Goal: Information Seeking & Learning: Learn about a topic

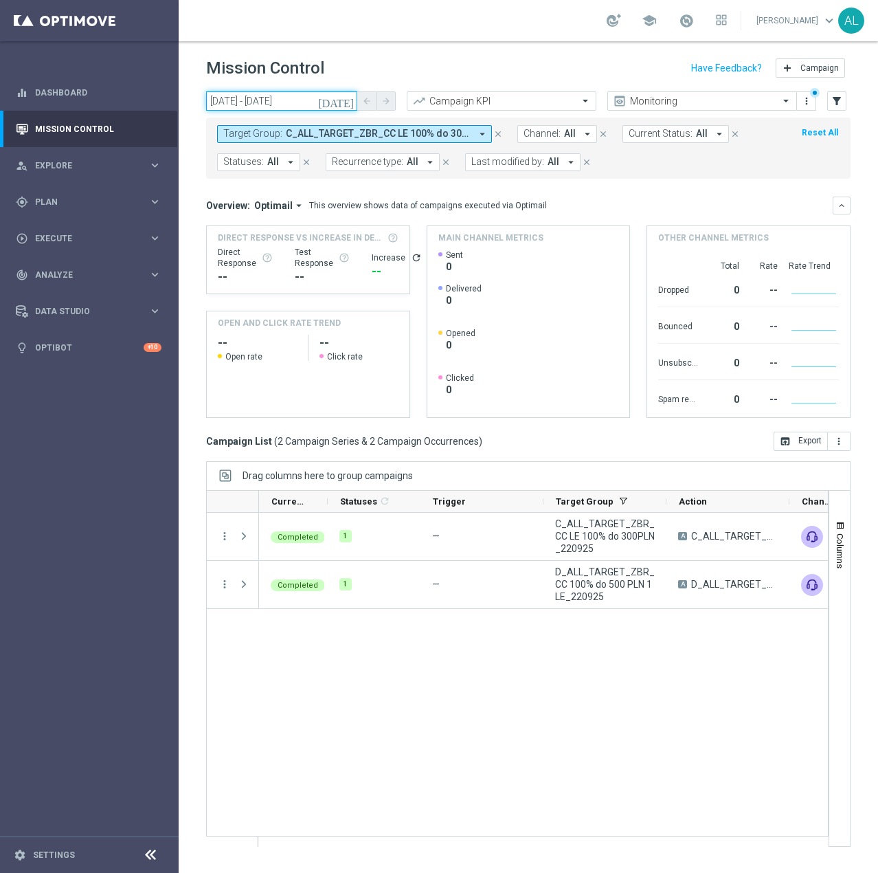
click at [276, 97] on input "22 Sep 2025 - 22 Sep 2025" at bounding box center [281, 100] width 151 height 19
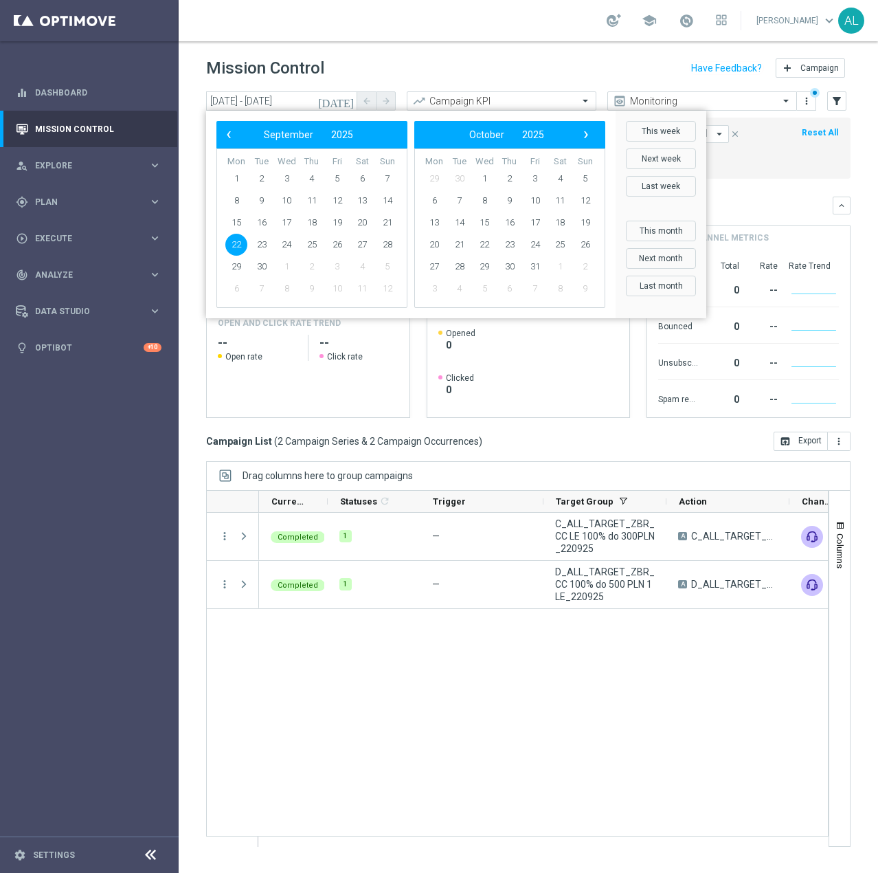
click at [235, 246] on span "22" at bounding box center [236, 245] width 22 height 22
click at [262, 268] on span "30" at bounding box center [262, 267] width 22 height 22
type input "22 Sep 2025 - 30 Sep 2025"
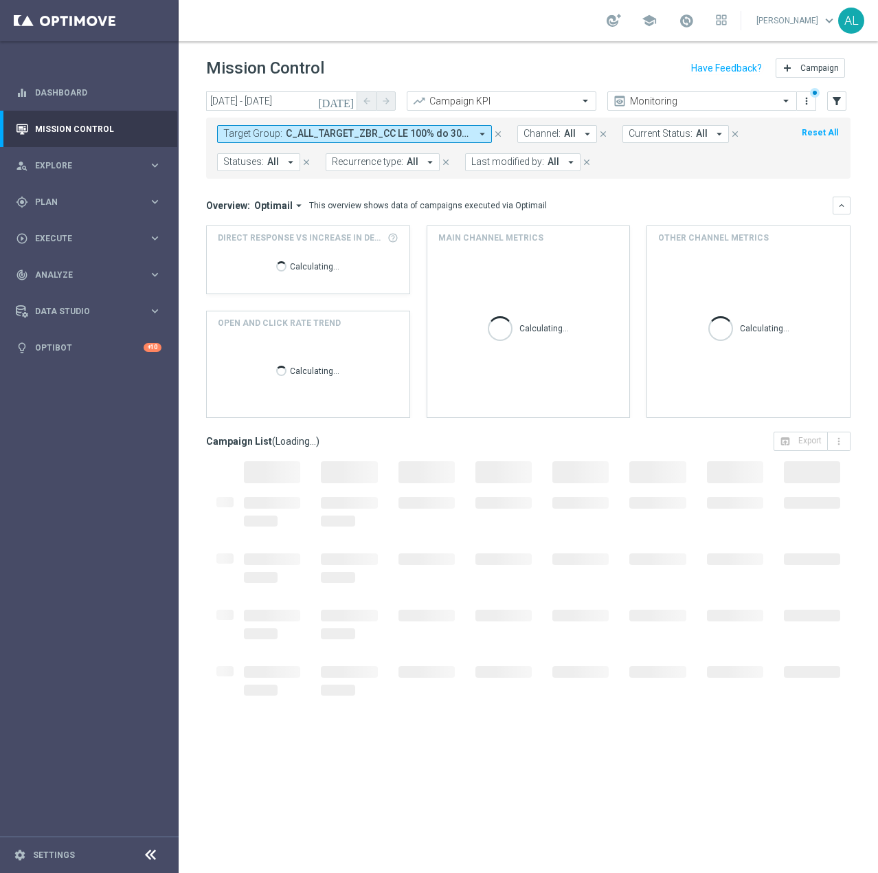
click at [371, 140] on span "C_ALL_TARGET_ZBR_CC LE 100% do 300PLN_220925, D_ALL_TARGET_ZBR_CC 100% do 500 P…" at bounding box center [378, 134] width 185 height 12
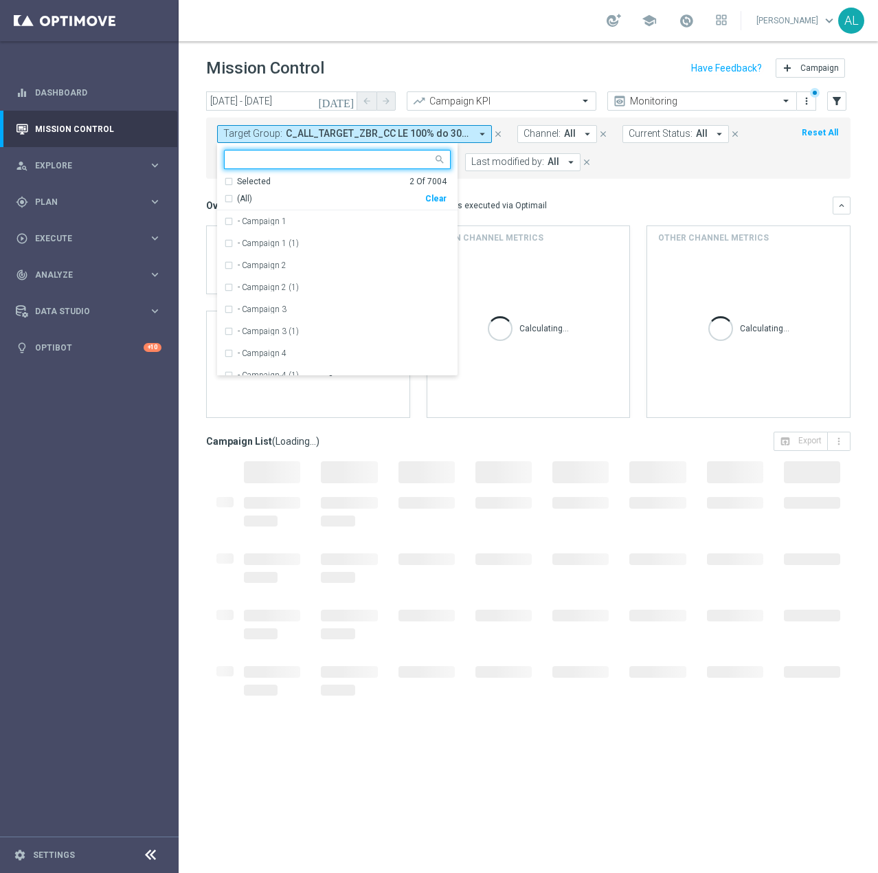
click at [0, 0] on div "Clear" at bounding box center [0, 0] width 0 height 0
click at [322, 164] on input "text" at bounding box center [332, 160] width 201 height 12
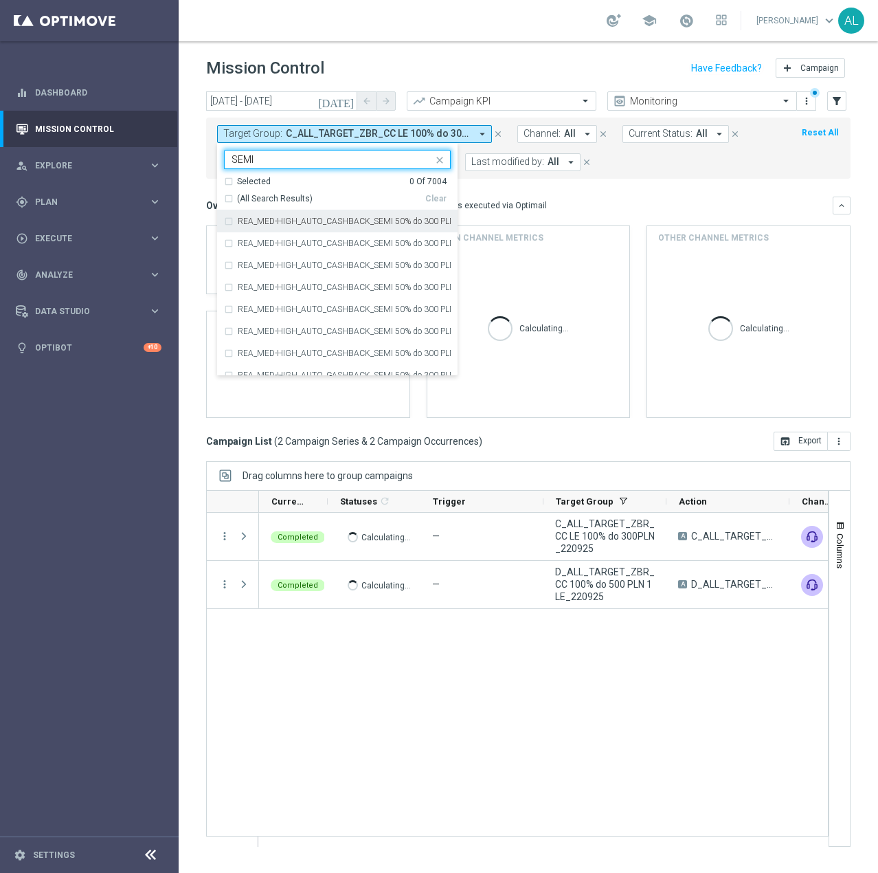
click at [226, 200] on div "(All Search Results)" at bounding box center [324, 199] width 201 height 12
type input "SEMI"
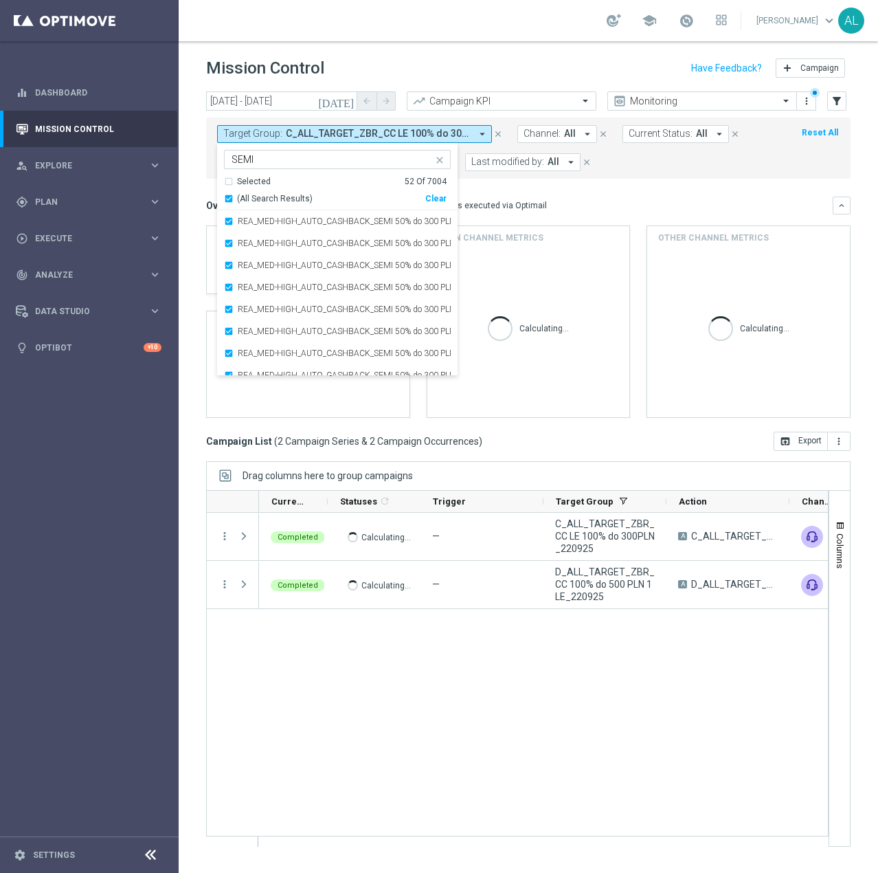
click at [622, 192] on mini-dashboard "Overview: Optimail arrow_drop_down This overview shows data of campaigns execut…" at bounding box center [528, 305] width 645 height 253
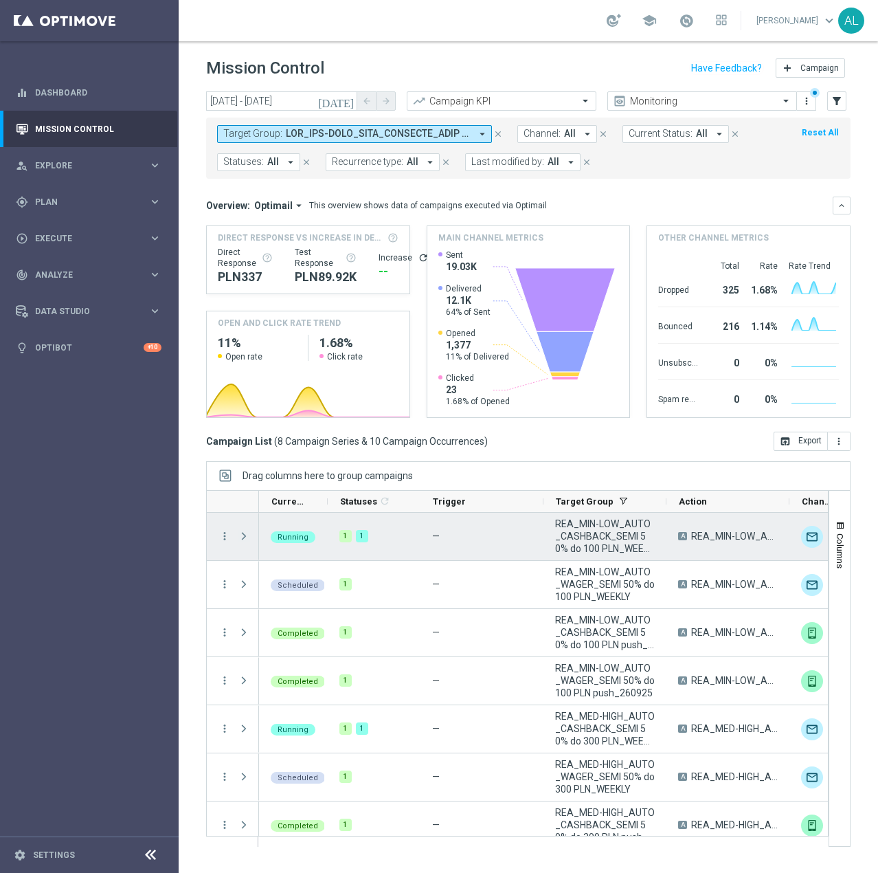
click at [238, 537] on span "Press SPACE to select this row." at bounding box center [244, 536] width 12 height 11
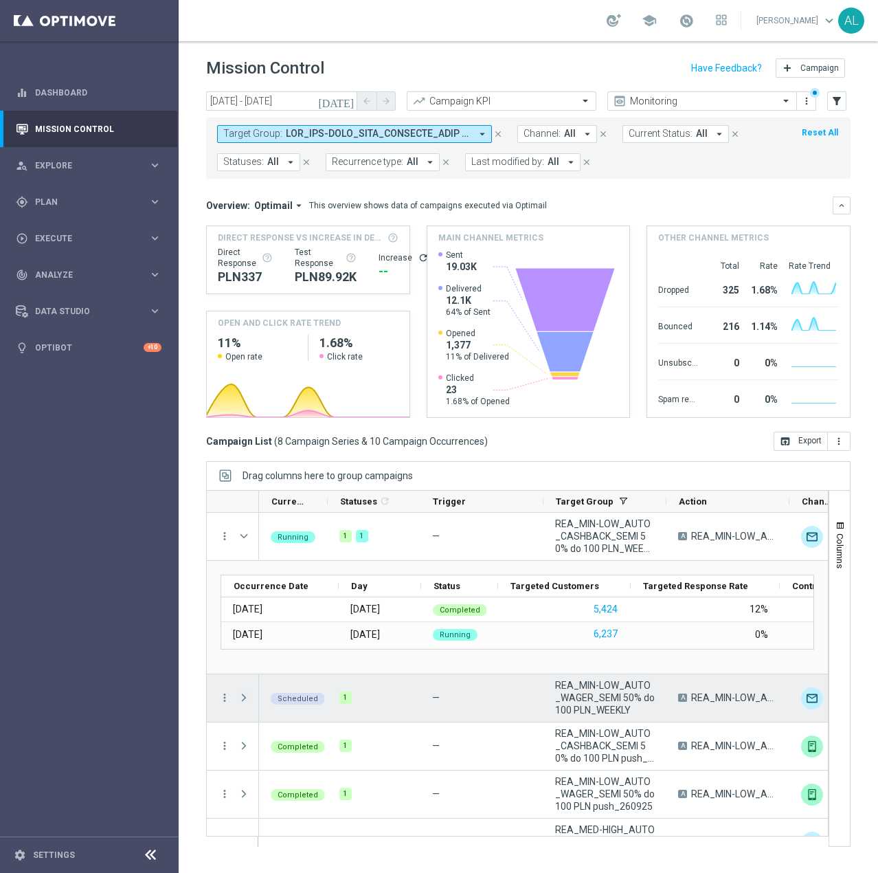
click at [246, 696] on span "Press SPACE to select this row." at bounding box center [244, 697] width 12 height 11
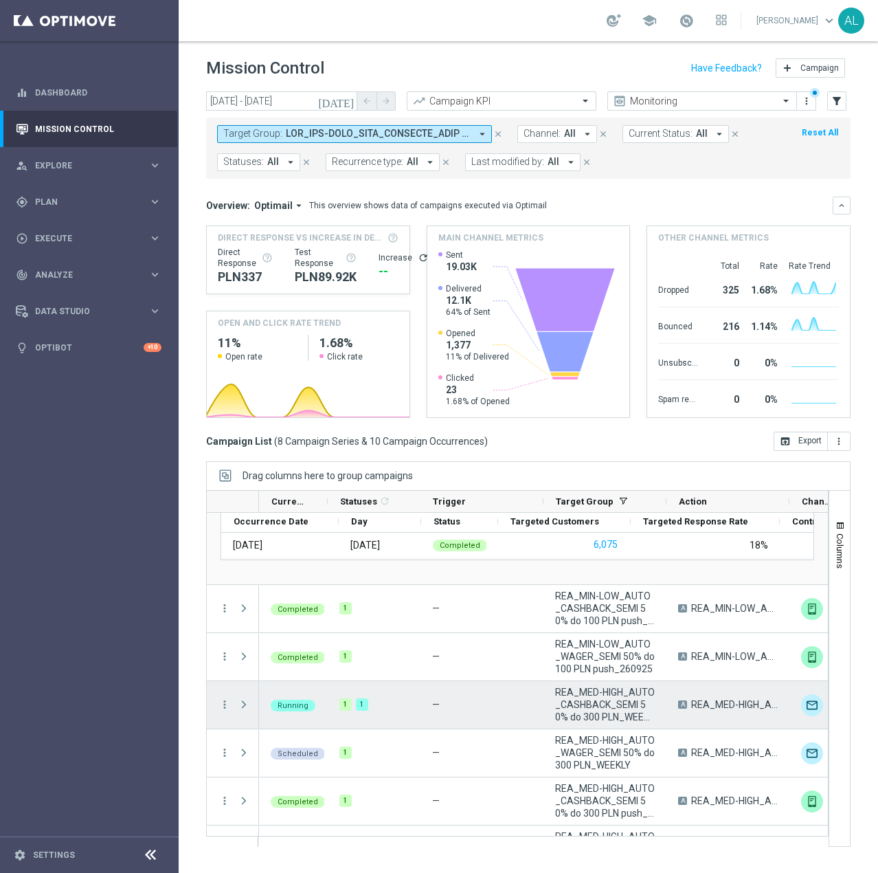
scroll to position [264, 0]
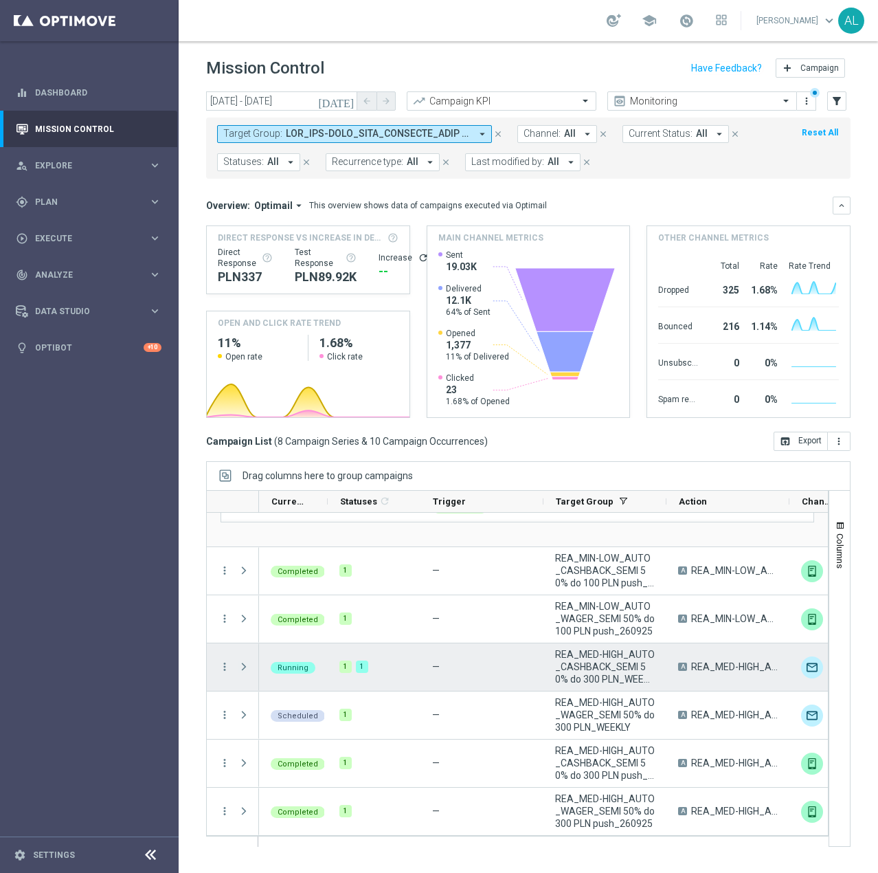
click at [245, 669] on span "Press SPACE to select this row." at bounding box center [244, 666] width 12 height 11
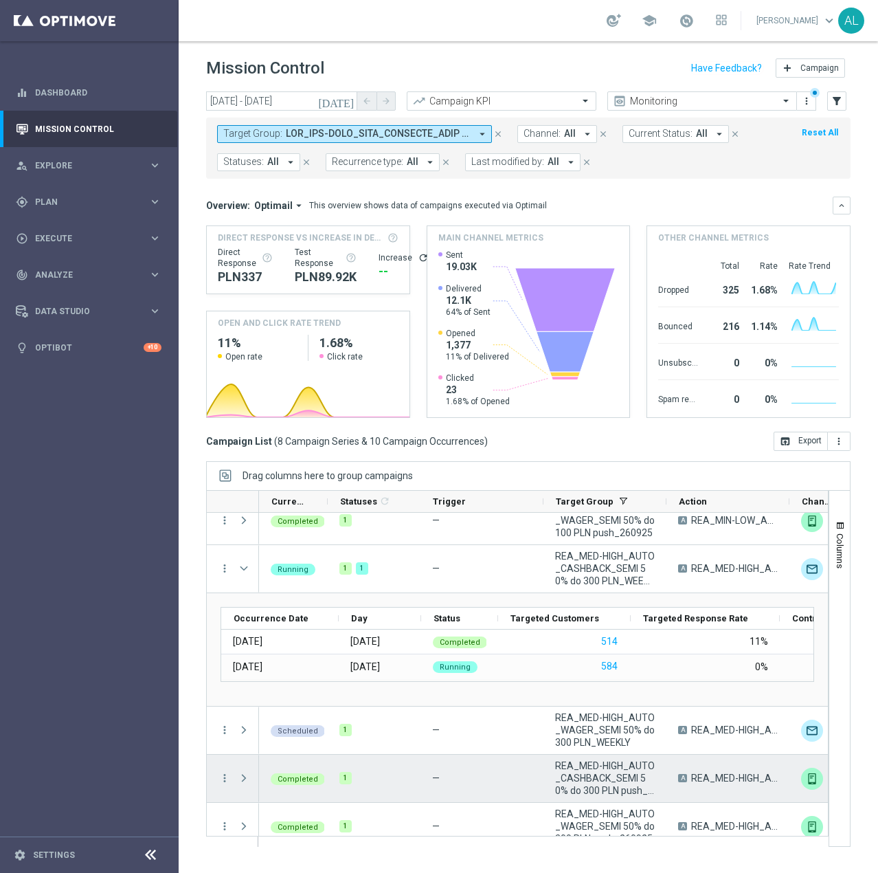
scroll to position [377, 0]
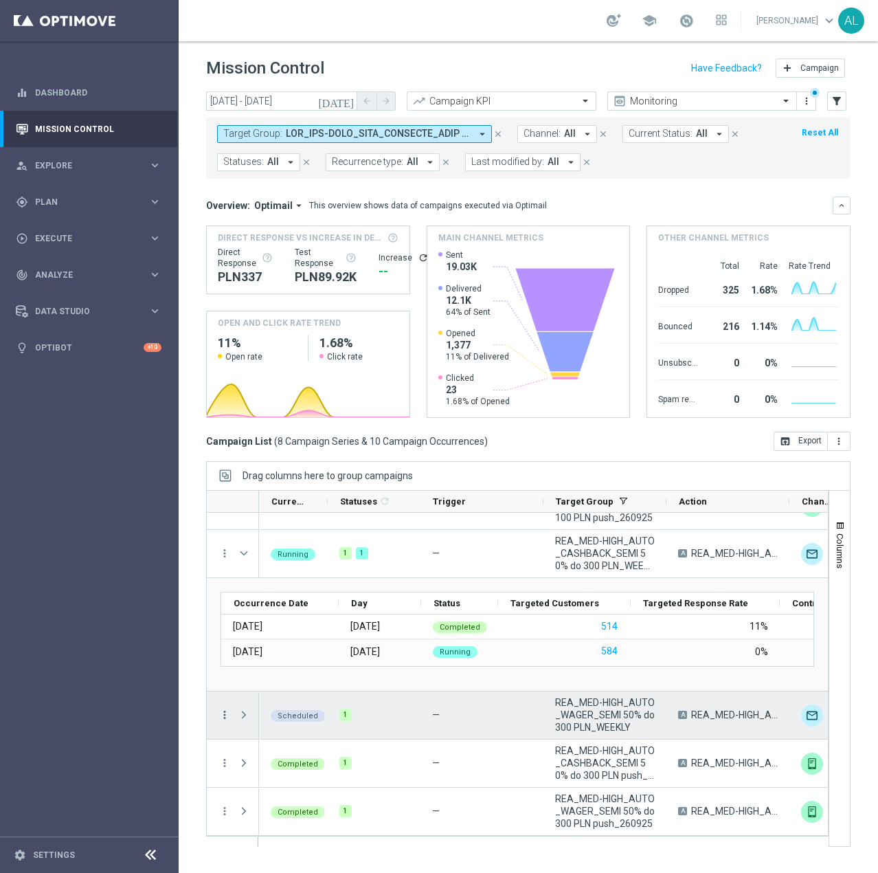
click at [229, 718] on icon "more_vert" at bounding box center [225, 715] width 12 height 12
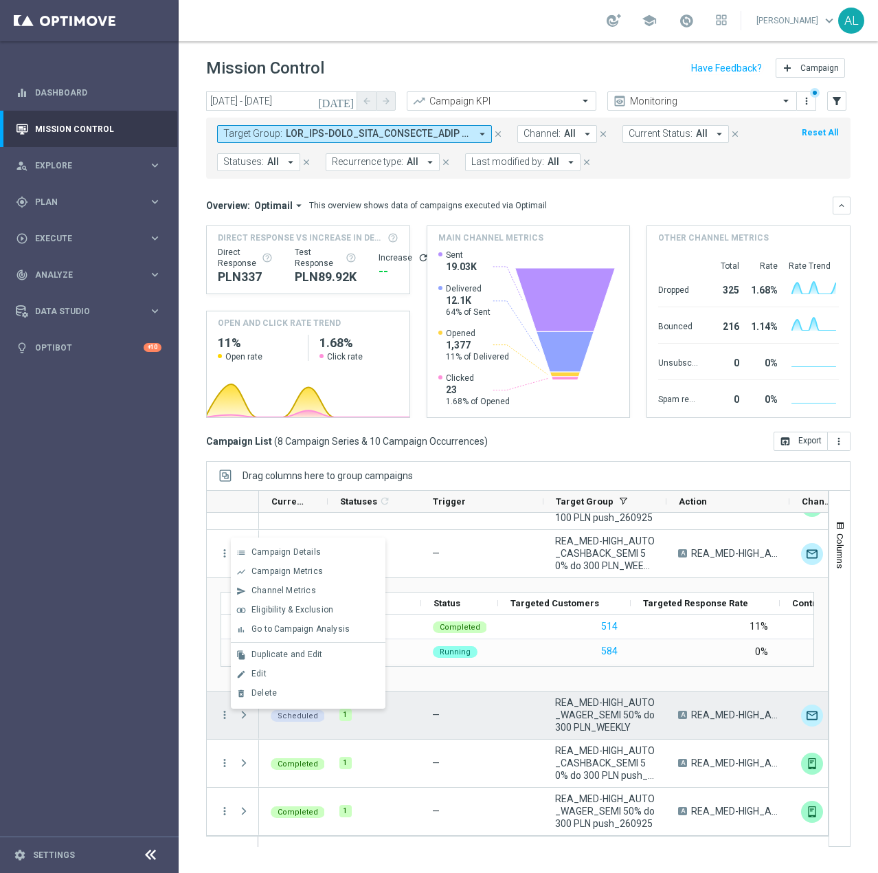
click at [237, 720] on div "Press SPACE to deselect this row." at bounding box center [245, 714] width 27 height 47
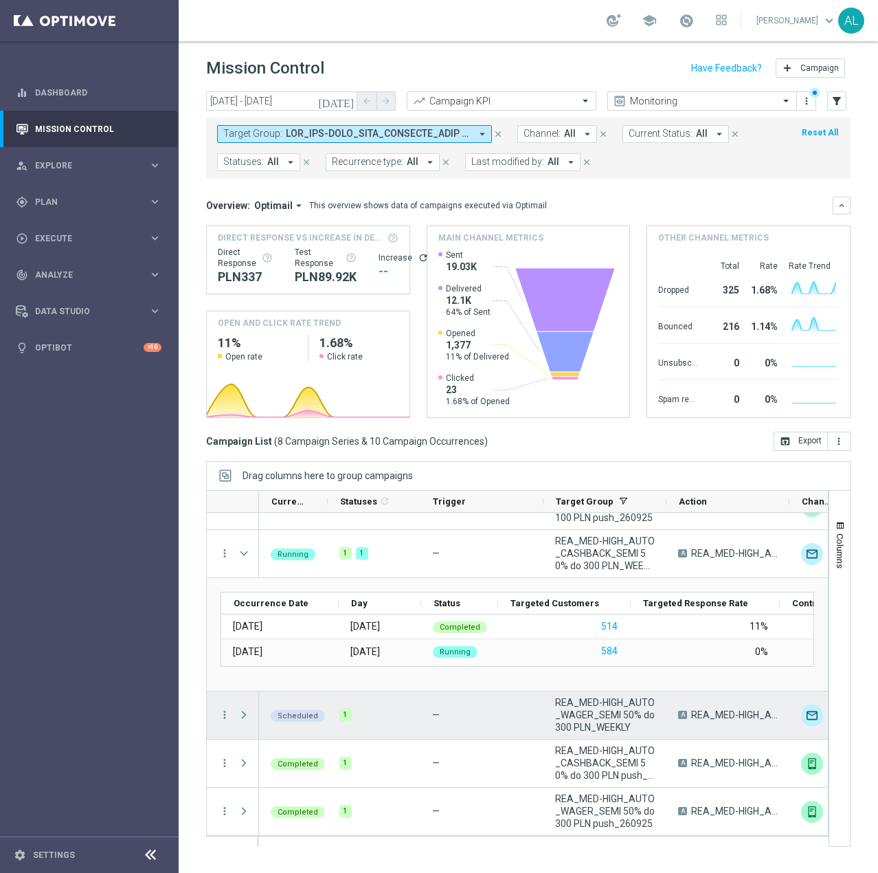
click at [247, 715] on span "Press SPACE to select this row." at bounding box center [244, 714] width 12 height 11
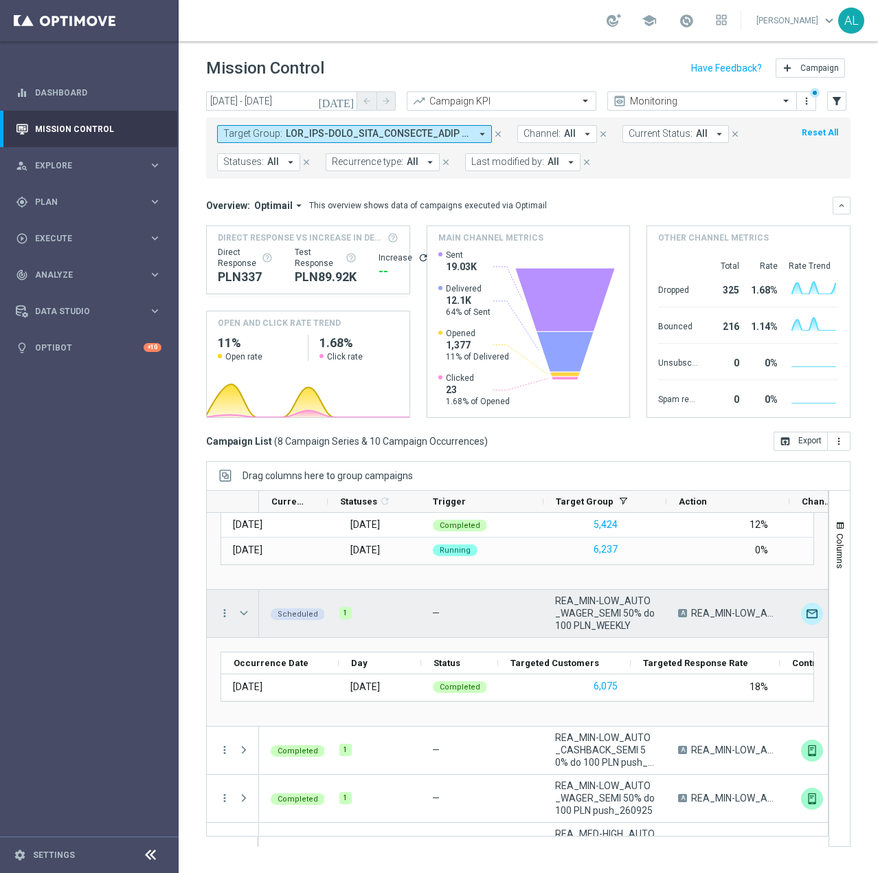
scroll to position [137, 0]
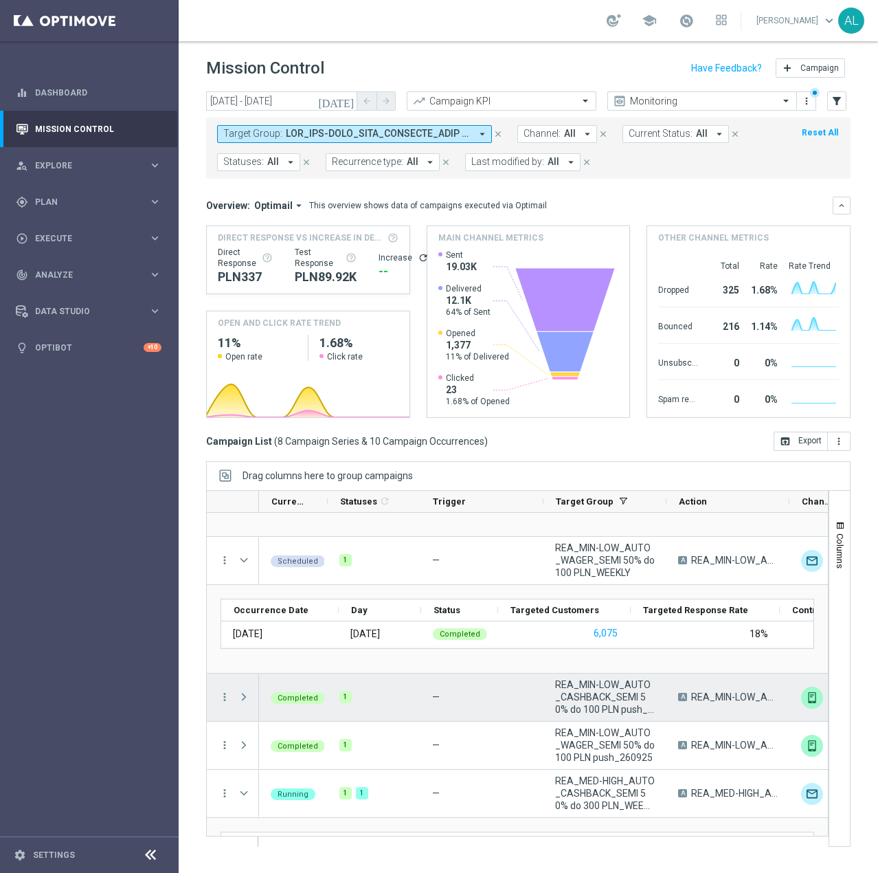
click at [244, 693] on span "Press SPACE to select this row." at bounding box center [244, 696] width 12 height 11
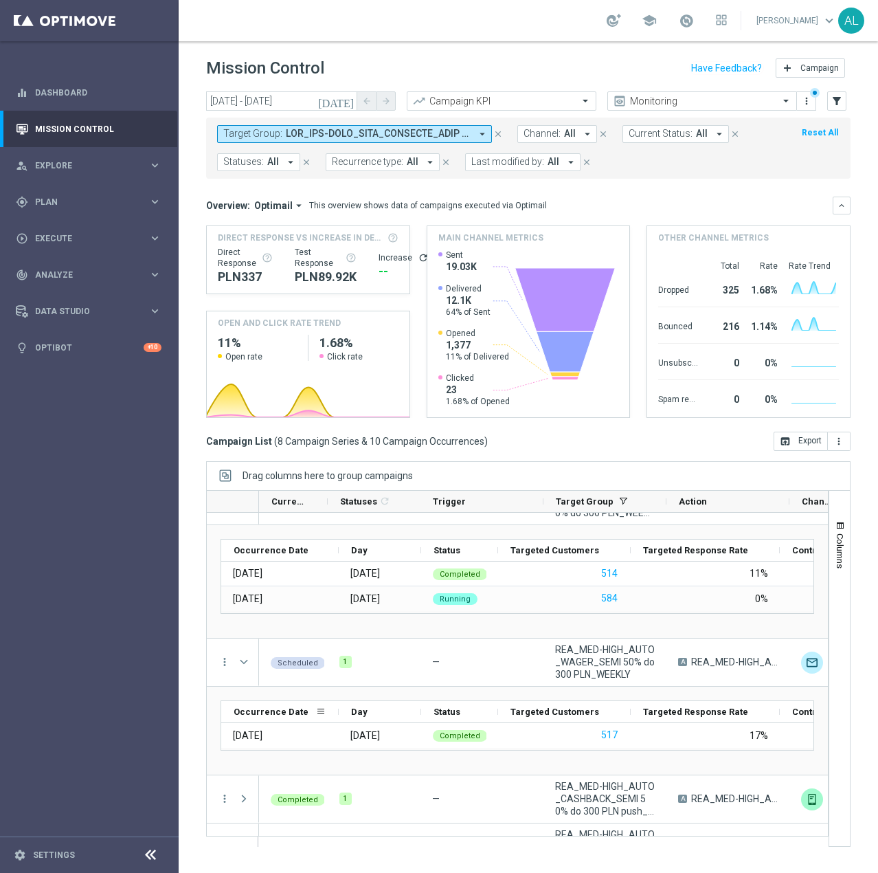
scroll to position [555, 0]
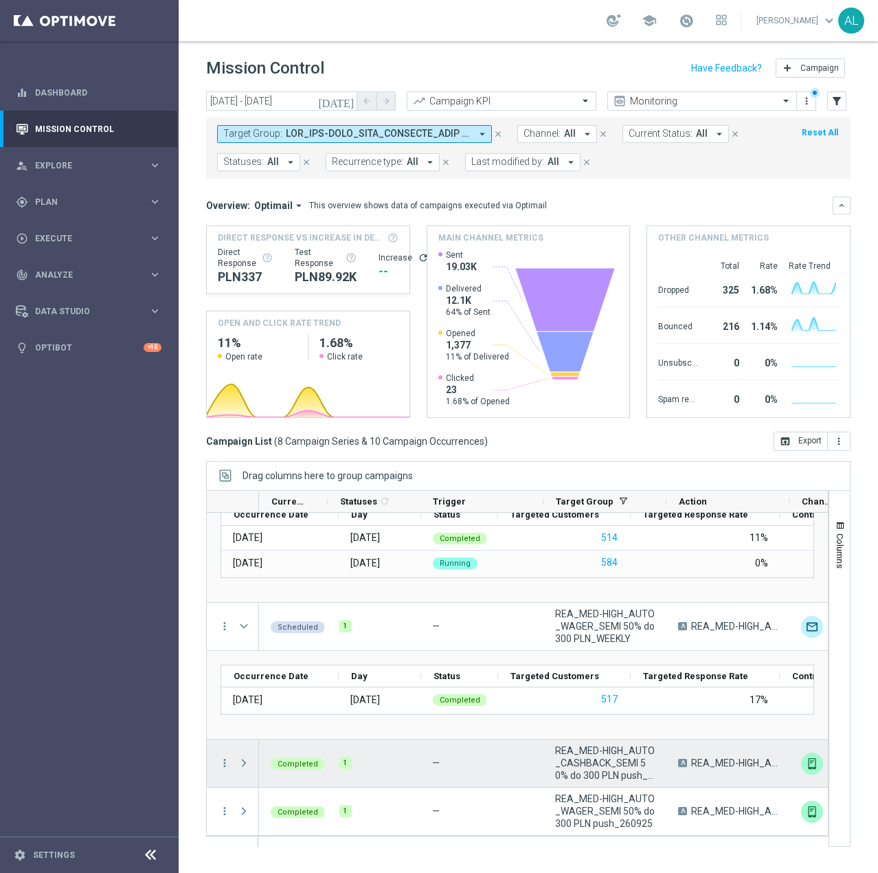
drag, startPoint x: 243, startPoint y: 762, endPoint x: 252, endPoint y: 737, distance: 27.2
click at [243, 762] on span at bounding box center [244, 762] width 12 height 11
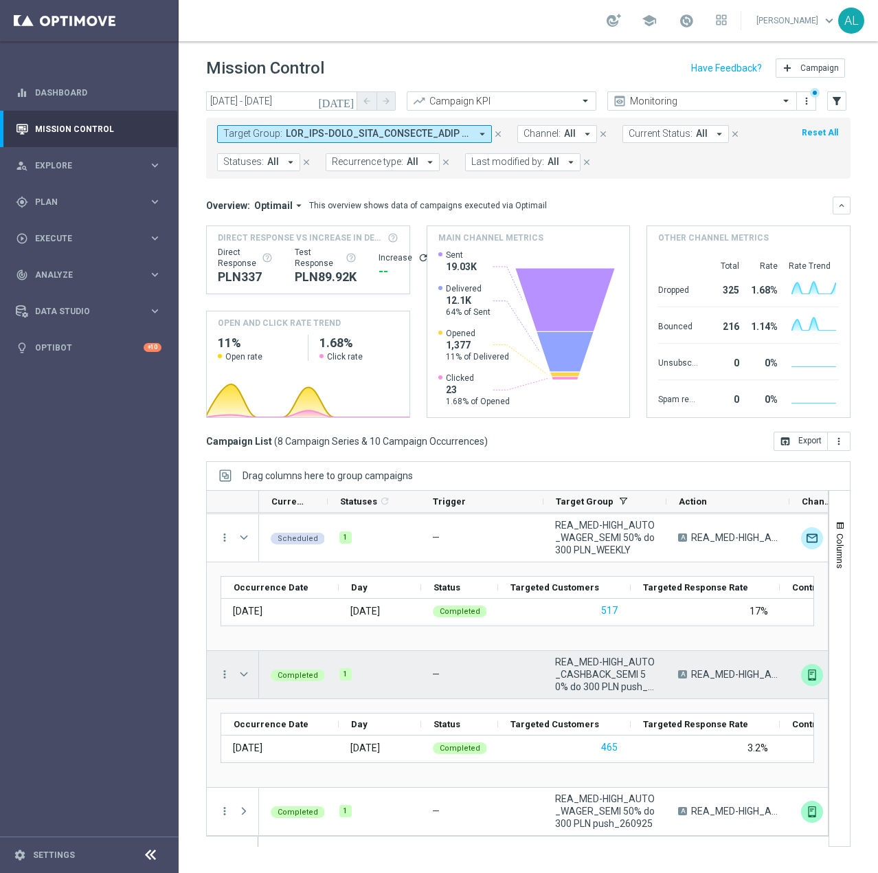
scroll to position [643, 0]
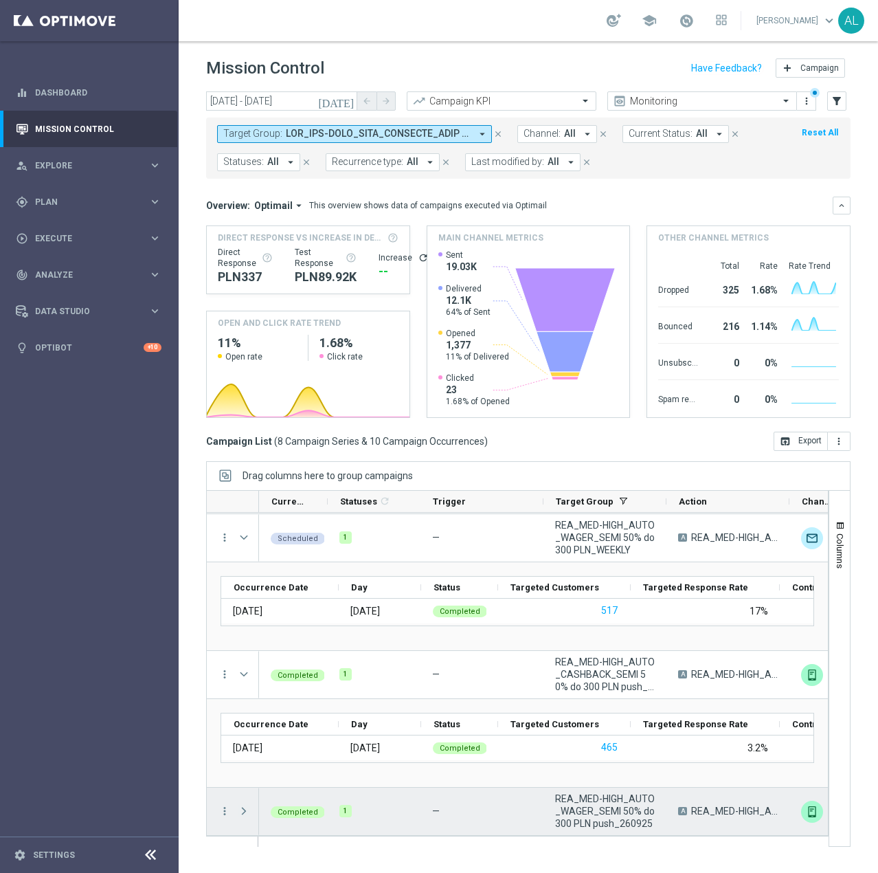
click at [243, 811] on span at bounding box center [244, 811] width 12 height 11
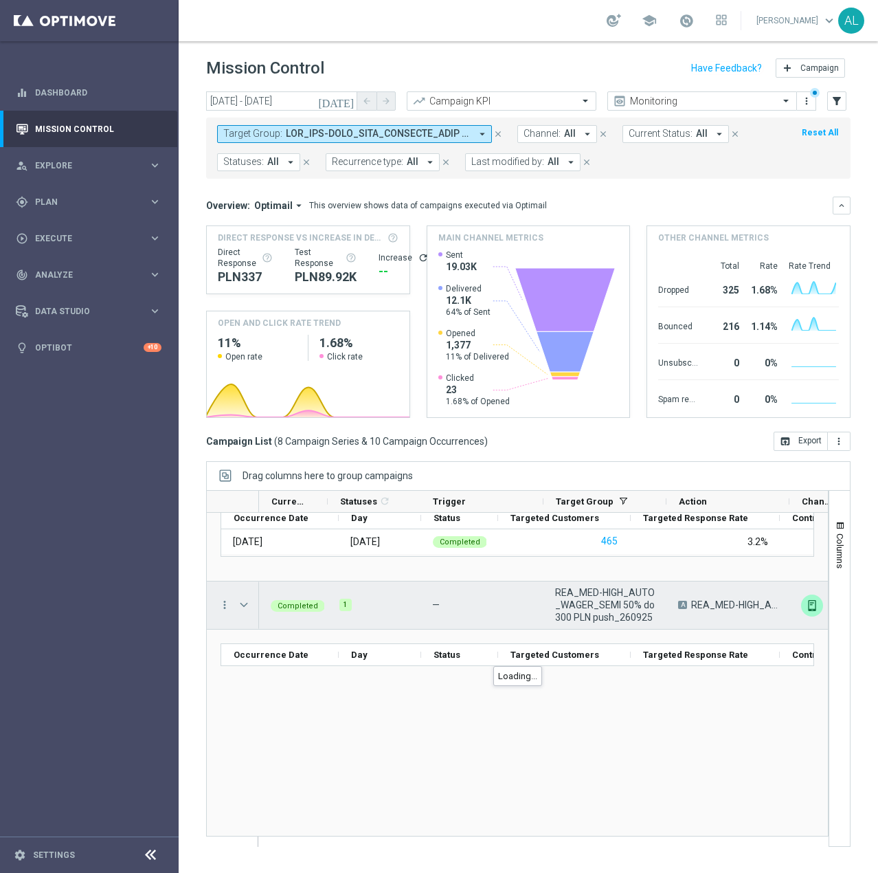
scroll to position [732, 0]
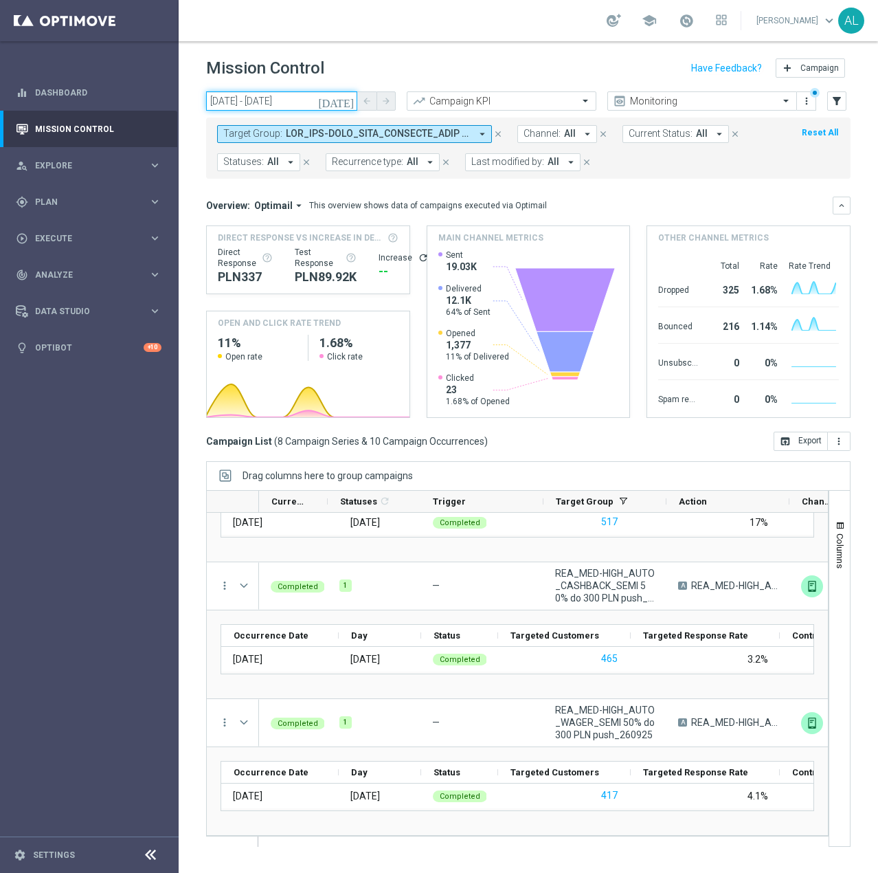
click at [260, 102] on input "22 Sep 2025 - 30 Sep 2025" at bounding box center [281, 100] width 151 height 19
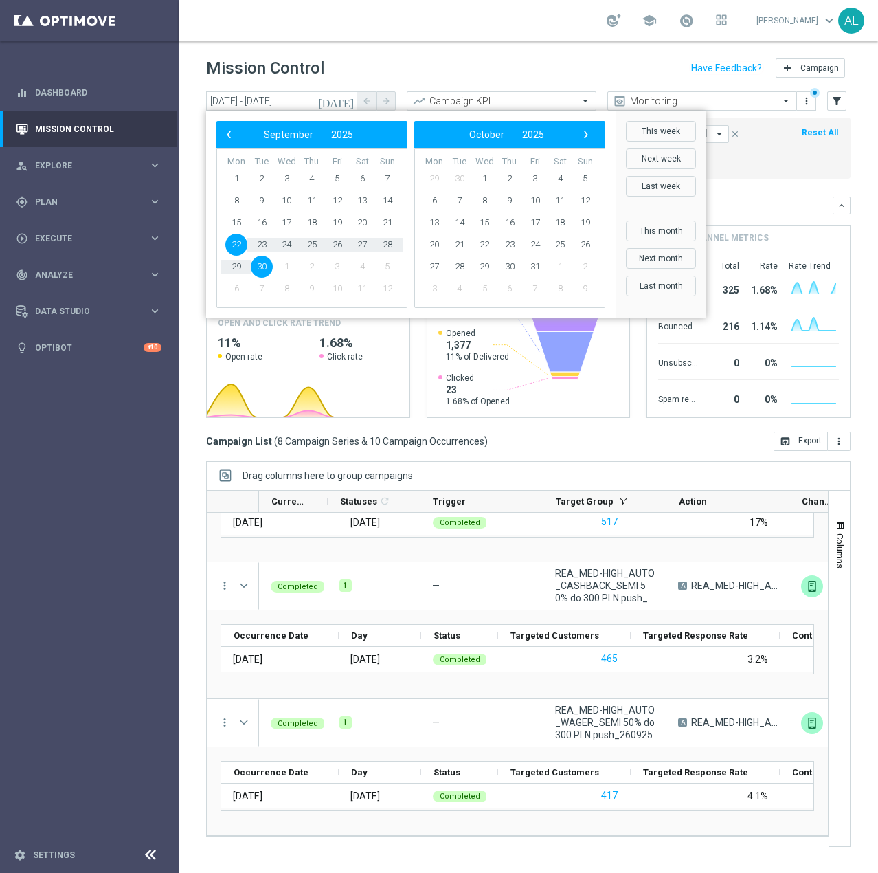
click at [398, 63] on div "Mission Control add Campaign" at bounding box center [528, 68] width 645 height 27
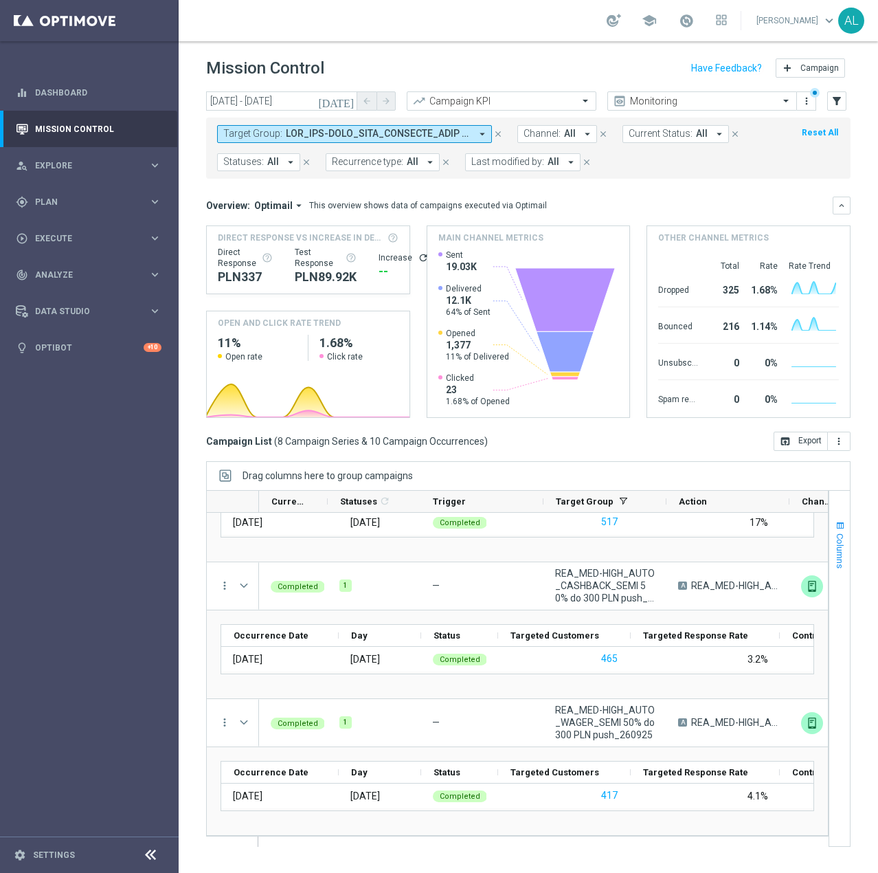
click at [839, 539] on span "Columns" at bounding box center [840, 550] width 11 height 35
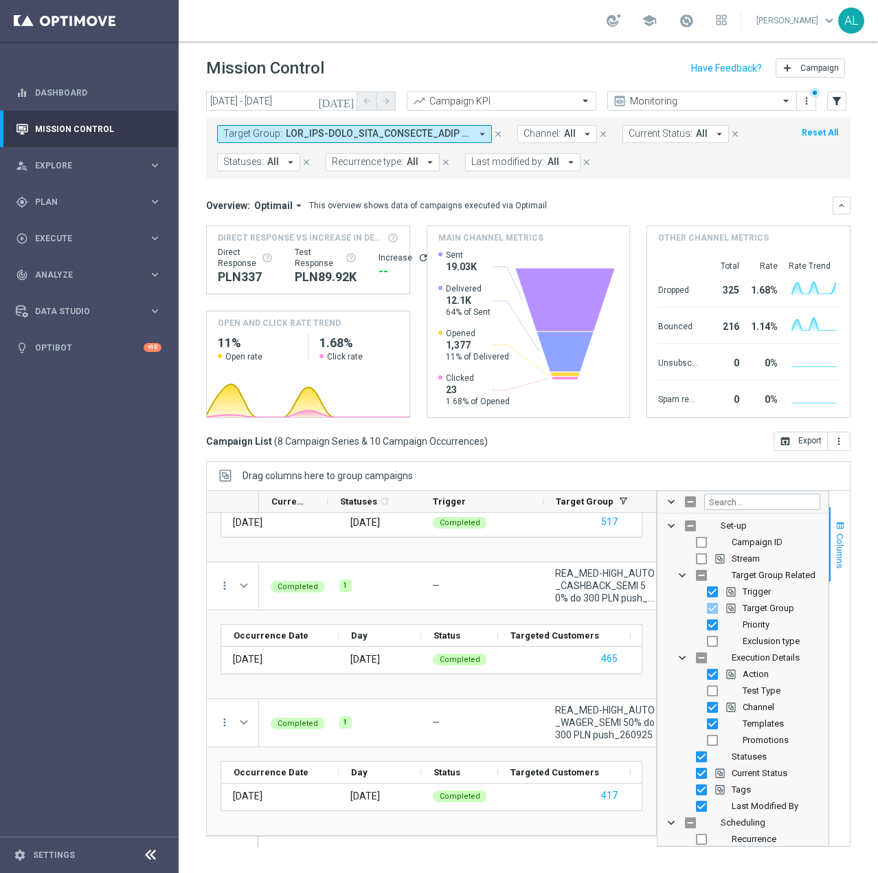
click at [838, 539] on span "Columns" at bounding box center [840, 550] width 11 height 35
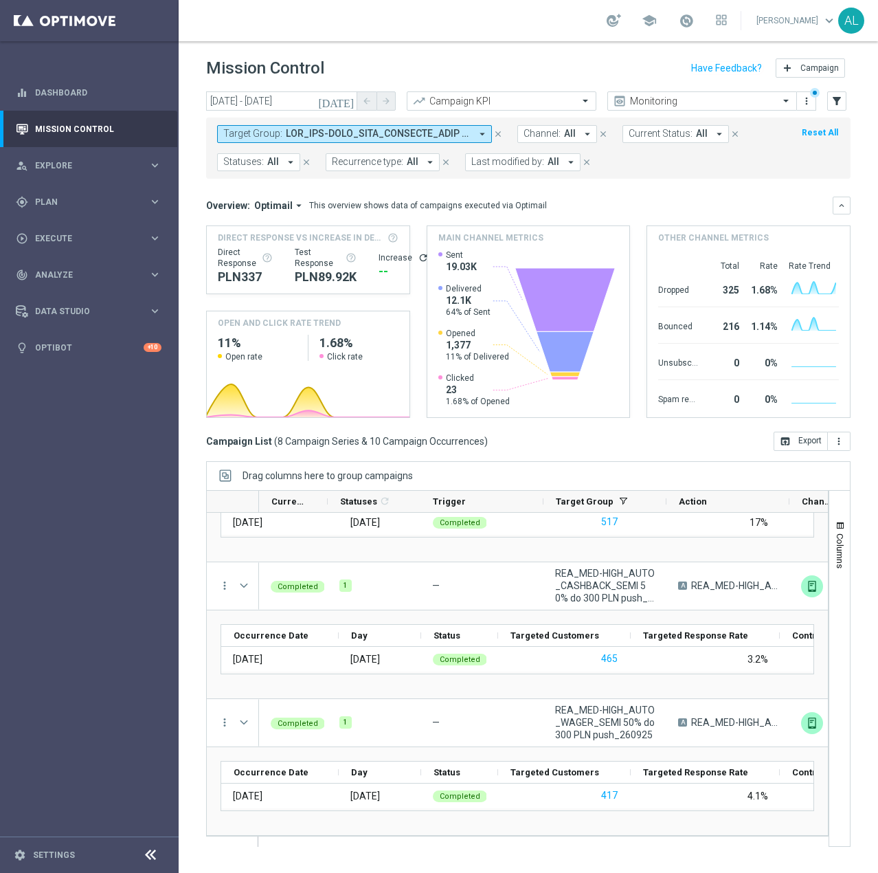
scroll to position [0, 0]
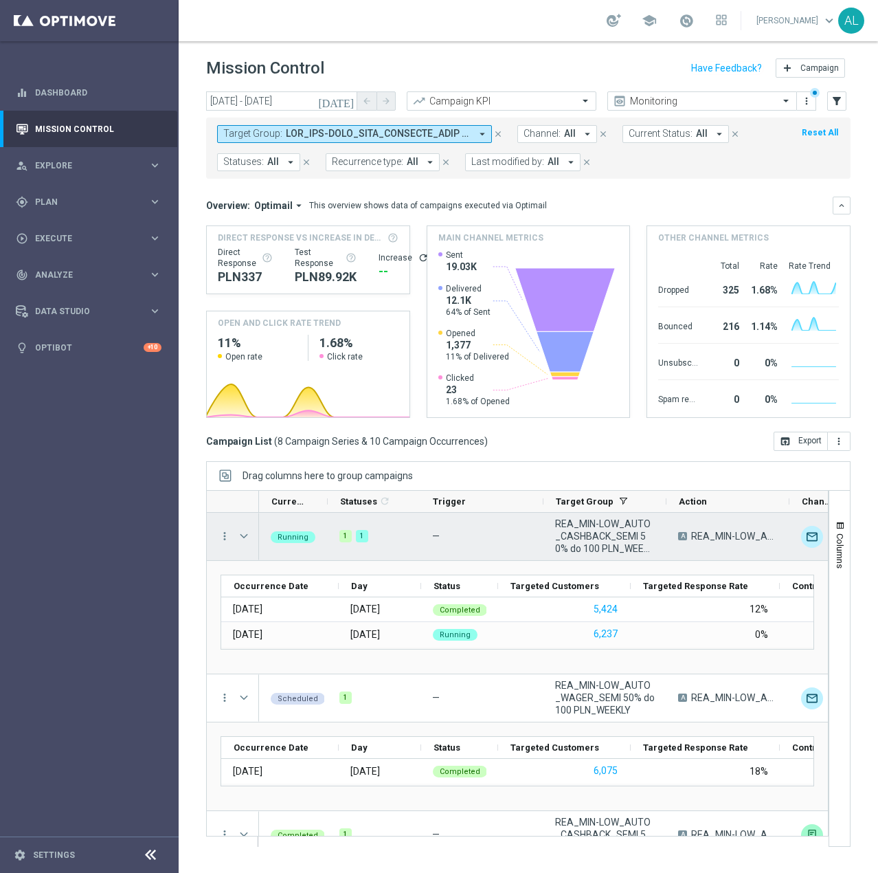
click at [235, 541] on div at bounding box center [245, 536] width 27 height 47
click at [240, 537] on span at bounding box center [244, 536] width 12 height 11
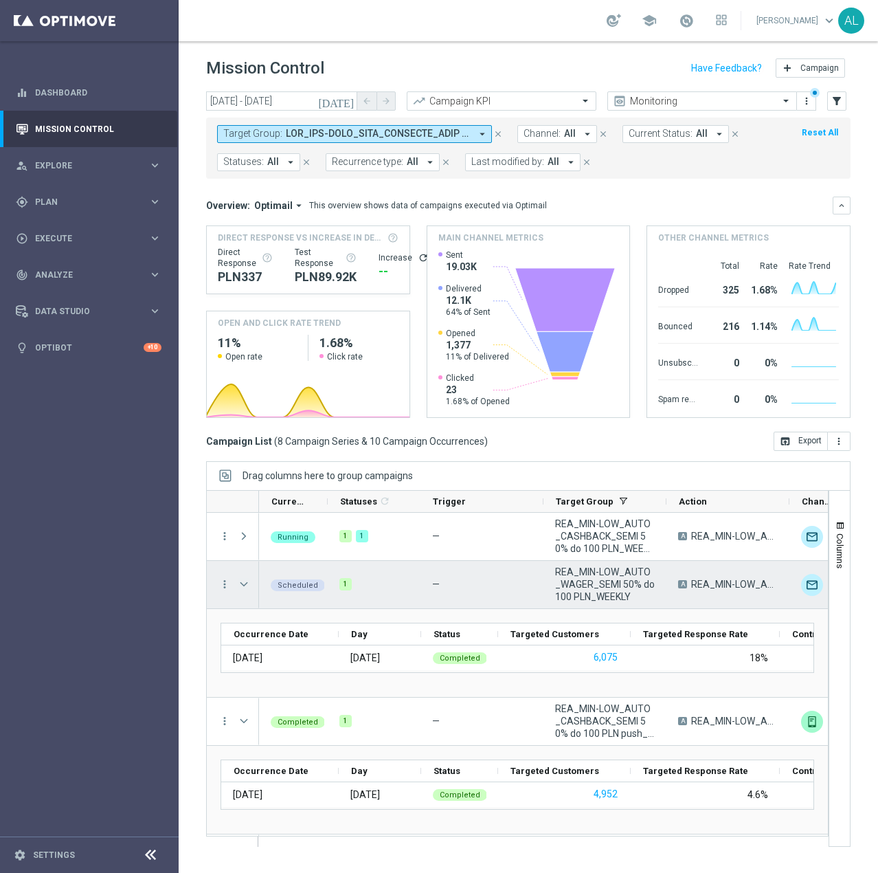
click at [246, 584] on span at bounding box center [244, 584] width 12 height 11
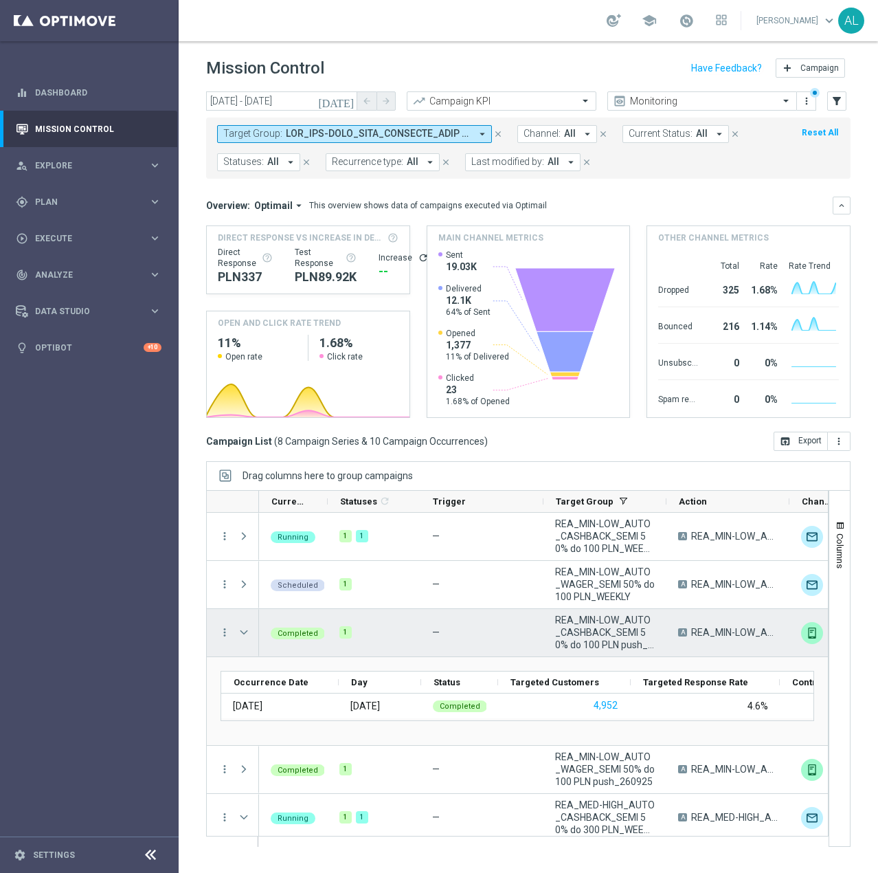
click at [241, 625] on span at bounding box center [245, 632] width 15 height 27
click at [249, 630] on span at bounding box center [244, 632] width 12 height 11
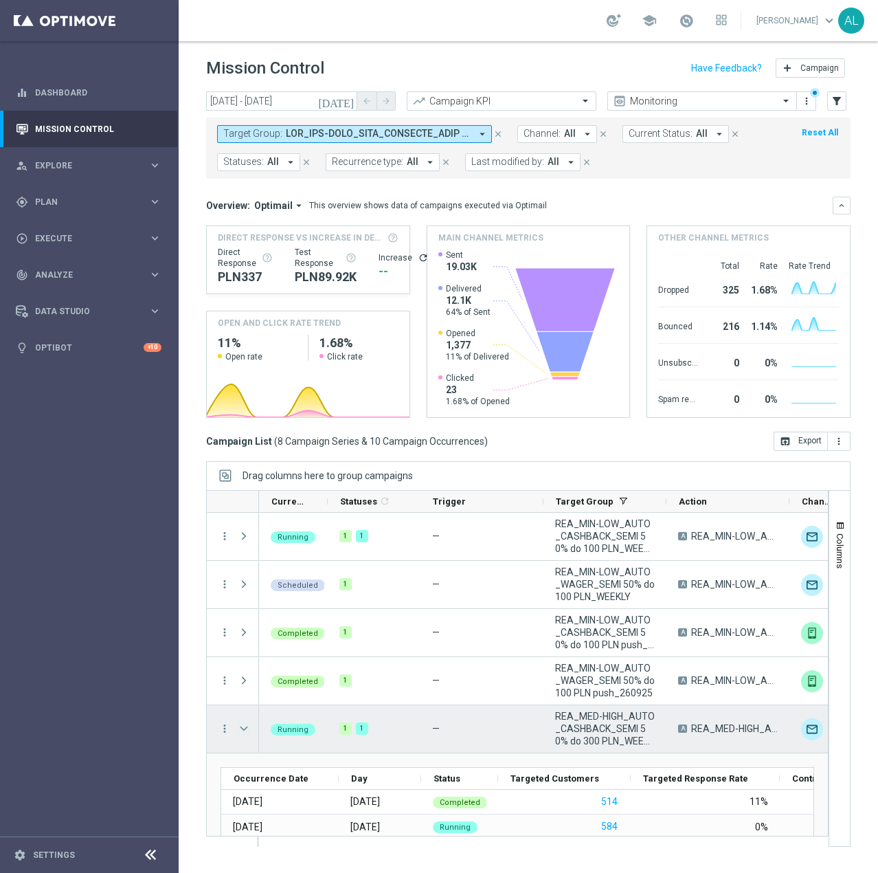
click at [239, 725] on span "Press SPACE to select this row." at bounding box center [244, 728] width 12 height 11
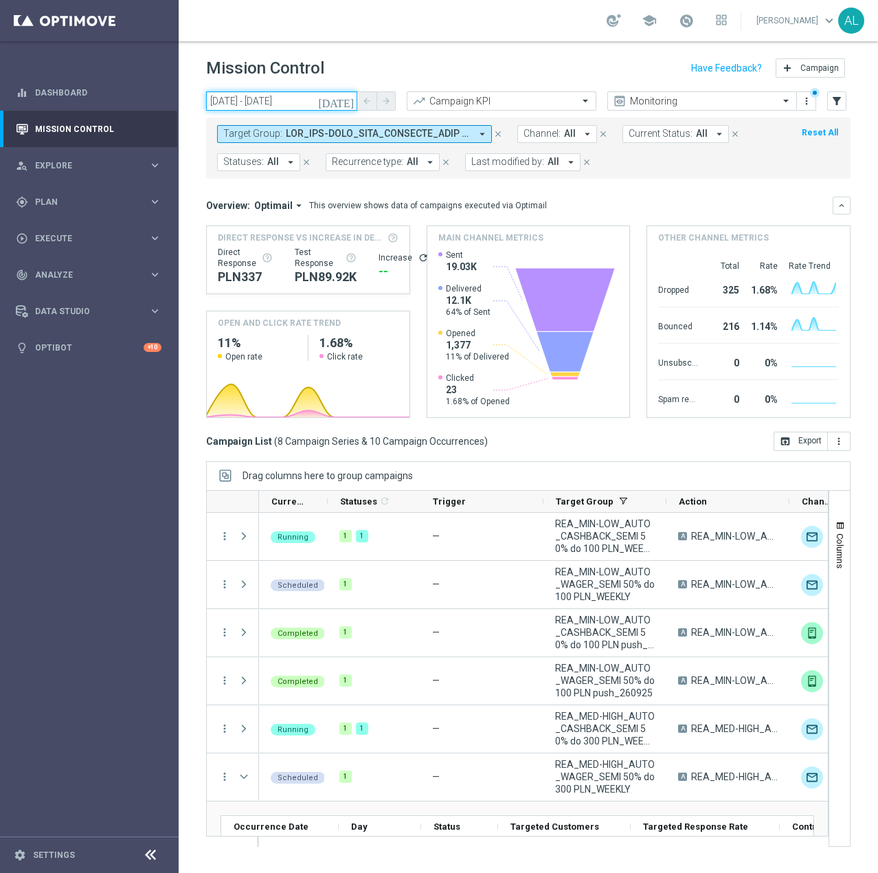
click at [271, 96] on input "22 Sep 2025 - 30 Sep 2025" at bounding box center [281, 100] width 151 height 19
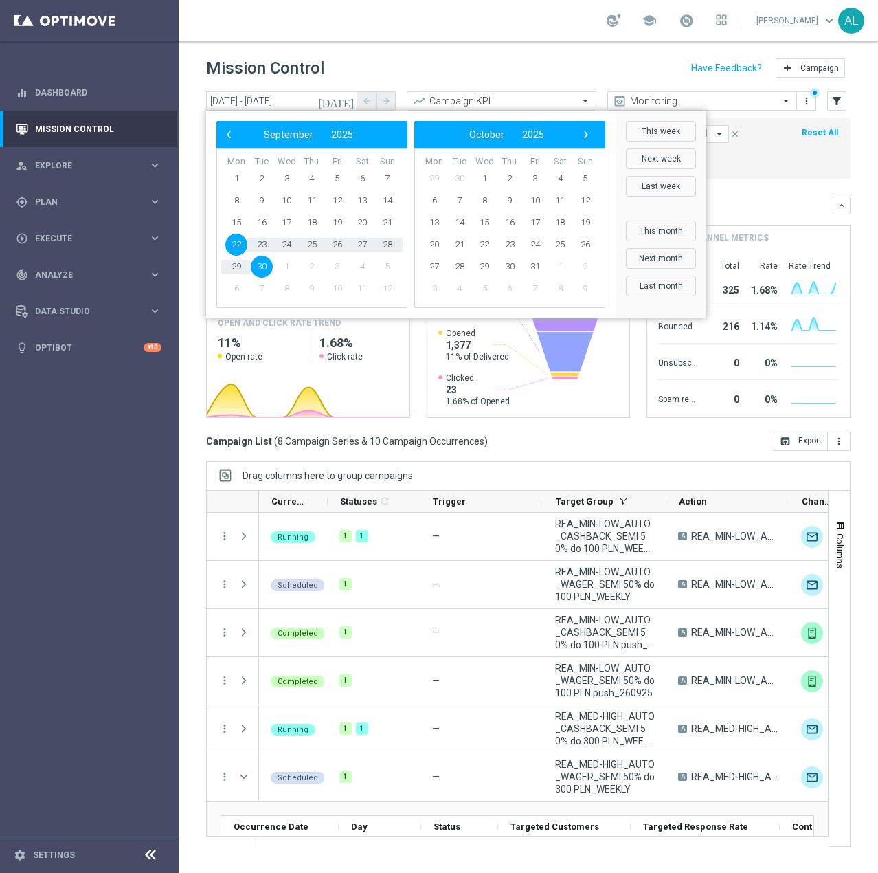
click at [232, 247] on span "22" at bounding box center [236, 245] width 22 height 22
click at [237, 271] on span "29" at bounding box center [236, 267] width 22 height 22
type input "22 Sep 2025 - 29 Sep 2025"
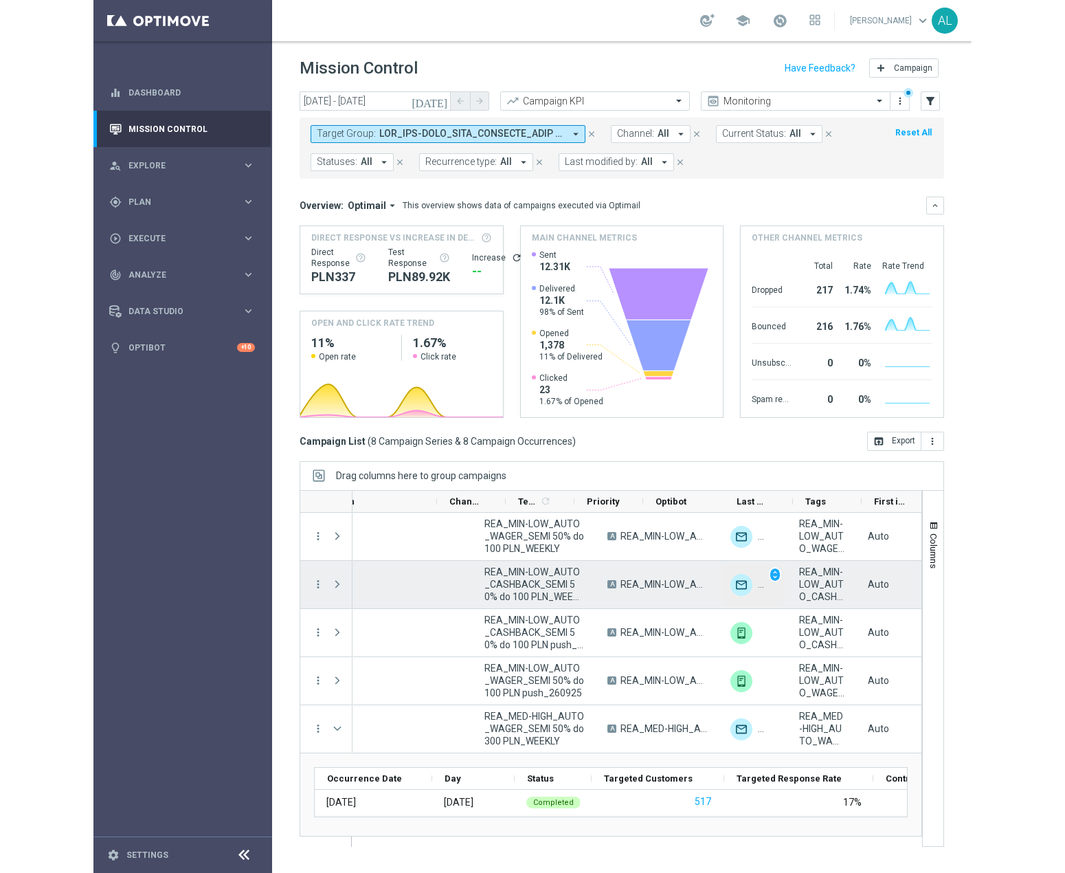
scroll to position [0, 601]
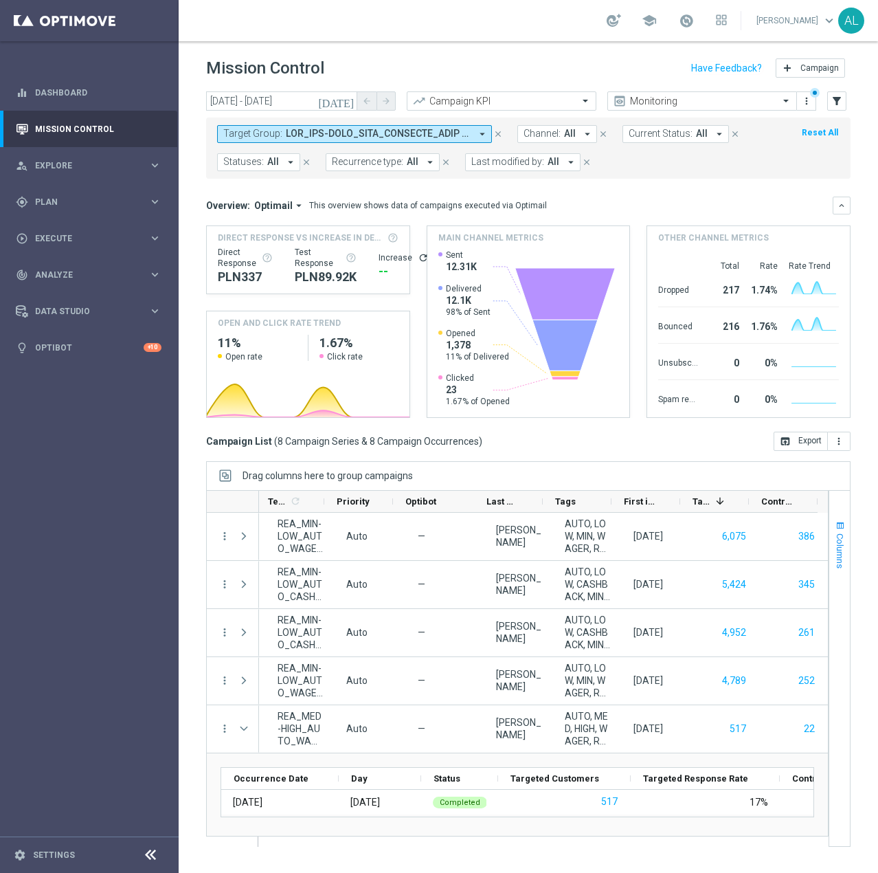
click at [843, 551] on span "Columns" at bounding box center [840, 550] width 11 height 35
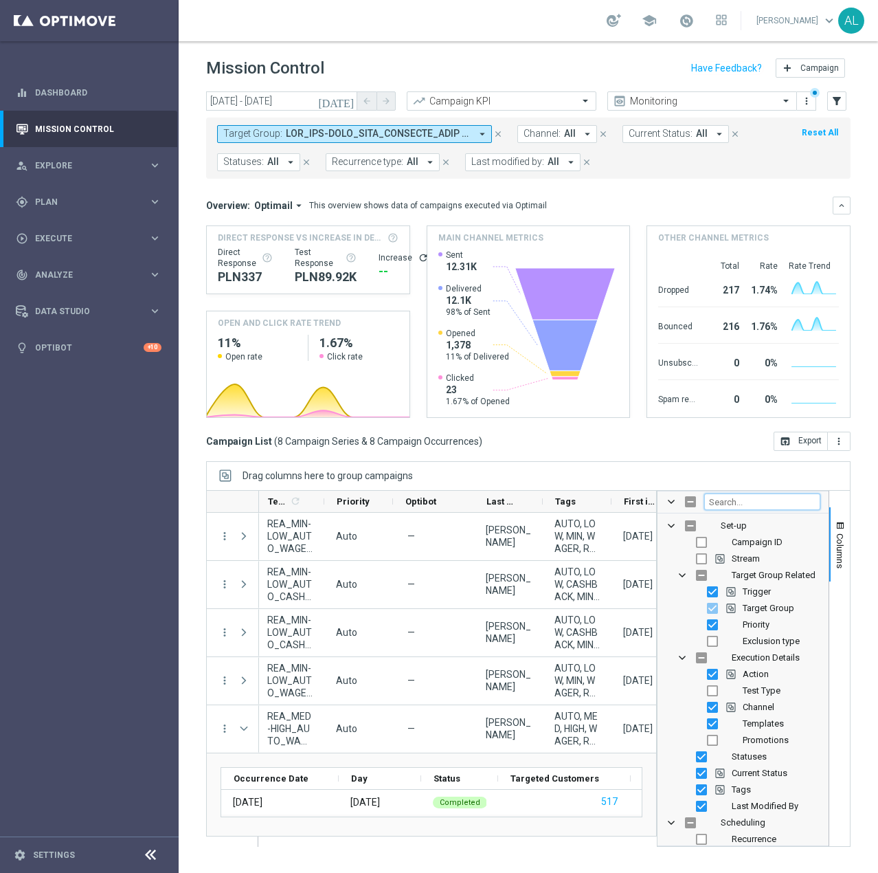
click at [753, 502] on input "Filter Columns Input" at bounding box center [762, 501] width 116 height 16
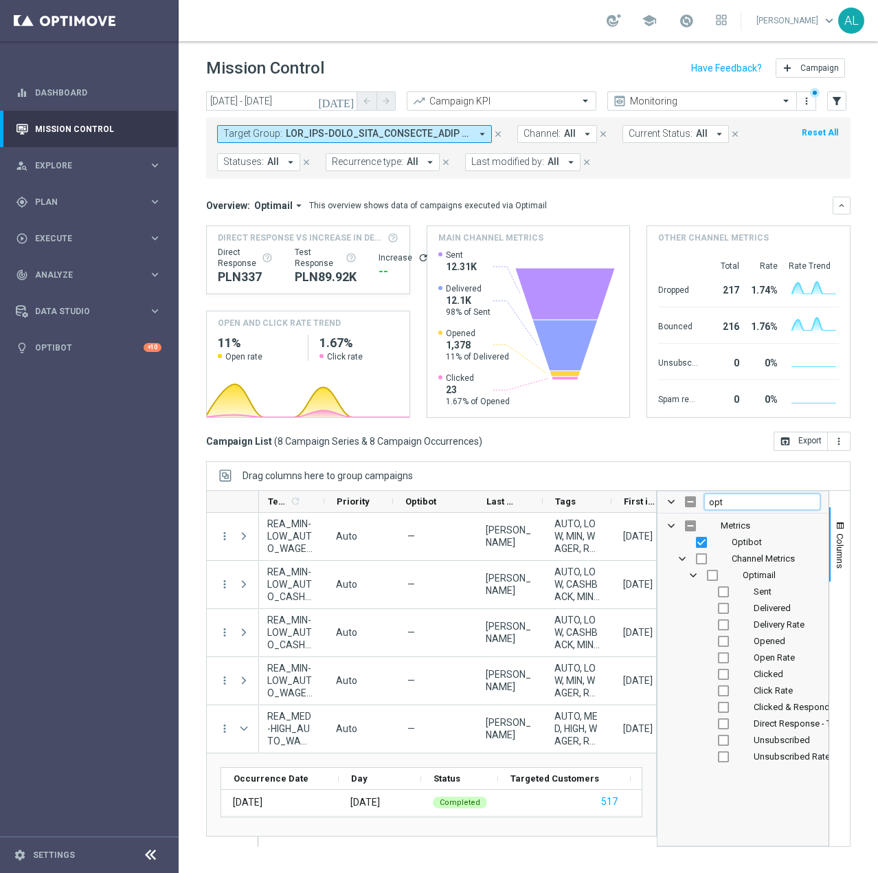
type input "opt"
click at [724, 590] on input "Press SPACE to toggle visibility (hidden)" at bounding box center [723, 591] width 11 height 11
checkbox input "true"
checkbox input "false"
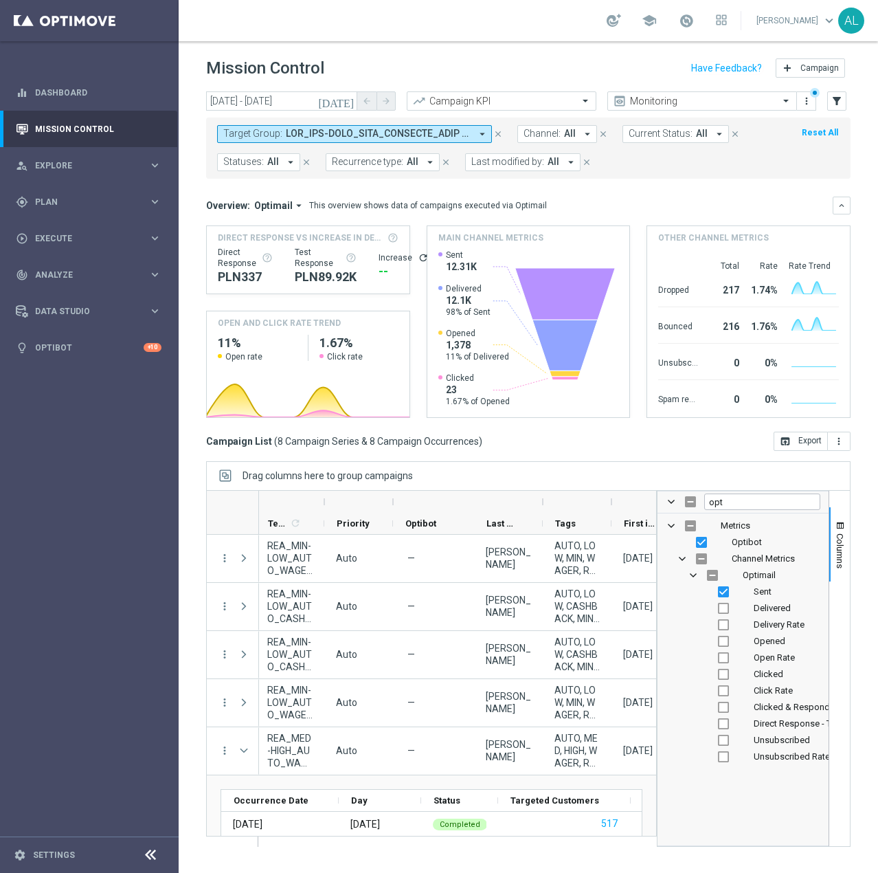
click at [726, 613] on div "Delivered" at bounding box center [752, 608] width 135 height 16
click at [723, 609] on input "Press SPACE to toggle visibility (hidden)" at bounding box center [723, 608] width 11 height 11
checkbox input "true"
click at [722, 640] on input "Press SPACE to toggle visibility (hidden)" at bounding box center [723, 641] width 11 height 11
checkbox input "true"
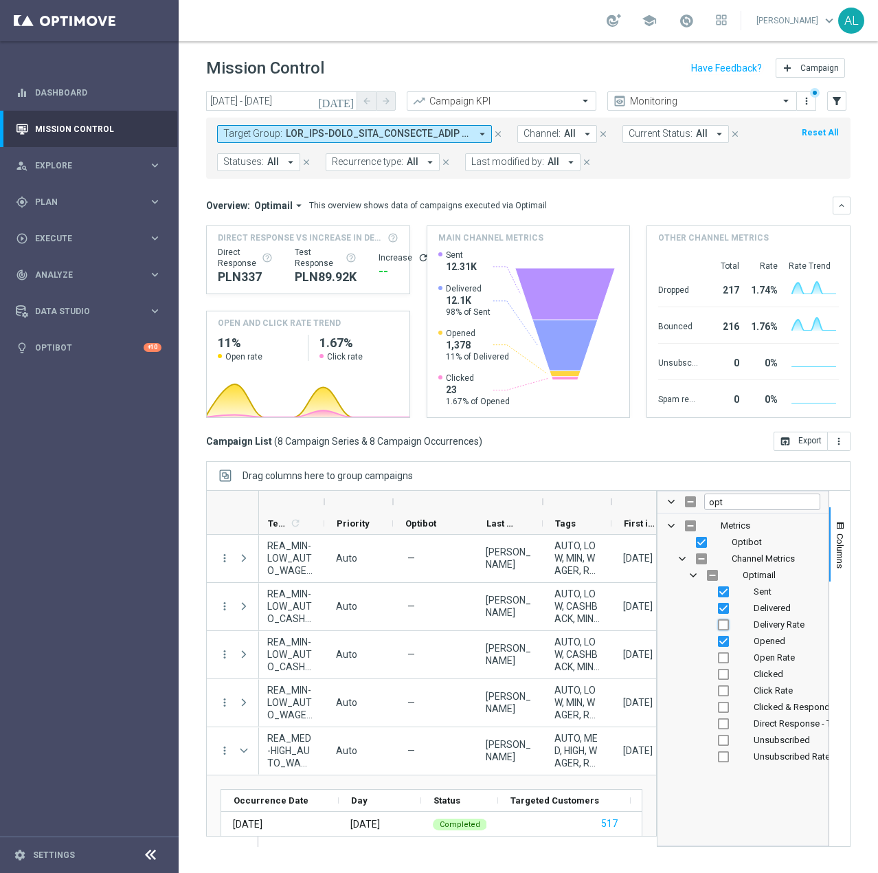
click at [725, 627] on input "Press SPACE to toggle visibility (hidden)" at bounding box center [723, 624] width 11 height 11
checkbox input "true"
click at [726, 666] on div "Clicked" at bounding box center [752, 674] width 135 height 16
click at [723, 680] on div "Clicked" at bounding box center [752, 674] width 135 height 16
click at [724, 692] on input "Press SPACE to toggle visibility (hidden)" at bounding box center [723, 690] width 11 height 11
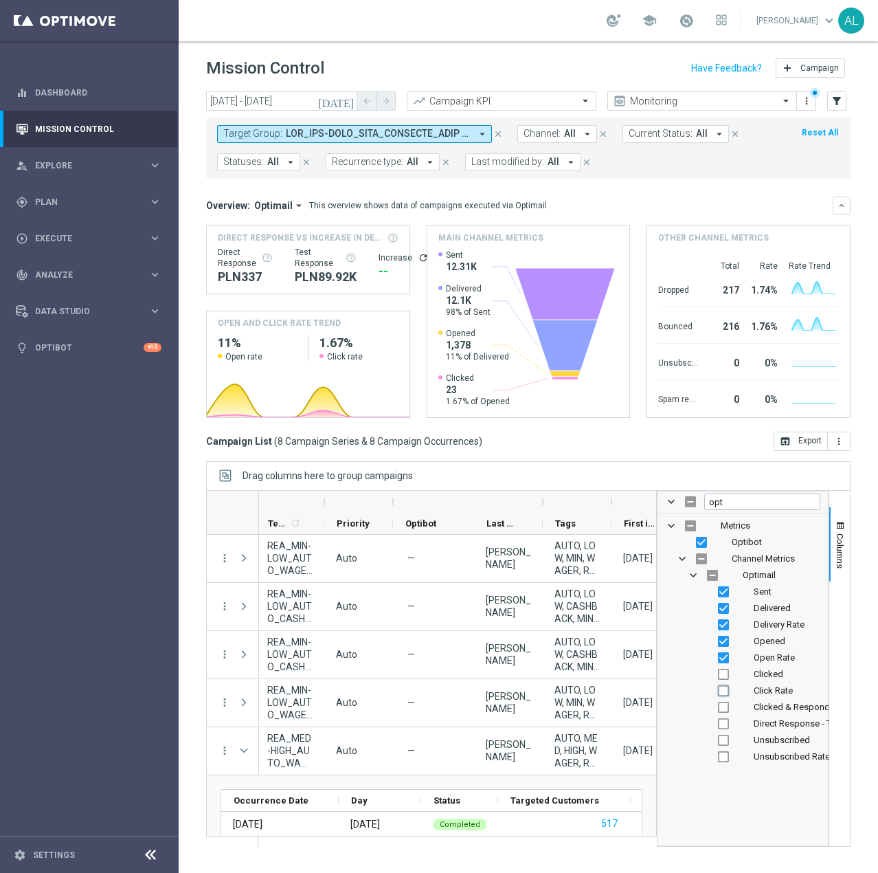
checkbox input "true"
click at [723, 678] on input "Press SPACE to toggle visibility (hidden)" at bounding box center [723, 674] width 11 height 11
checkbox input "true"
click at [722, 708] on input "Press SPACE to toggle visibility (hidden)" at bounding box center [723, 707] width 11 height 11
checkbox input "true"
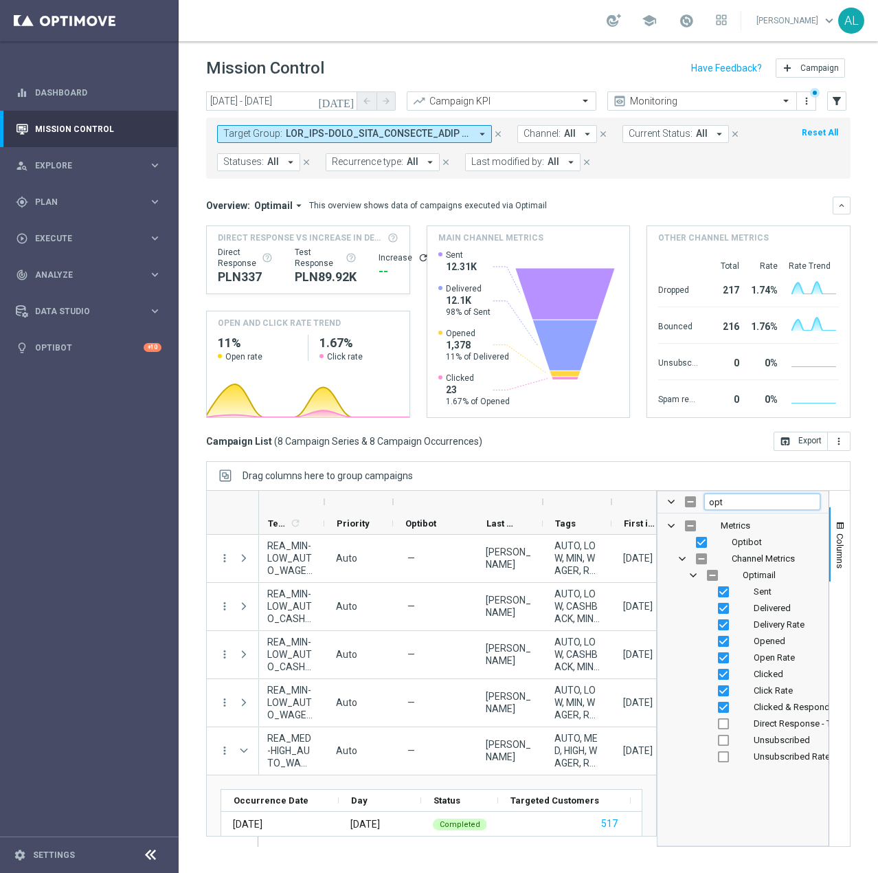
click at [737, 504] on input "opt" at bounding box center [762, 501] width 116 height 16
type input "o"
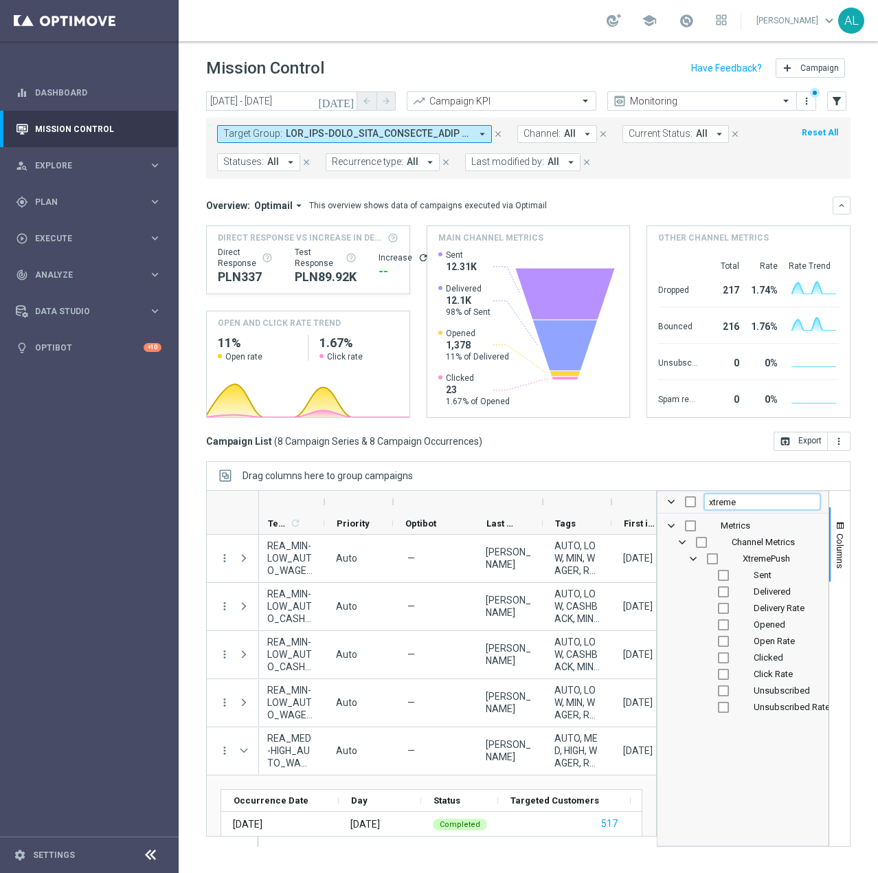
type input "xtreme"
click at [710, 557] on input "Press SPACE to toggle visibility (hidden)" at bounding box center [712, 558] width 11 height 11
checkbox input "true"
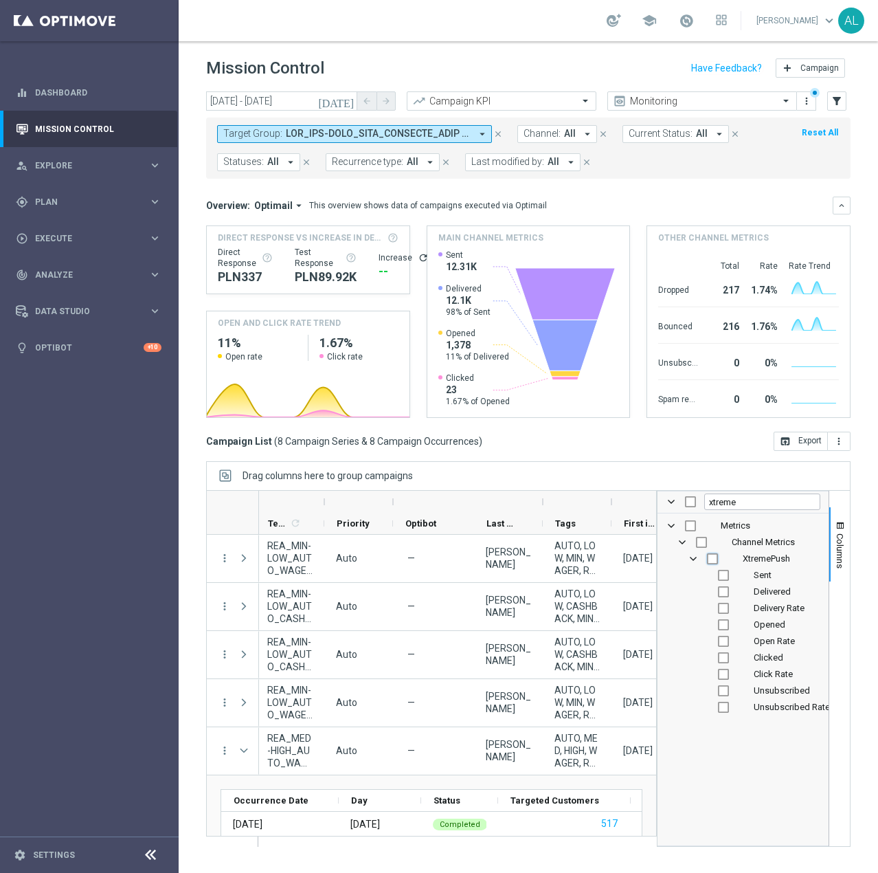
checkbox input "true"
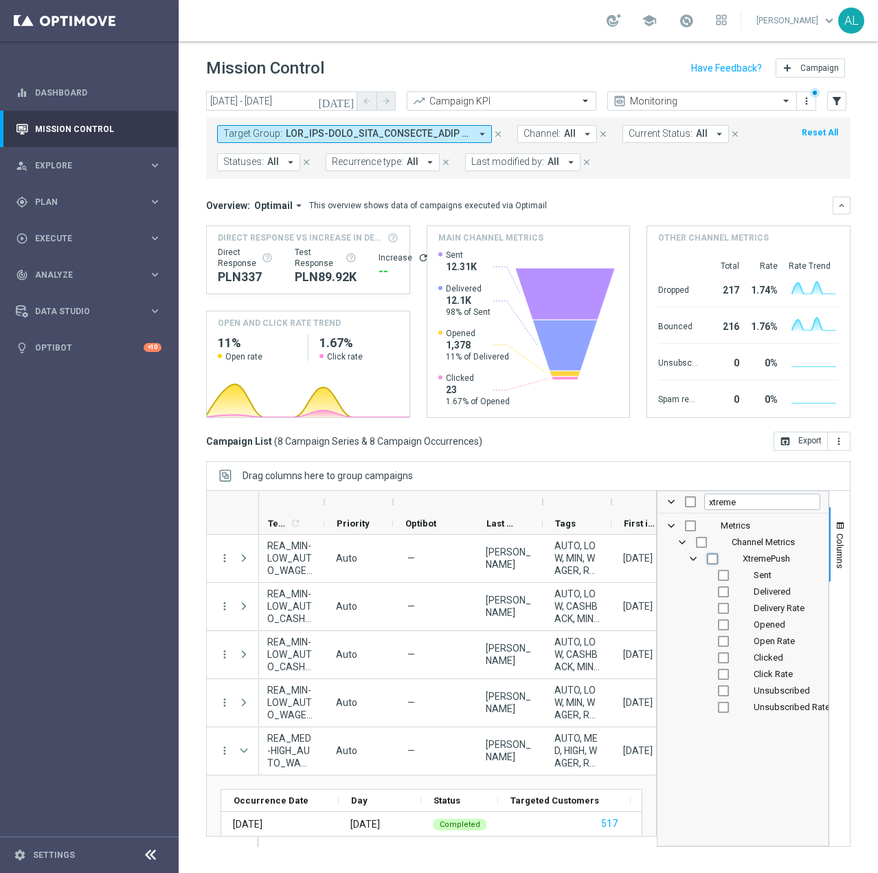
checkbox input "true"
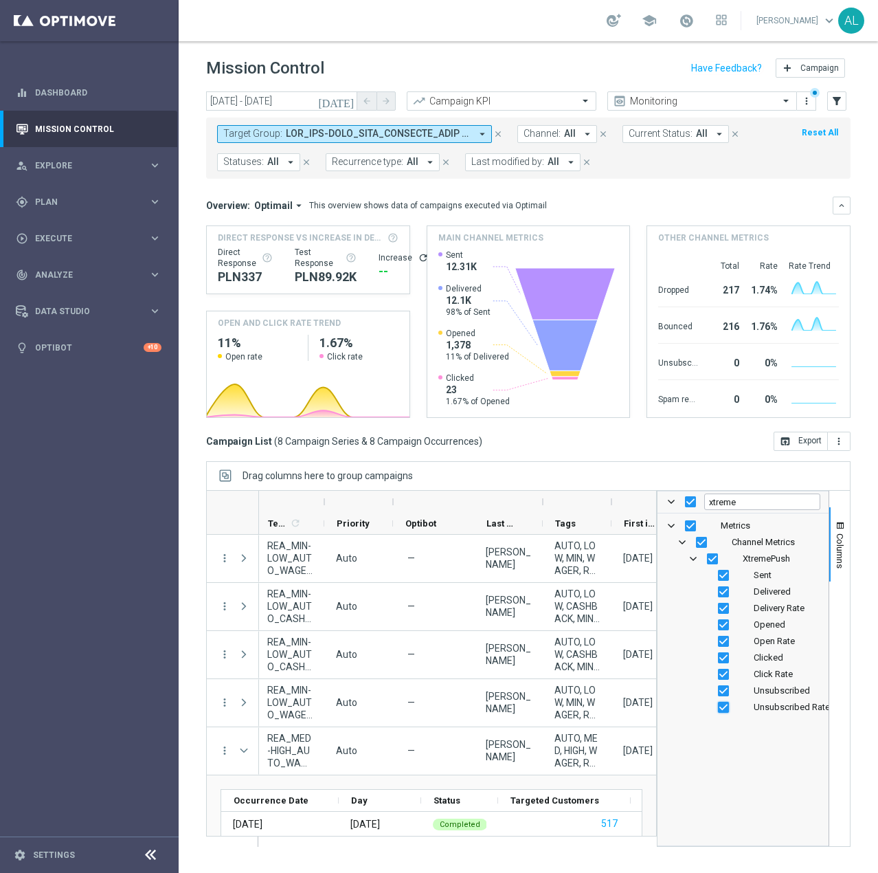
click at [723, 707] on input "Press SPACE to toggle visibility (visible)" at bounding box center [723, 707] width 11 height 11
checkbox input "false"
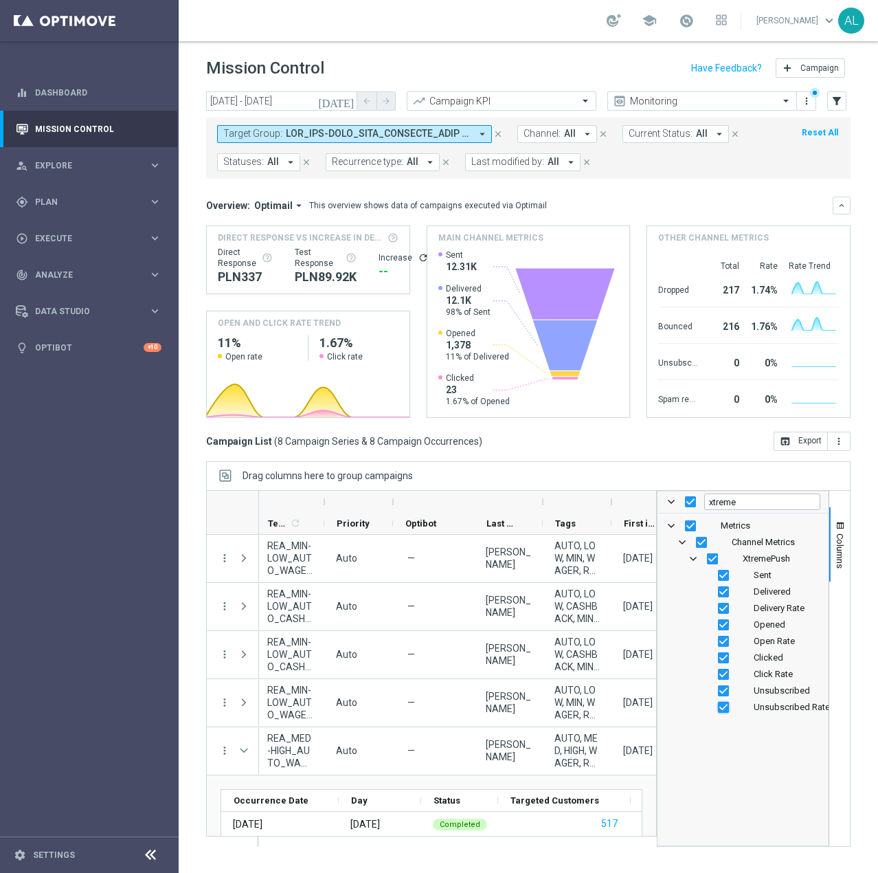
checkbox input "false"
click at [722, 693] on input "Press SPACE to toggle visibility (visible)" at bounding box center [723, 690] width 11 height 11
checkbox input "false"
click at [739, 502] on input "xtreme" at bounding box center [762, 501] width 116 height 16
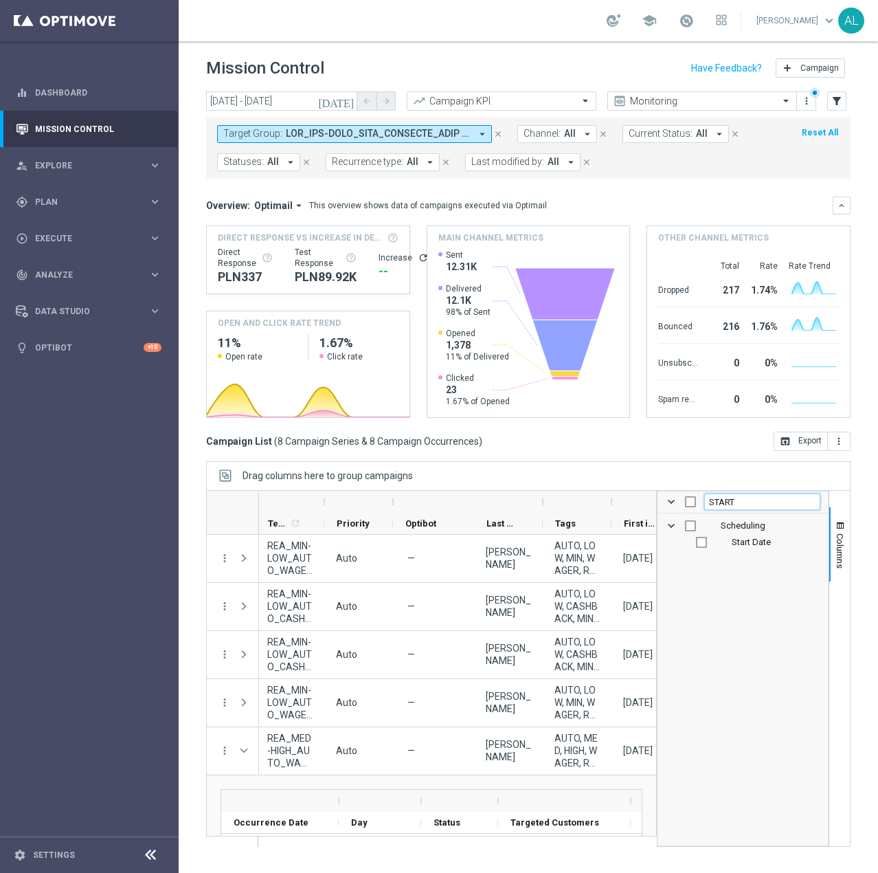
type input "START"
click at [700, 544] on input "Press SPACE to toggle visibility (hidden)" at bounding box center [701, 542] width 11 height 11
checkbox input "true"
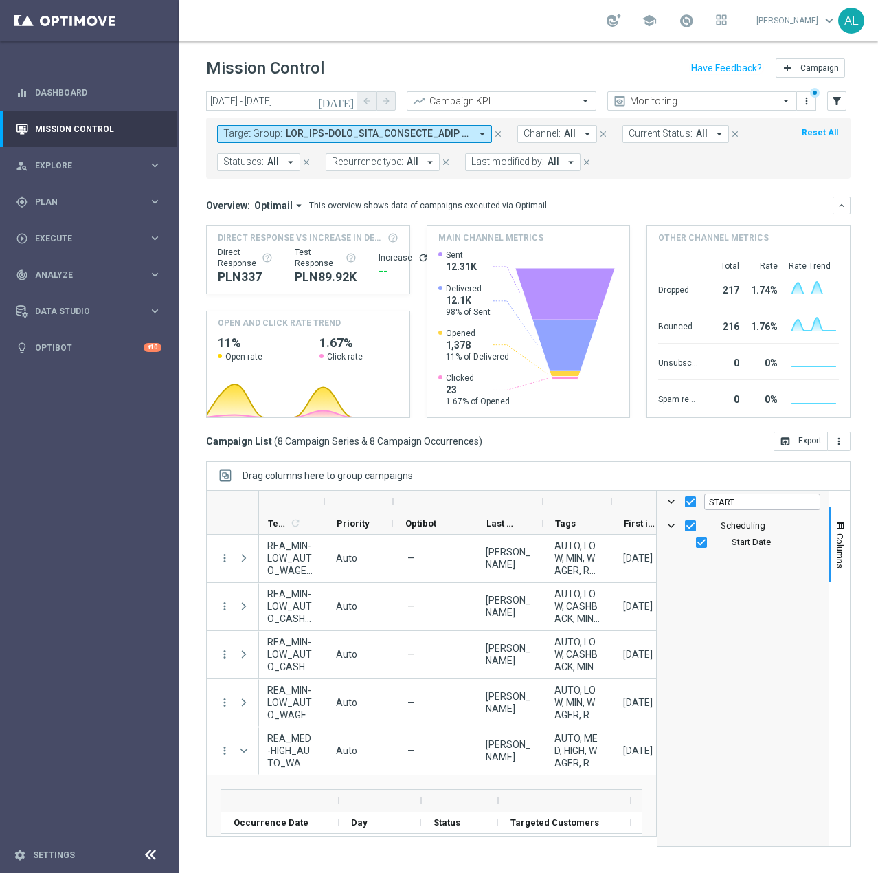
click at [728, 509] on input "START" at bounding box center [762, 501] width 116 height 16
type input "E"
checkbox input "false"
type input "END"
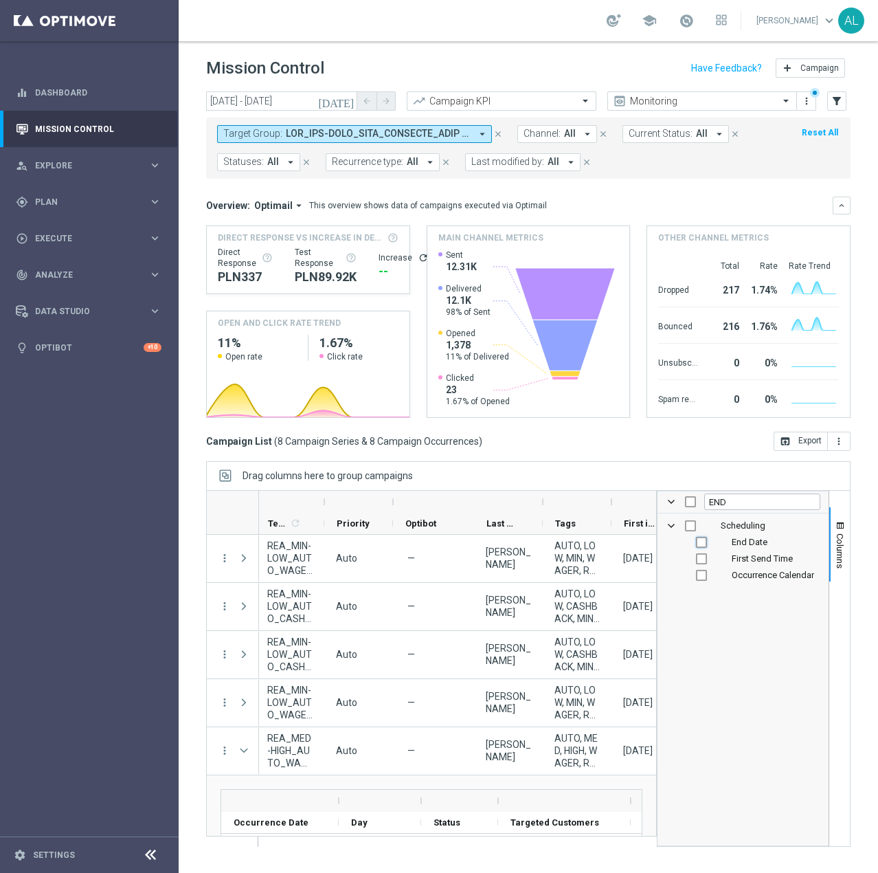
click at [701, 543] on input "Press SPACE to toggle visibility (hidden)" at bounding box center [701, 542] width 11 height 11
checkbox input "true"
checkbox input "false"
click at [731, 469] on div "Drag columns here to group campaigns" at bounding box center [528, 475] width 645 height 29
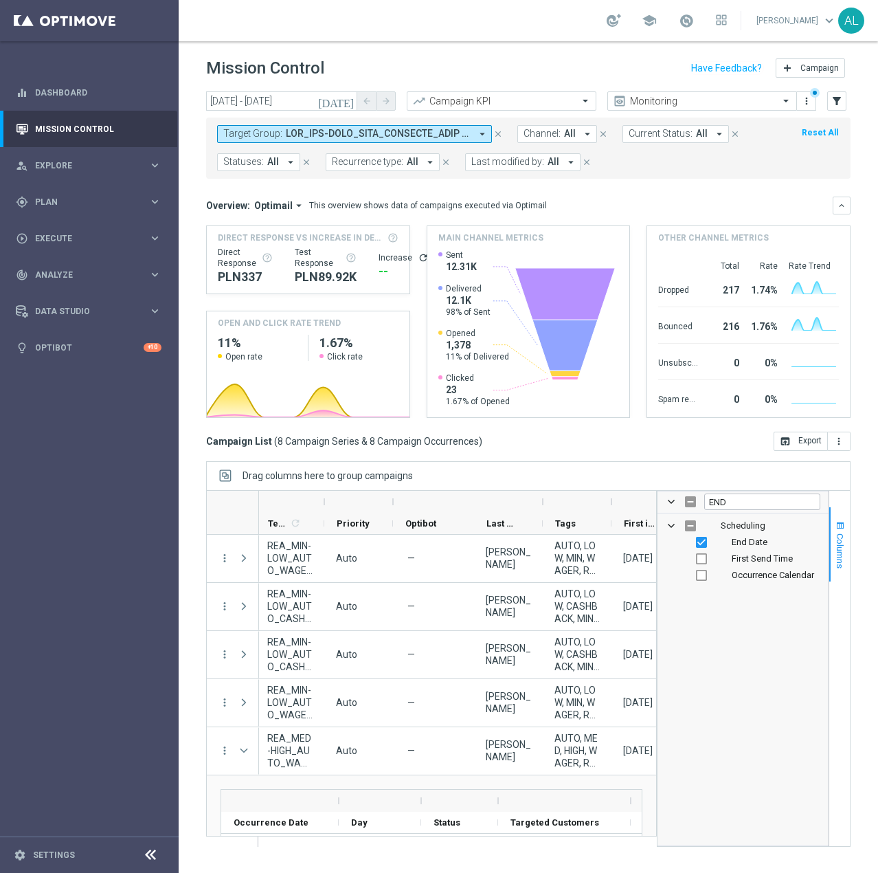
click at [839, 535] on span "Columns" at bounding box center [840, 550] width 11 height 35
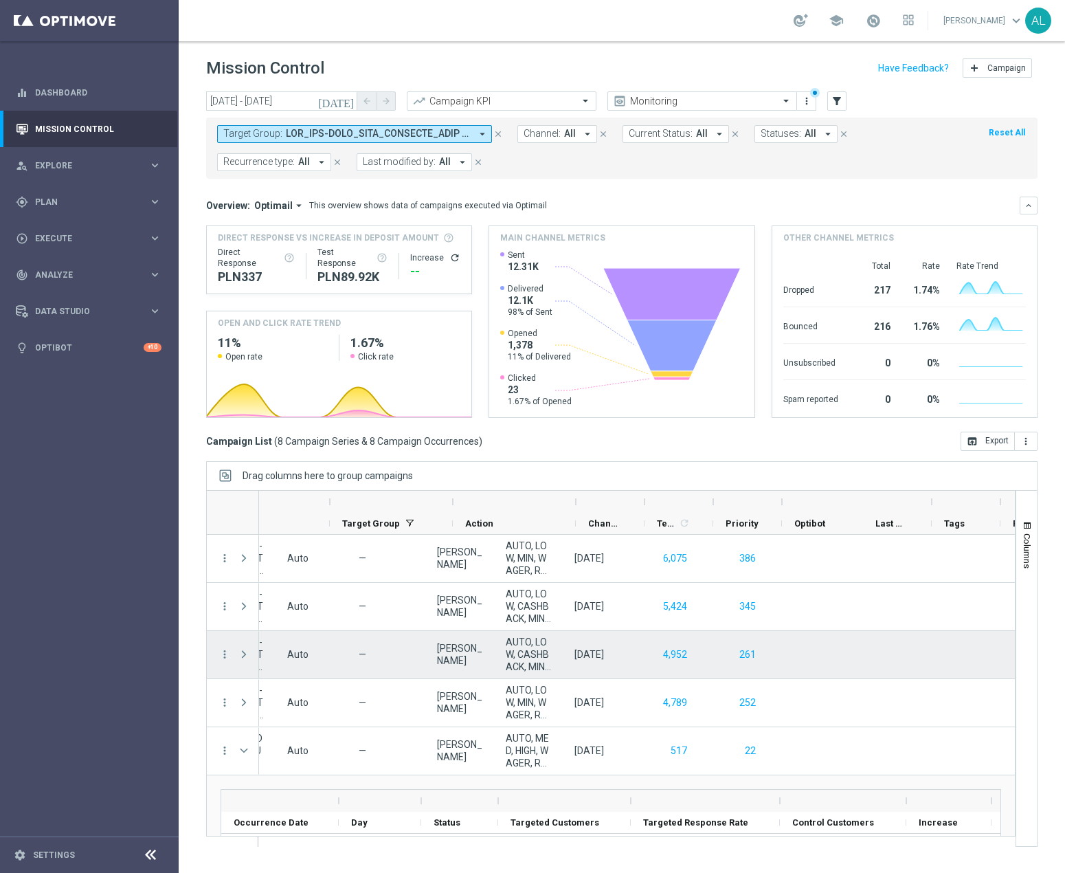
scroll to position [0, 190]
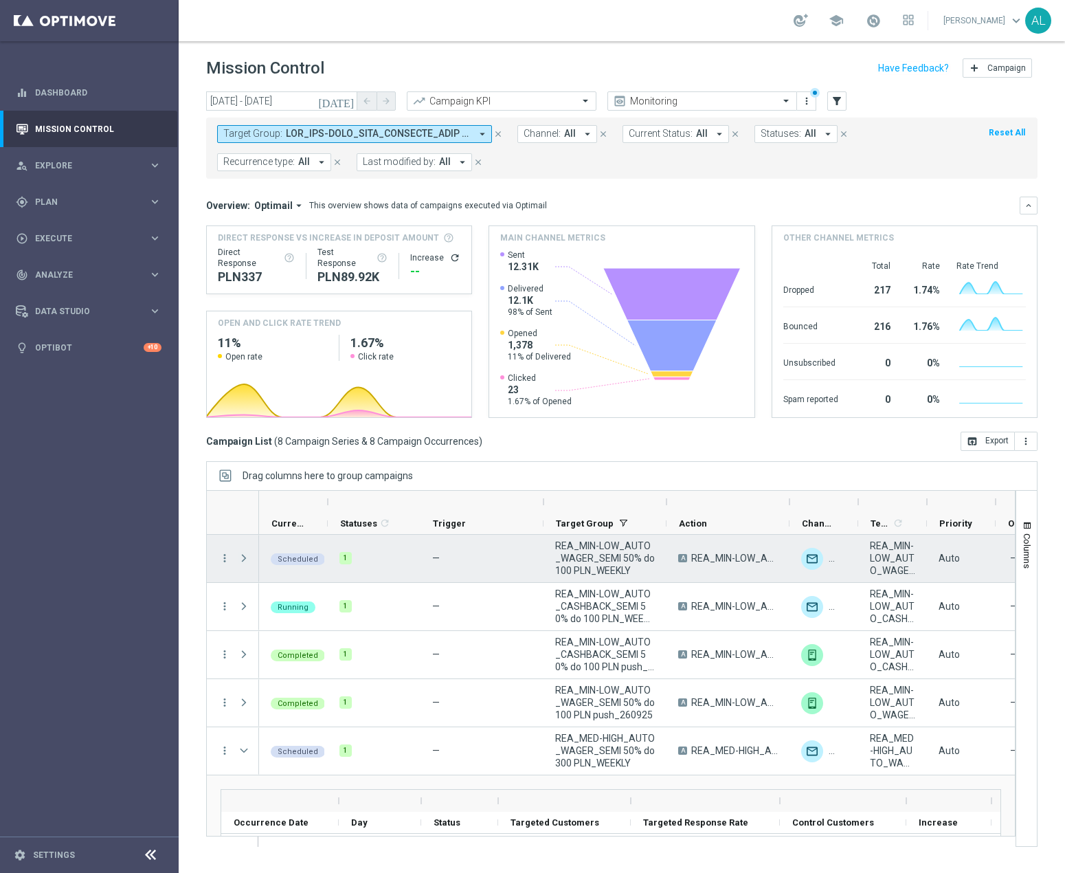
click at [248, 557] on span "Press SPACE to select this row." at bounding box center [244, 558] width 12 height 11
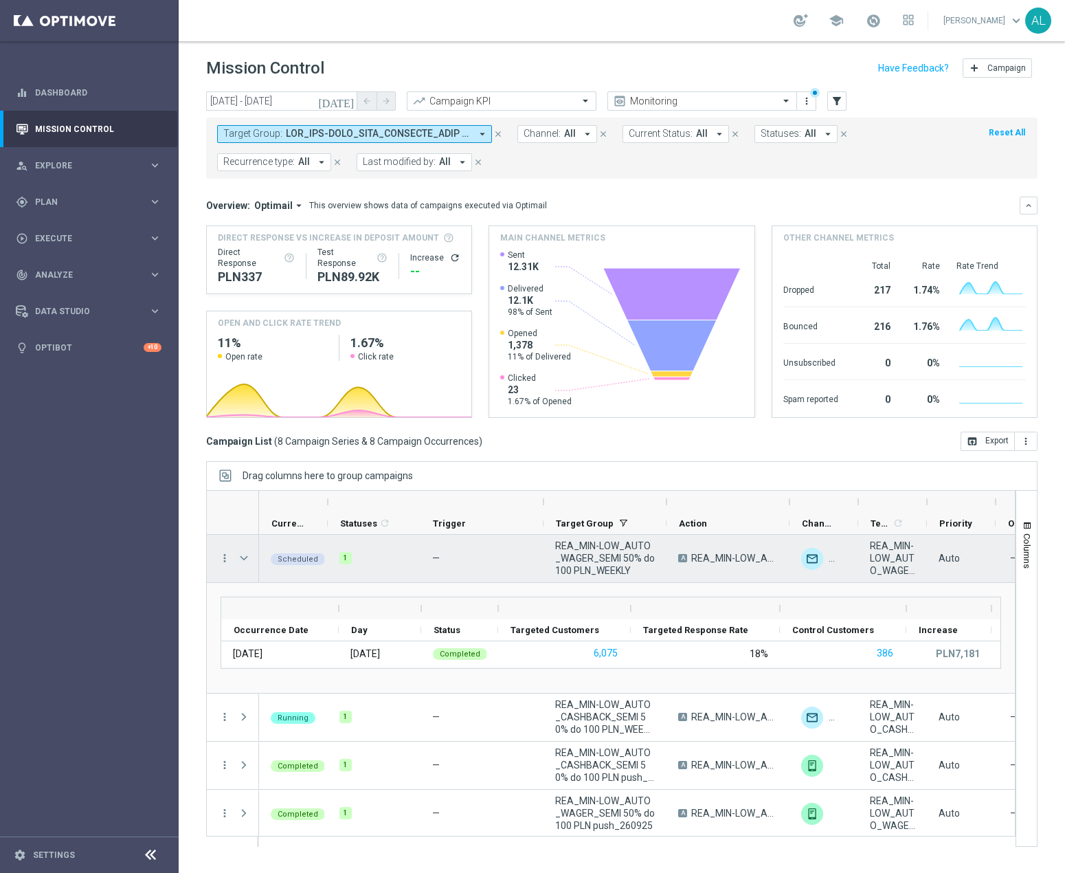
click at [245, 560] on span "Press SPACE to select this row." at bounding box center [244, 558] width 12 height 11
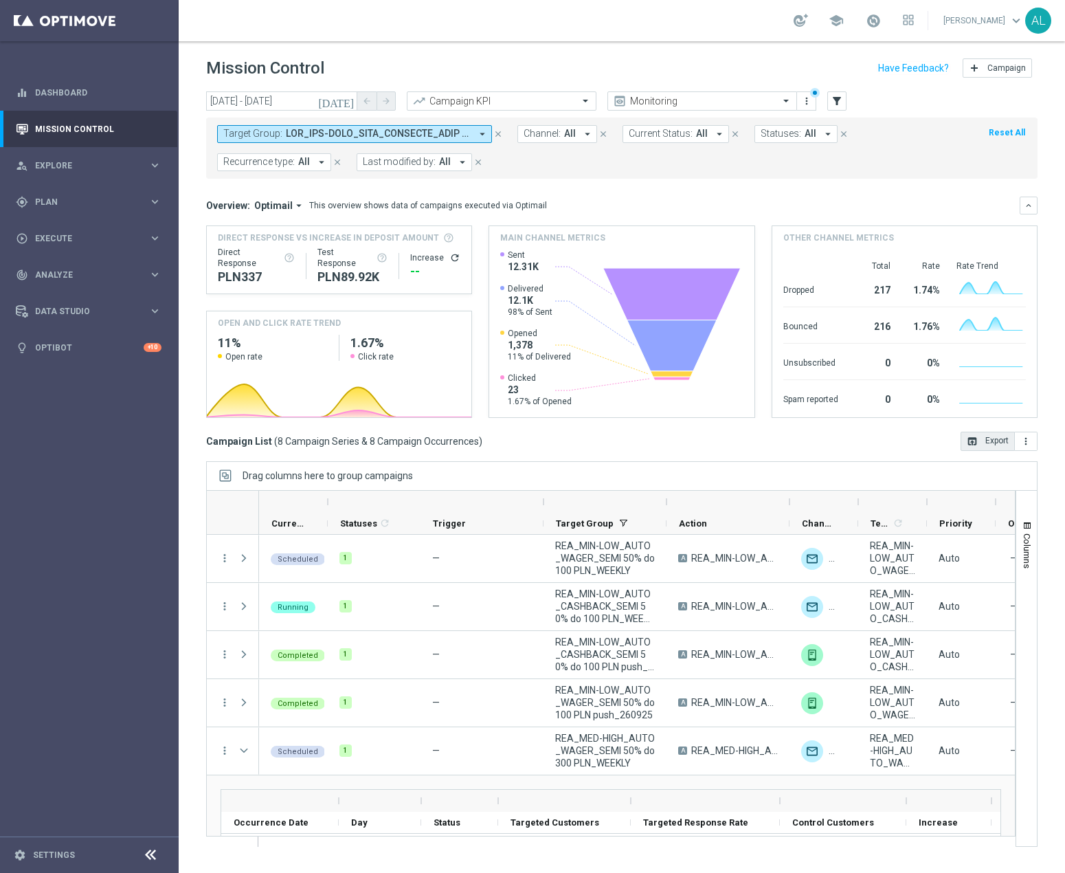
click at [878, 446] on button "open_in_browser Export" at bounding box center [988, 441] width 54 height 19
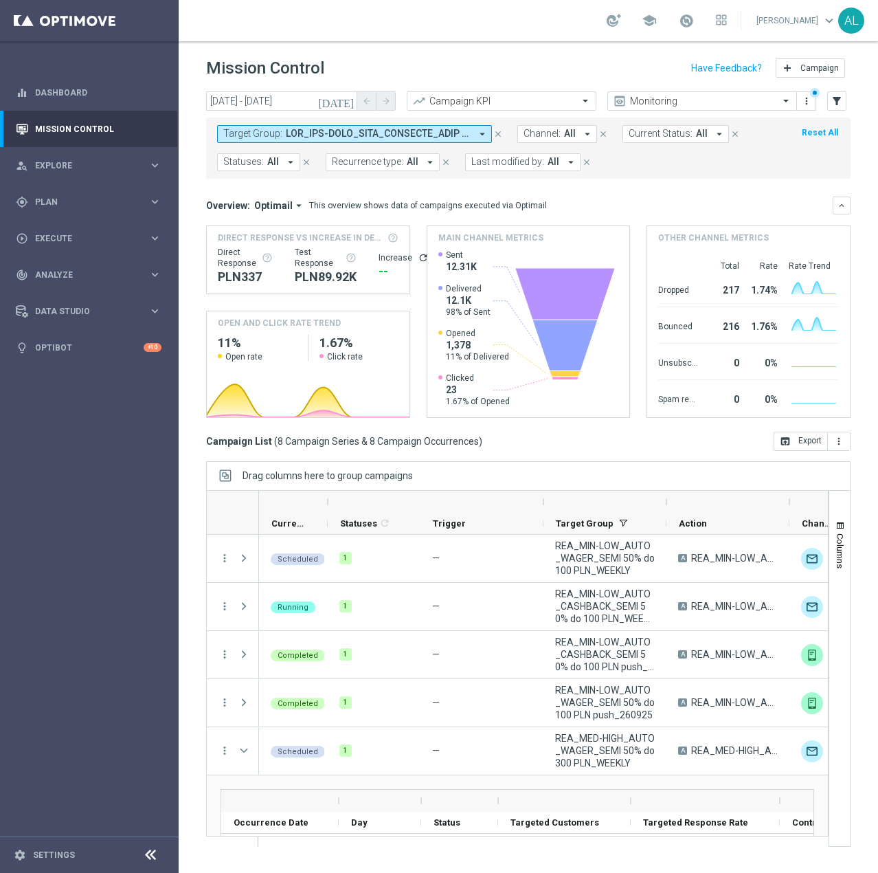
click at [418, 134] on span at bounding box center [378, 134] width 185 height 12
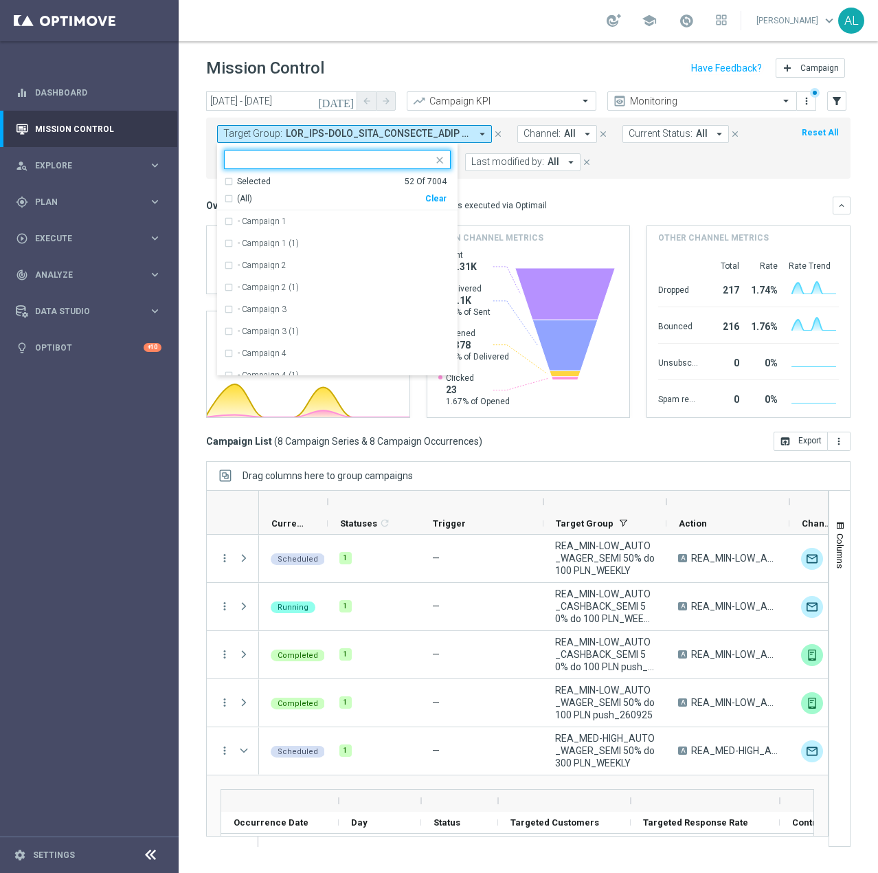
click at [0, 0] on div "Clear" at bounding box center [0, 0] width 0 height 0
click at [628, 173] on div "Target Group: arrow_drop_down Selected 0 Of 7004 (All) Clear - Campaign 1 - Cam…" at bounding box center [528, 148] width 645 height 61
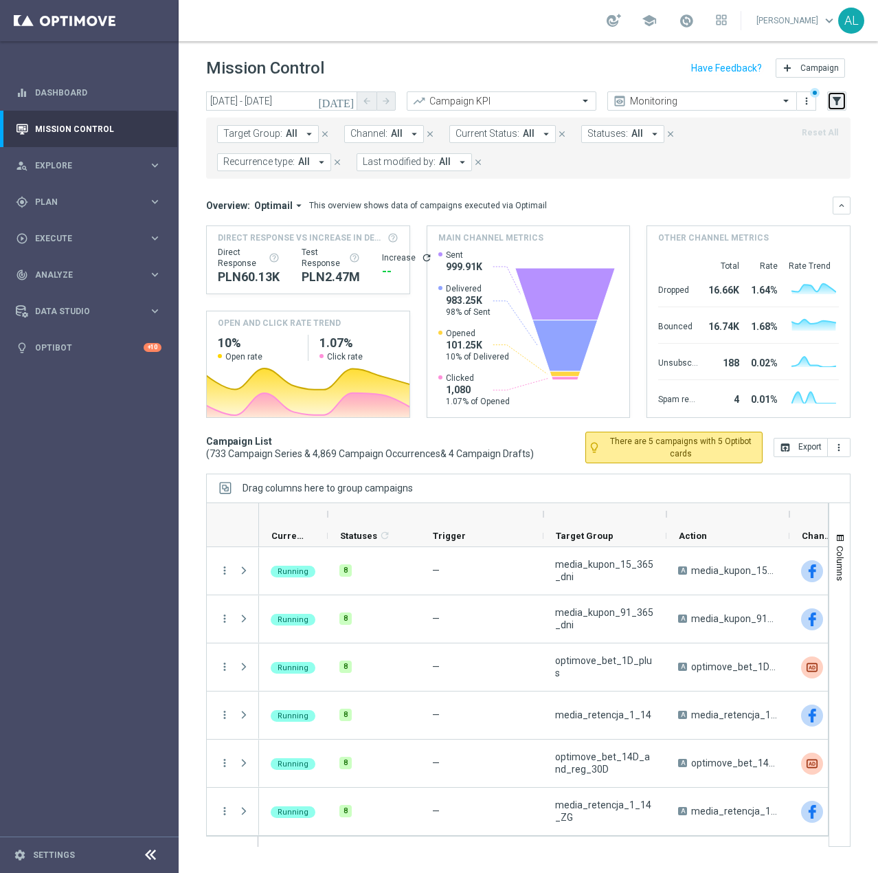
click at [839, 101] on icon "filter_alt" at bounding box center [837, 101] width 12 height 12
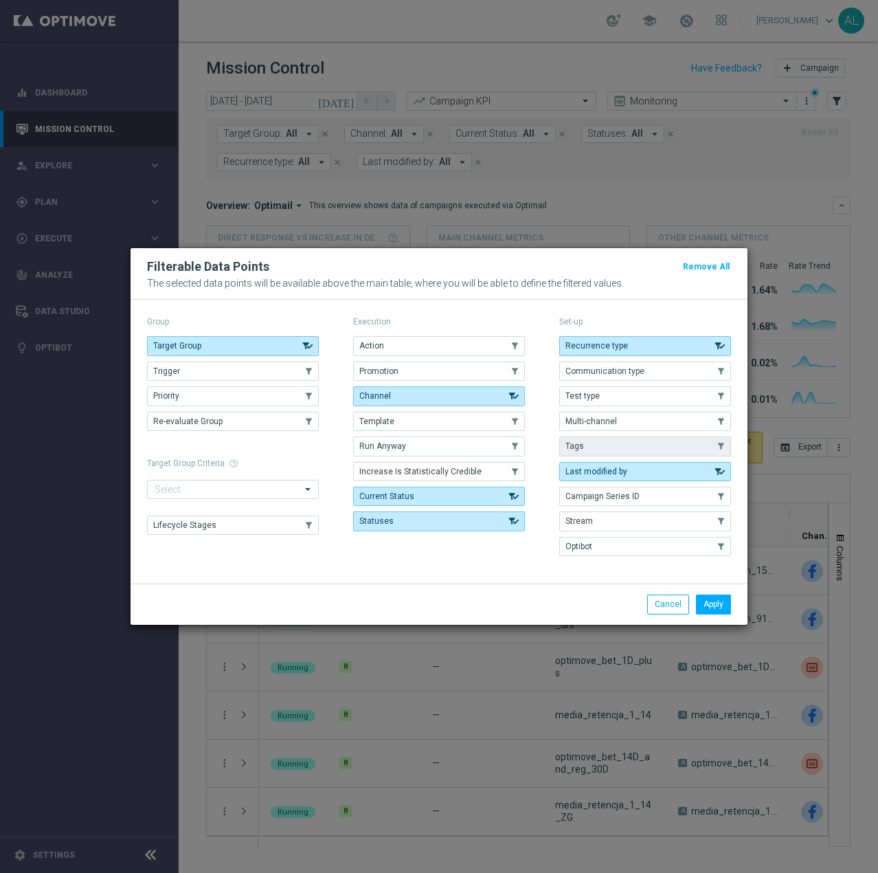
click at [714, 454] on button "Tags" at bounding box center [645, 445] width 172 height 19
click at [707, 615] on div "Apply Cancel" at bounding box center [439, 604] width 617 height 41
click at [709, 610] on button "Apply" at bounding box center [713, 604] width 35 height 19
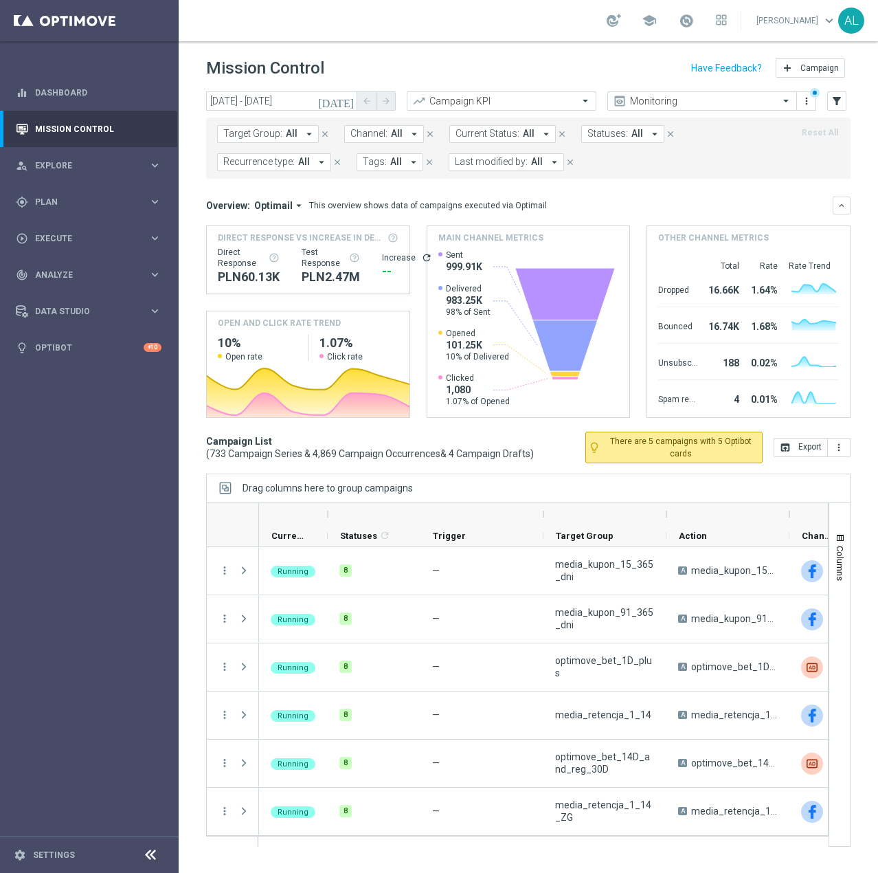
click at [393, 160] on span "All" at bounding box center [396, 162] width 12 height 12
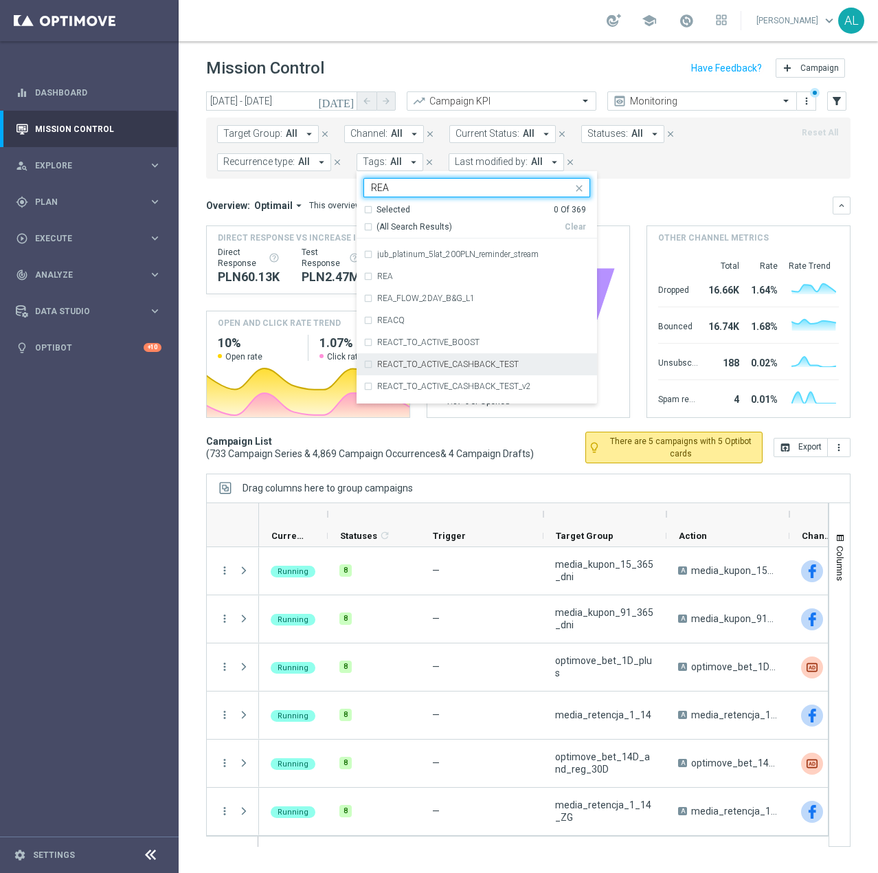
scroll to position [893, 0]
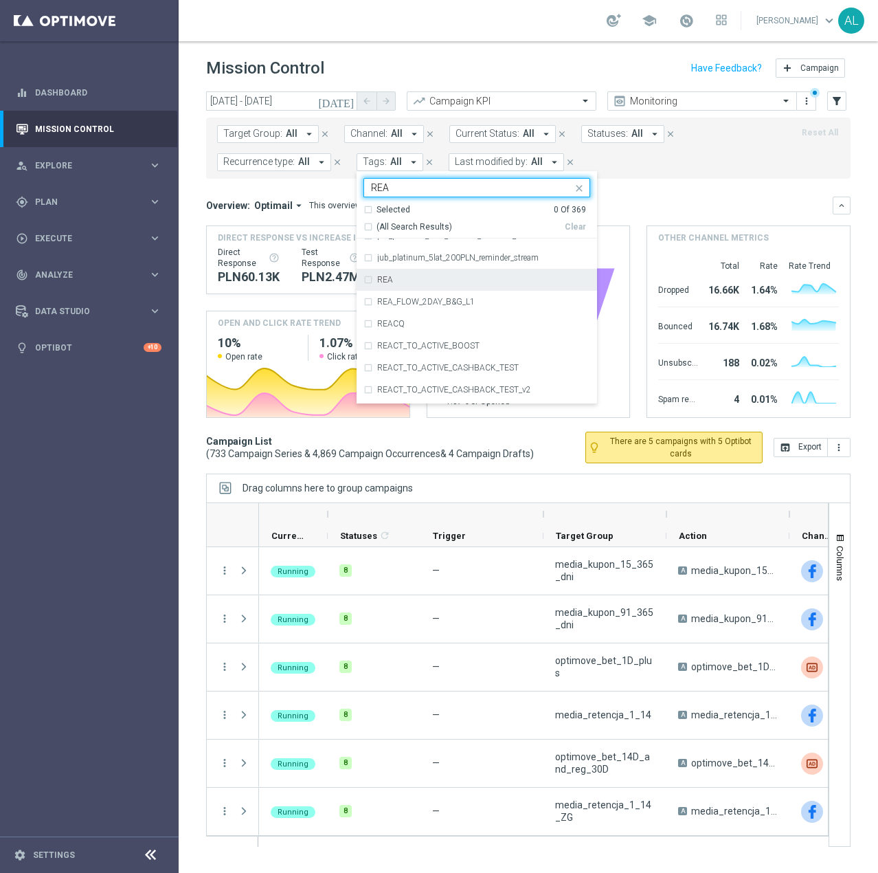
click at [386, 278] on label "REA" at bounding box center [385, 280] width 16 height 8
type input "REA"
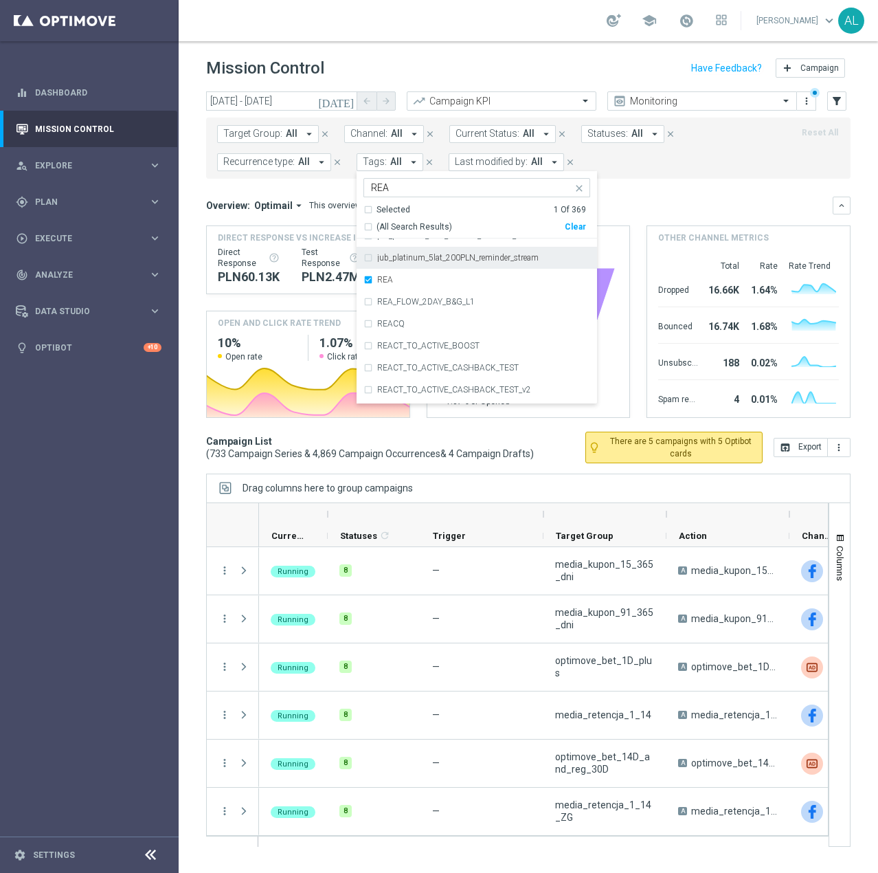
click at [712, 209] on div "Overview: Optimail arrow_drop_down This overview shows data of campaigns execut…" at bounding box center [519, 205] width 627 height 12
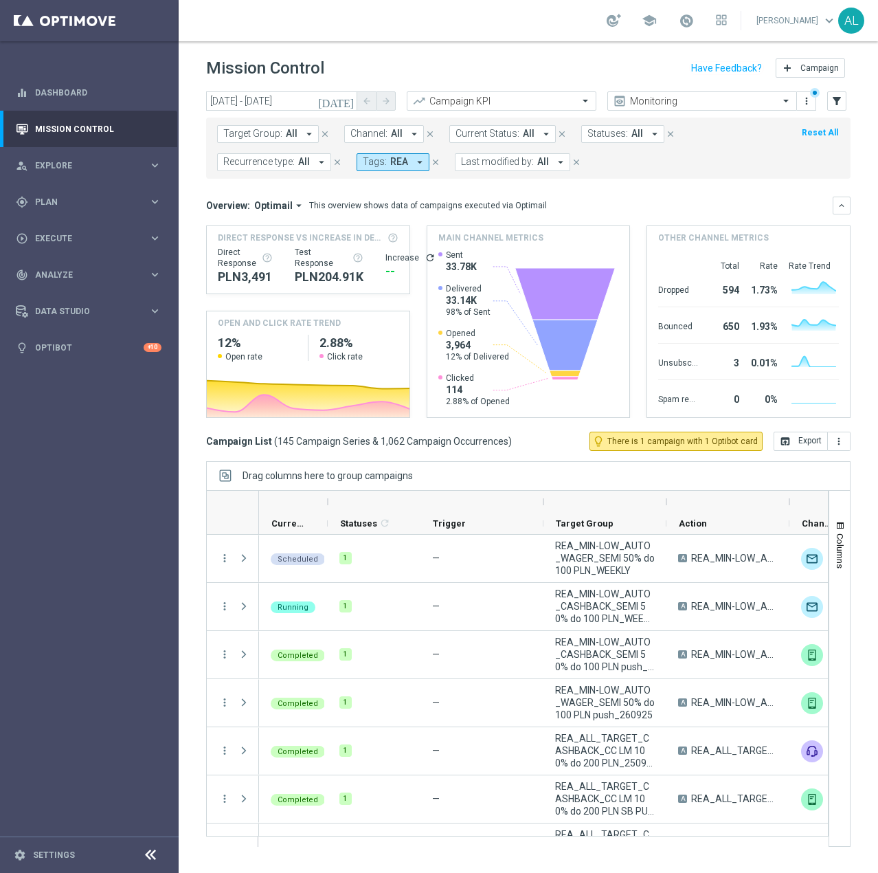
click at [291, 162] on span "Recurrence type:" at bounding box center [258, 162] width 71 height 12
click at [280, 242] on label "Non-Recurring" at bounding box center [264, 238] width 52 height 8
click at [682, 186] on mini-dashboard "Overview: Optimail arrow_drop_down This overview shows data of campaigns execut…" at bounding box center [528, 305] width 645 height 253
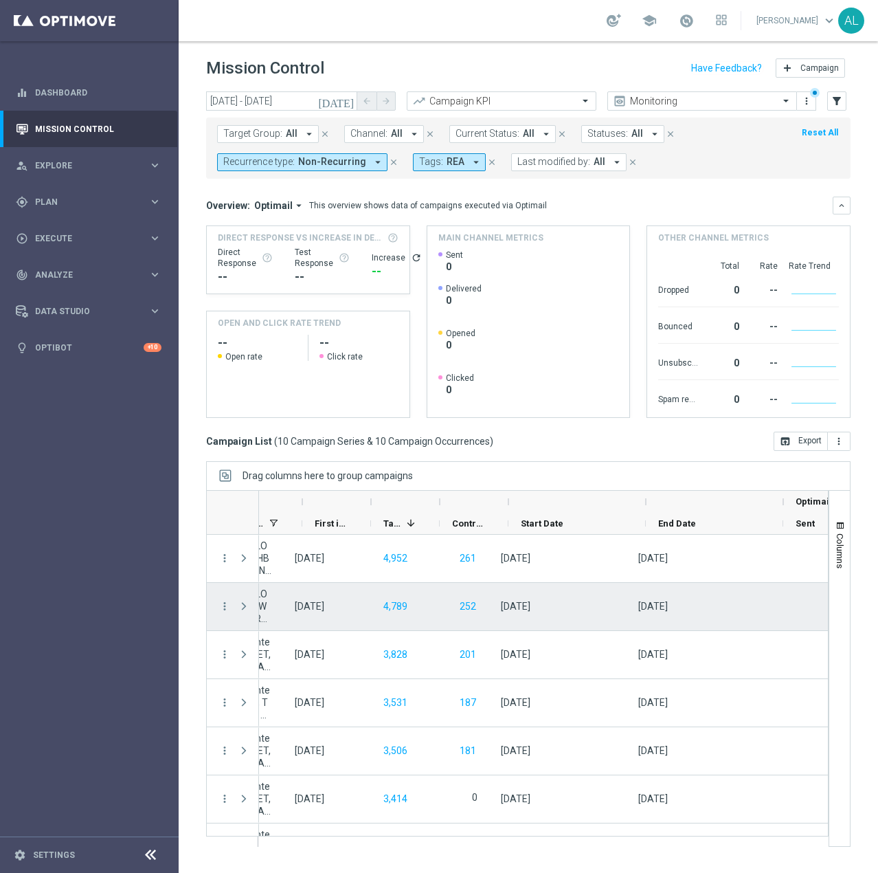
scroll to position [0, 962]
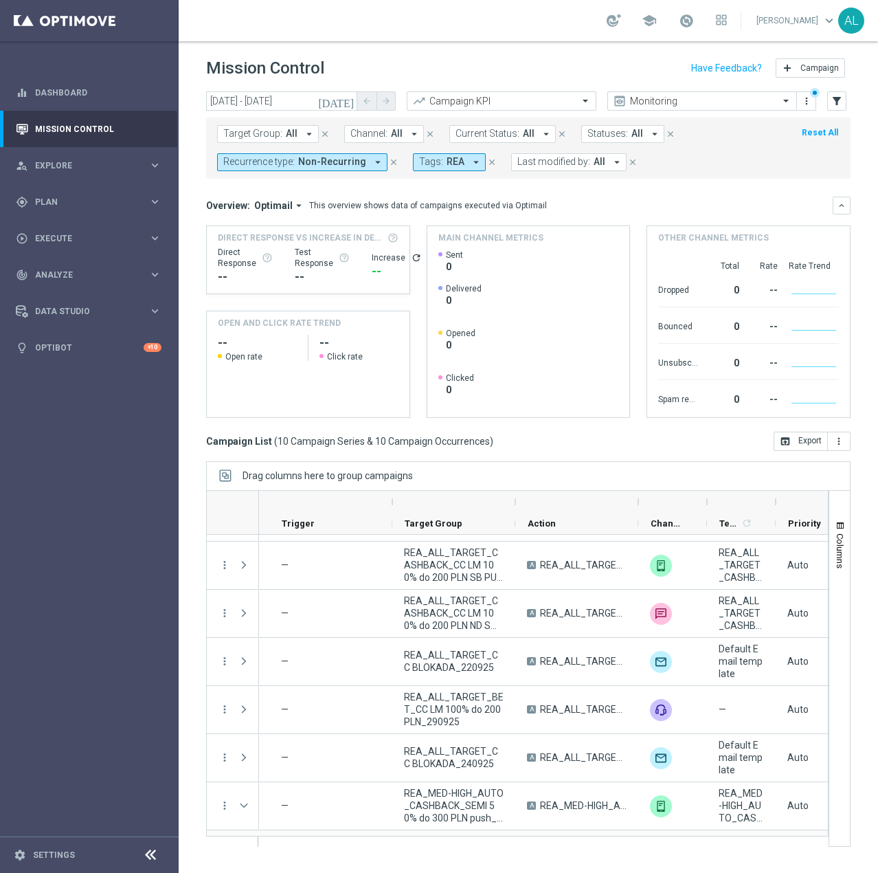
click at [373, 131] on span "Channel:" at bounding box center [369, 134] width 37 height 12
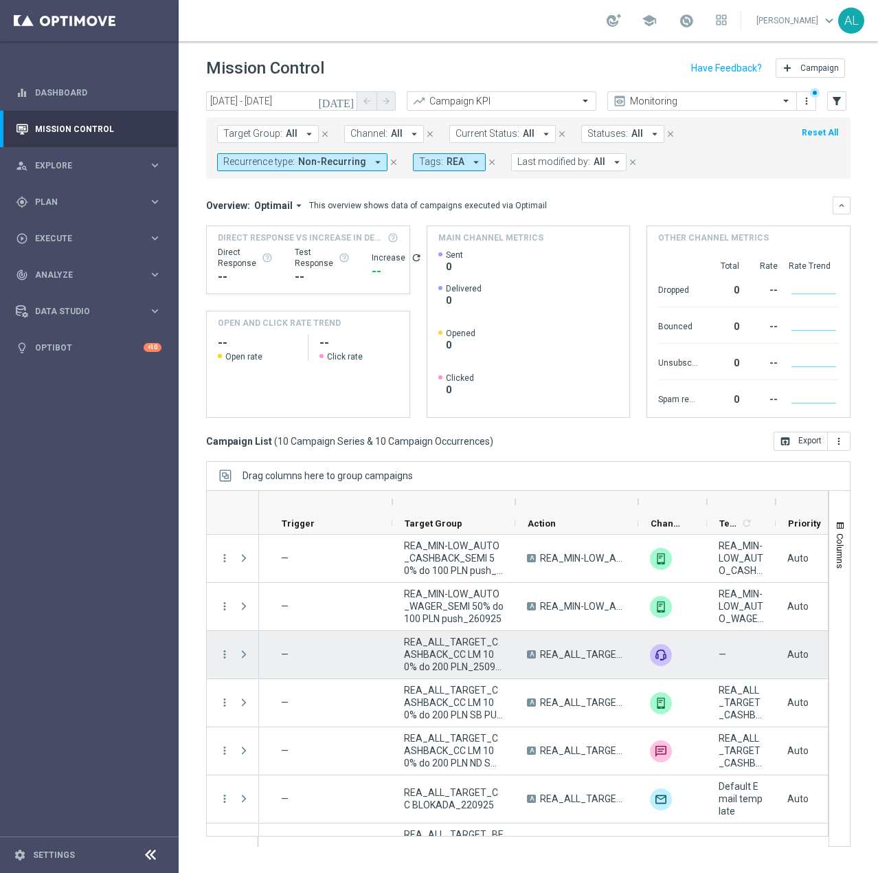
click at [457, 671] on span "REA_ALL_TARGET_CASHBACK_CC LM 100% do 200 PLN_250925" at bounding box center [454, 654] width 100 height 37
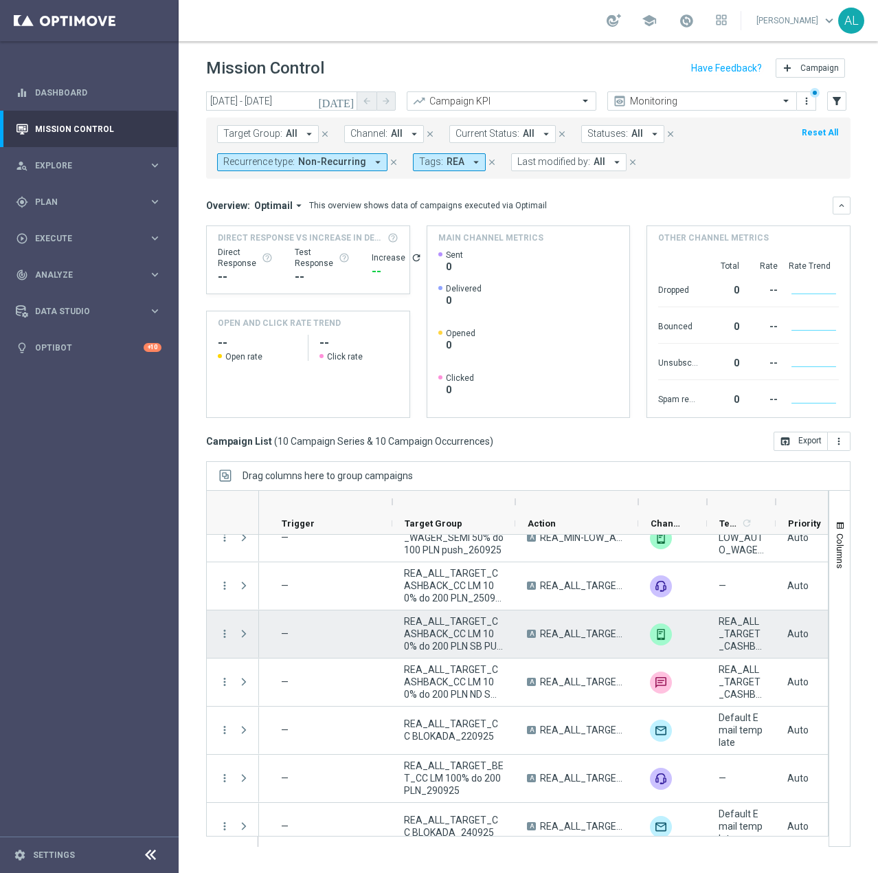
click at [458, 639] on span "REA_ALL_TARGET_CASHBACK_CC LM 100% do 200 PLN SB PUSH_250925" at bounding box center [454, 633] width 100 height 37
click at [463, 631] on span "REA_ALL_TARGET_CASHBACK_CC LM 100% do 200 PLN SB PUSH_250925" at bounding box center [454, 633] width 100 height 37
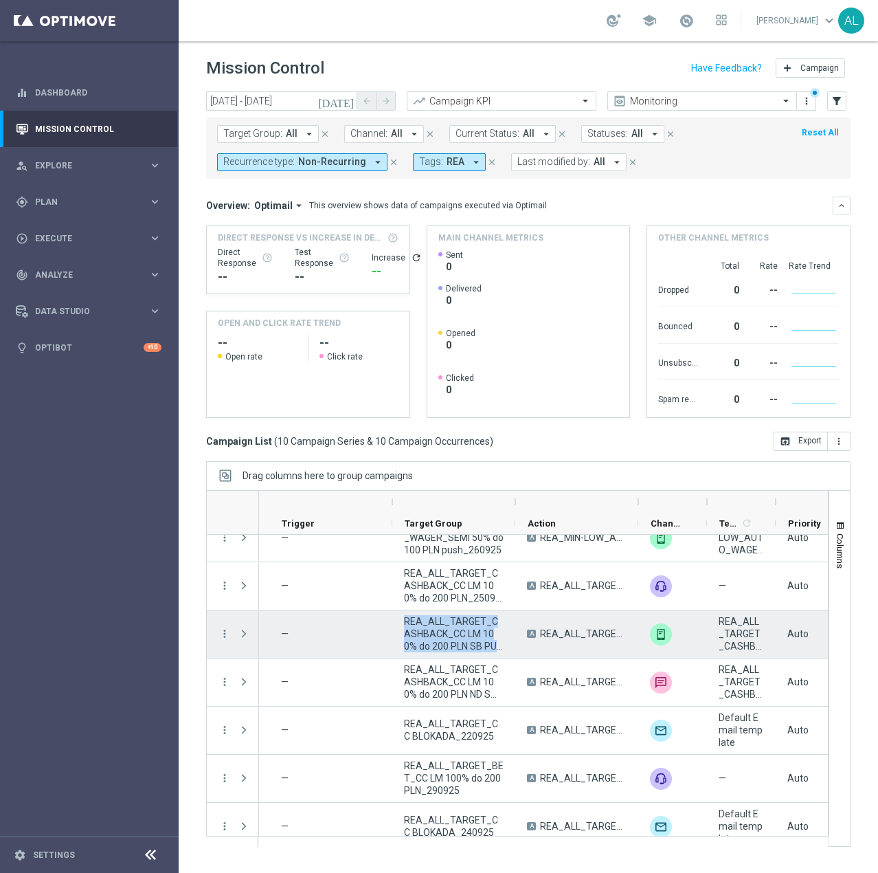
click at [463, 631] on span "REA_ALL_TARGET_CASHBACK_CC LM 100% do 200 PLN SB PUSH_250925" at bounding box center [454, 633] width 100 height 37
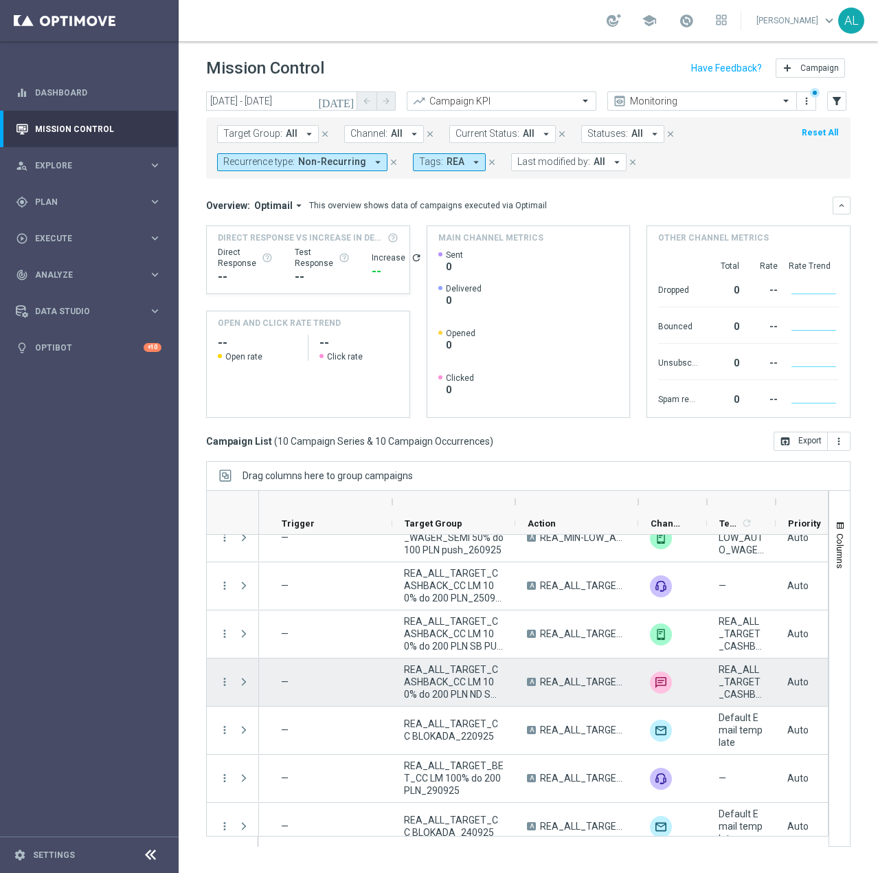
click at [485, 682] on span "REA_ALL_TARGET_CASHBACK_CC LM 100% do 200 PLN ND SMS_250925" at bounding box center [454, 681] width 100 height 37
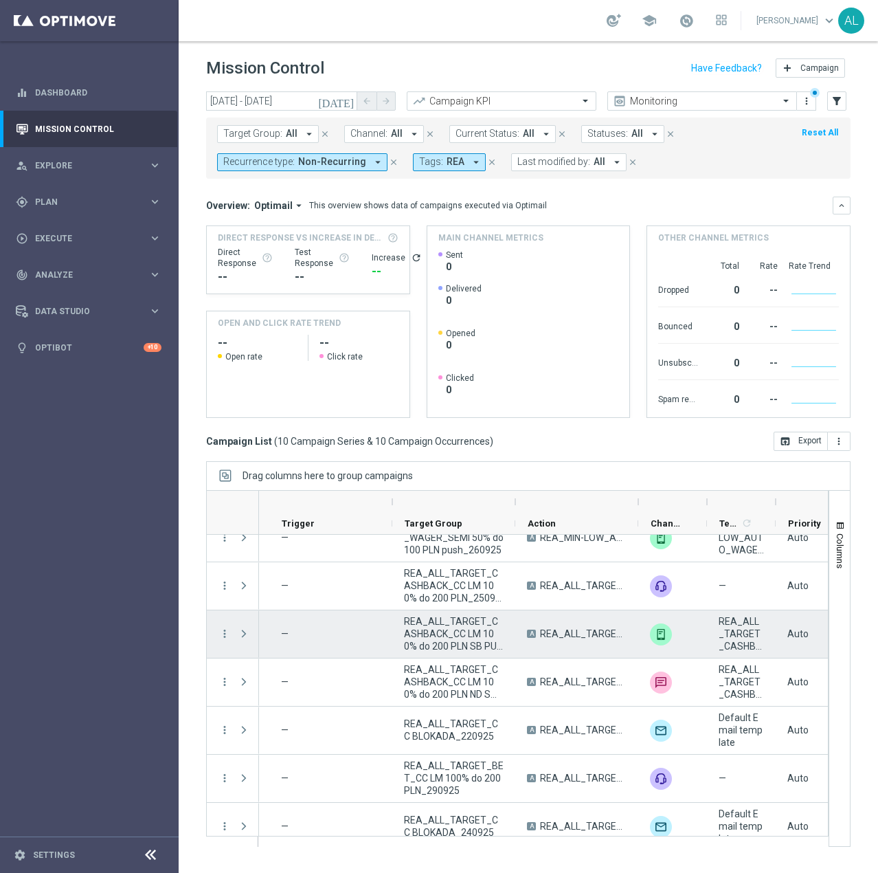
click at [242, 634] on span at bounding box center [244, 633] width 12 height 11
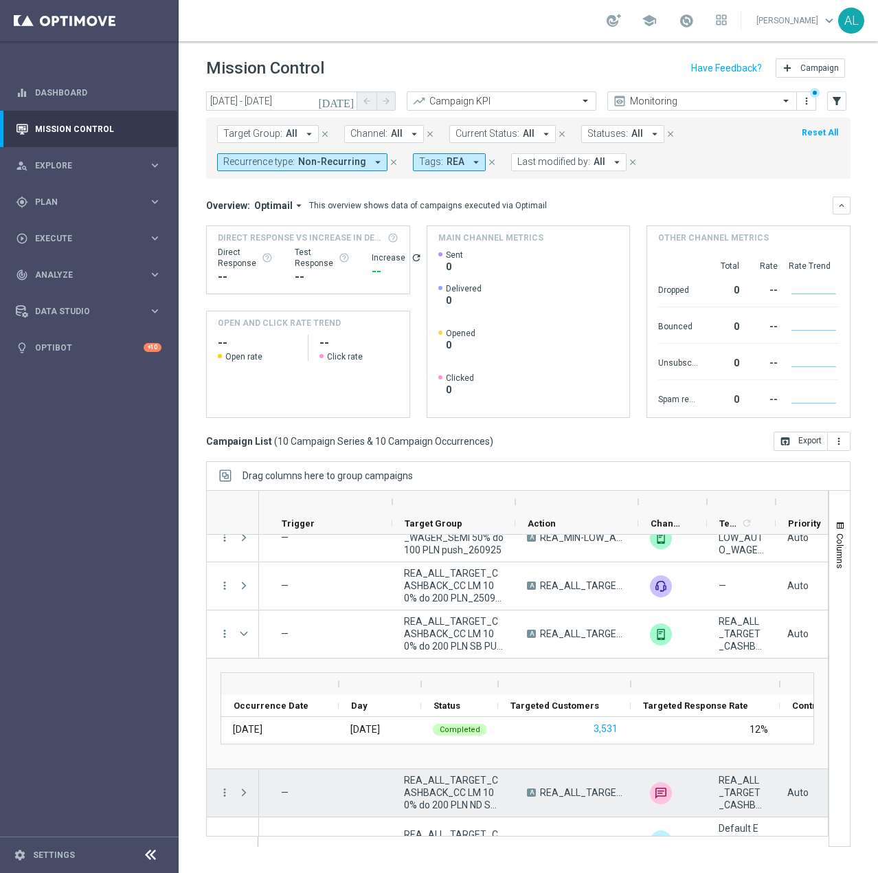
drag, startPoint x: 243, startPoint y: 792, endPoint x: 258, endPoint y: 772, distance: 25.0
click at [243, 792] on span at bounding box center [244, 792] width 12 height 11
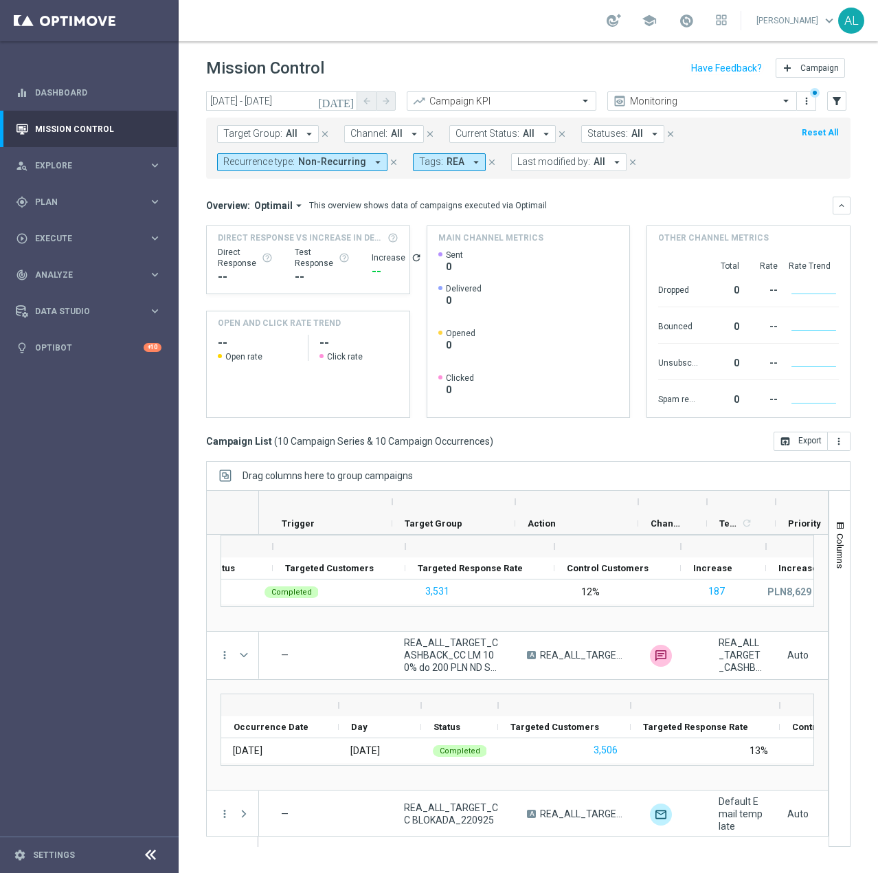
scroll to position [0, 300]
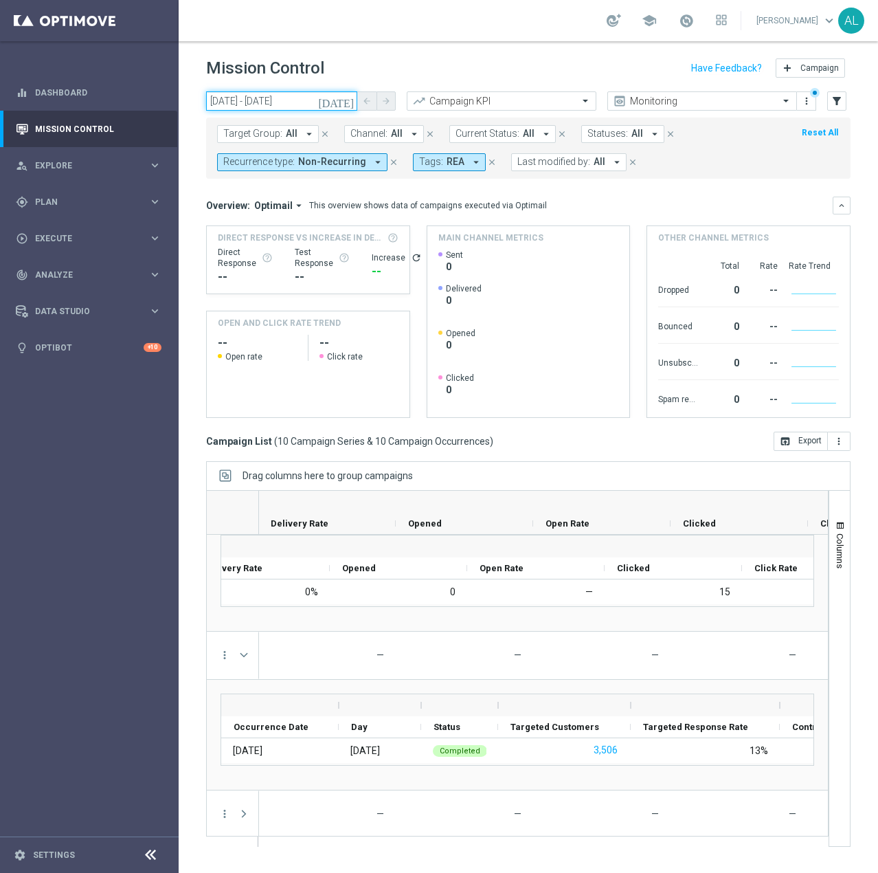
click at [262, 103] on input "22 Sep 2025 - 29 Sep 2025" at bounding box center [281, 100] width 151 height 19
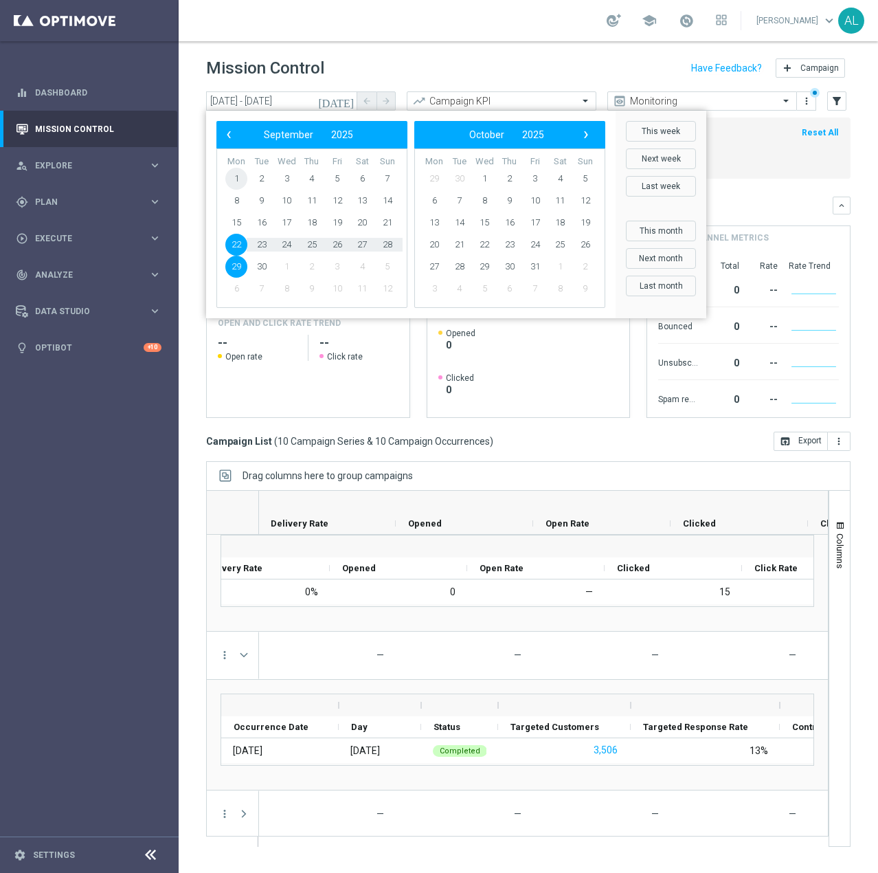
click at [234, 176] on span "1" at bounding box center [236, 179] width 22 height 22
click at [238, 269] on span "29" at bounding box center [236, 267] width 22 height 22
type input "01 Sep 2025 - 29 Sep 2025"
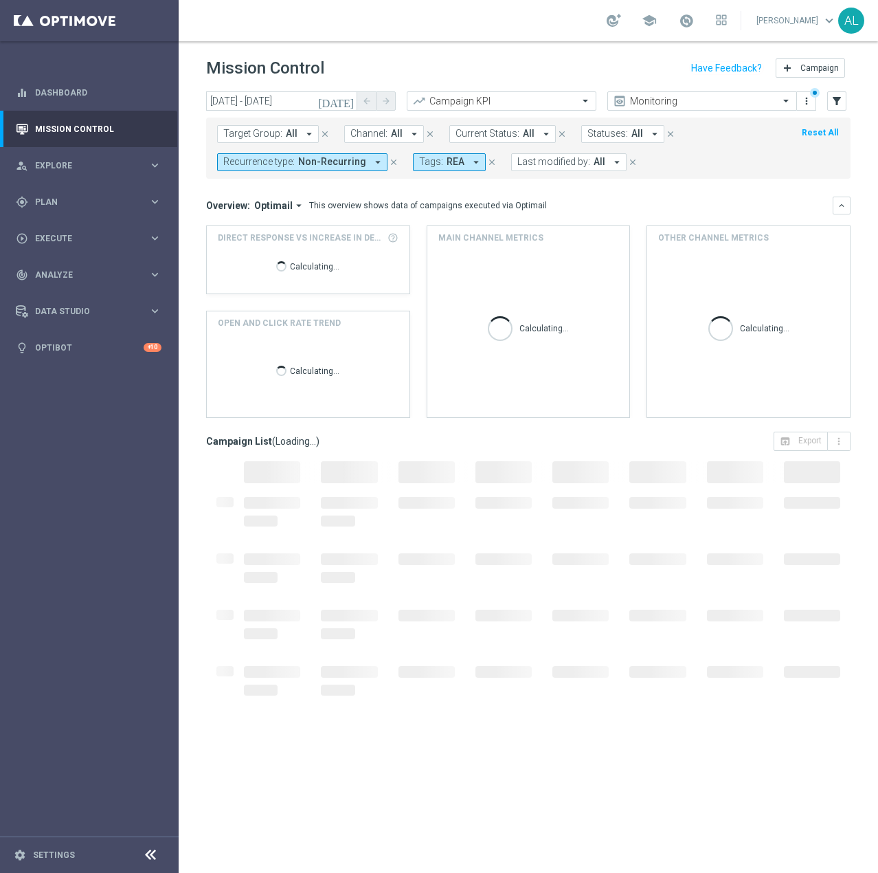
click at [285, 199] on span "Optimail" at bounding box center [273, 205] width 38 height 12
click at [254, 225] on div "Analysis" at bounding box center [249, 227] width 33 height 12
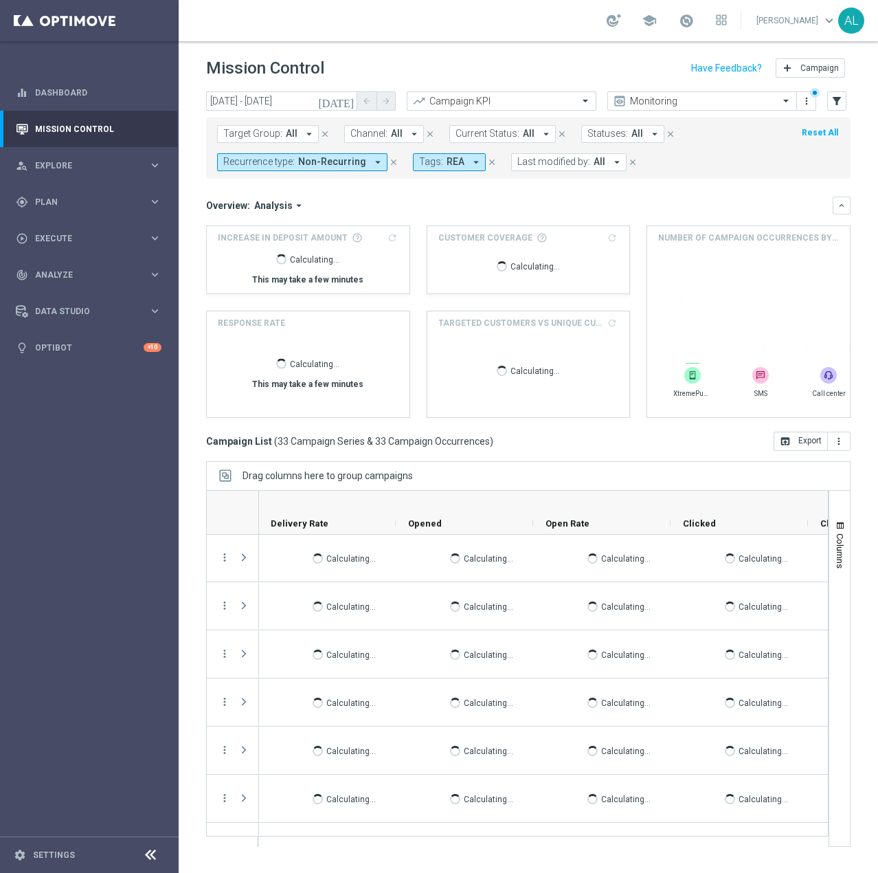
scroll to position [0, 0]
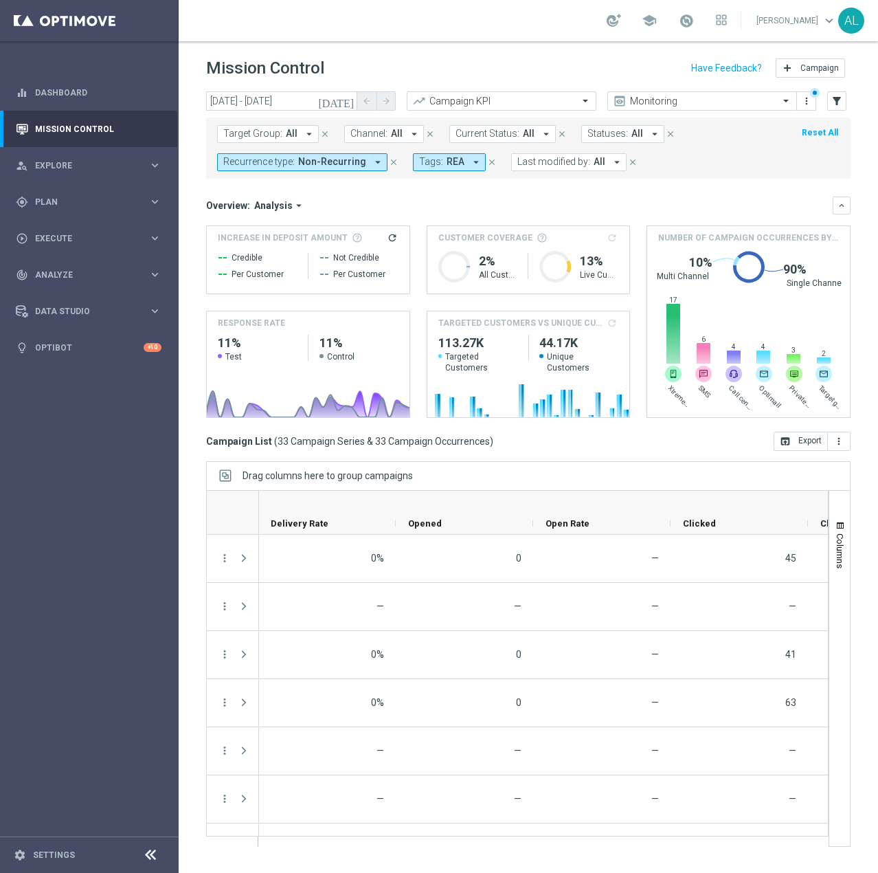
click at [392, 132] on span "All" at bounding box center [397, 134] width 12 height 12
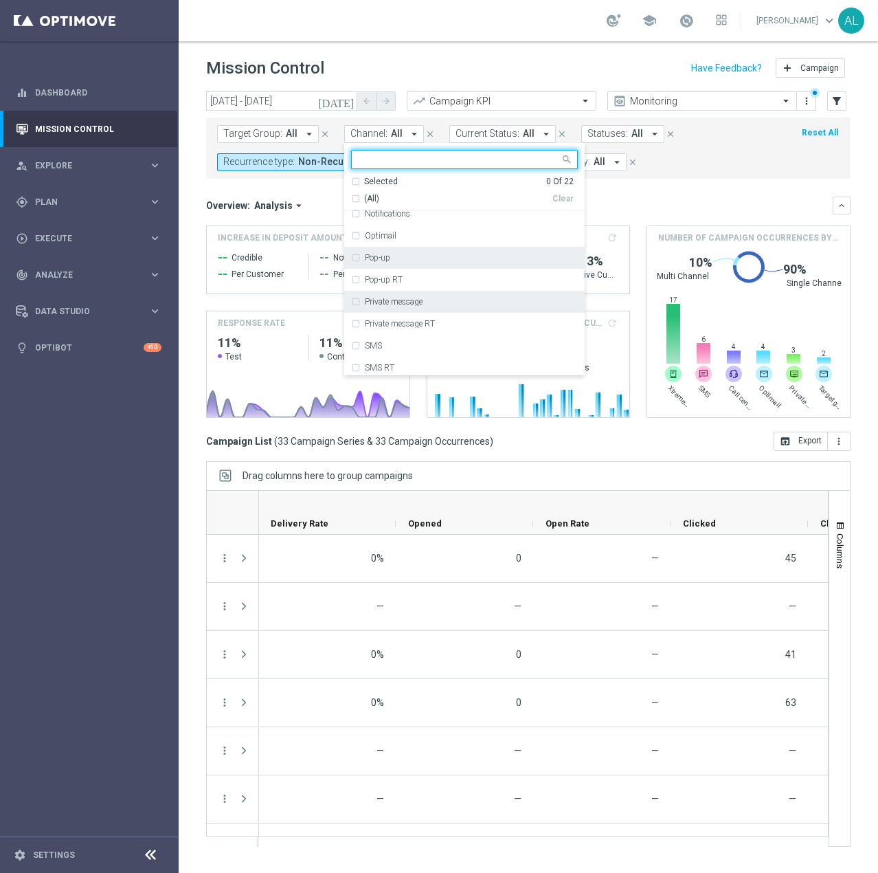
scroll to position [181, 0]
click at [411, 258] on div "Optimail" at bounding box center [471, 260] width 213 height 8
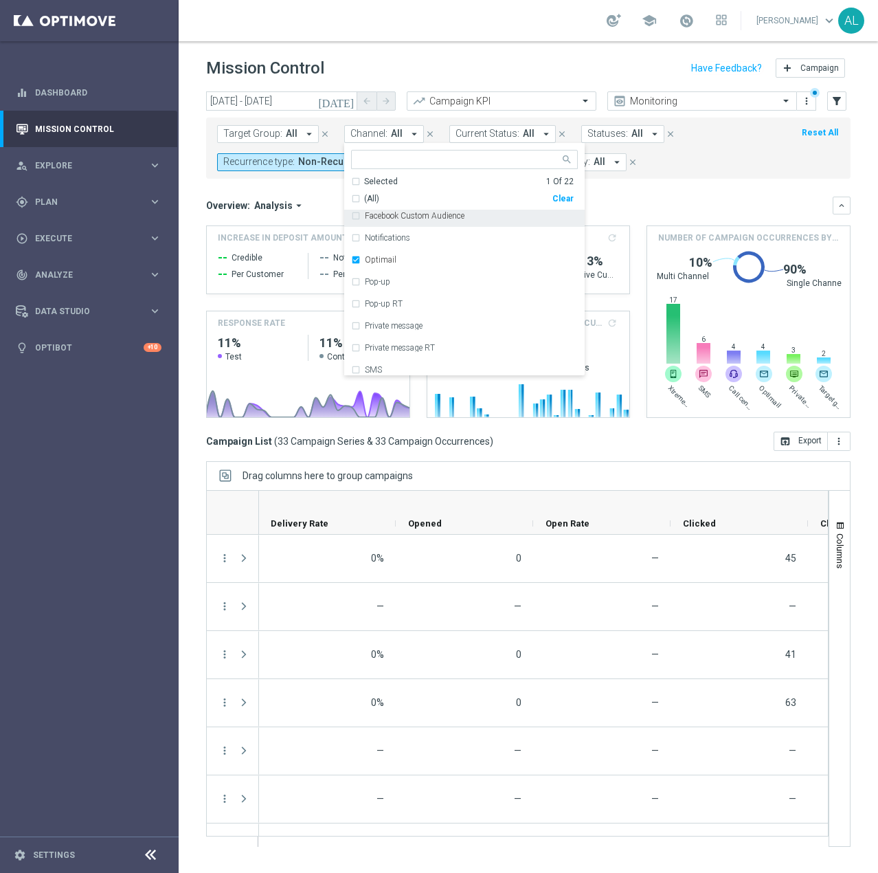
click at [674, 185] on mini-dashboard "Overview: Analysis arrow_drop_down keyboard_arrow_down Increase In Deposit Amou…" at bounding box center [528, 305] width 645 height 253
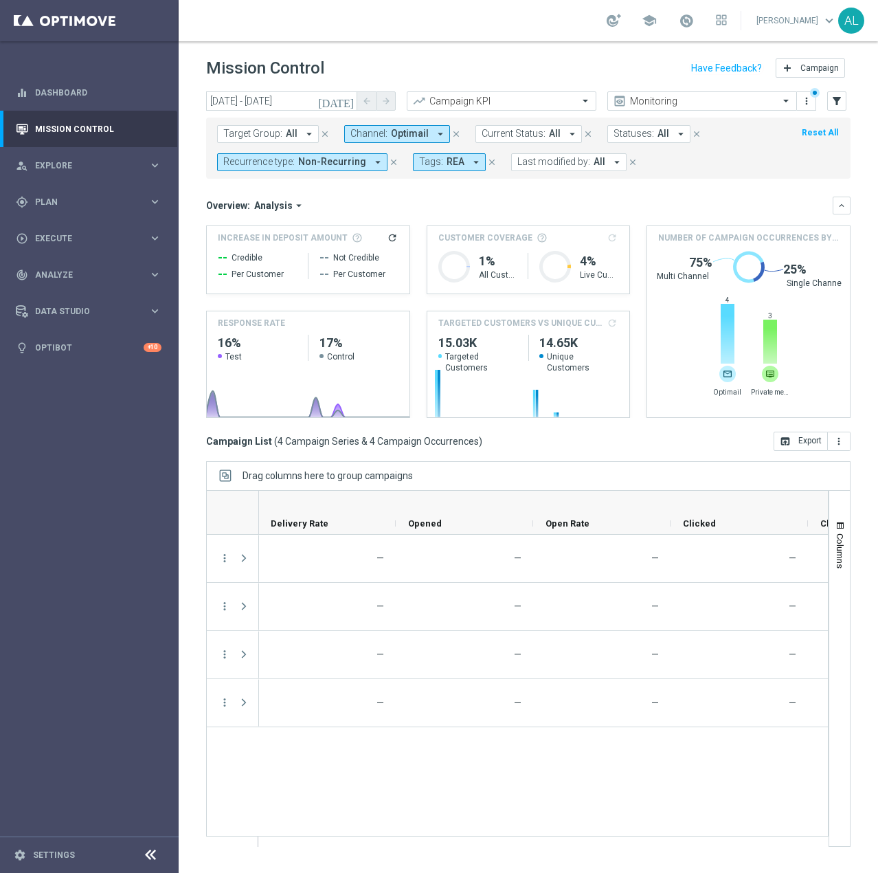
click at [289, 158] on span "Recurrence type:" at bounding box center [258, 162] width 71 height 12
click at [256, 258] on label "Recurring" at bounding box center [255, 260] width 35 height 8
click at [267, 233] on div "Non-Recurring" at bounding box center [273, 238] width 98 height 22
drag, startPoint x: 439, startPoint y: 210, endPoint x: 457, endPoint y: 227, distance: 25.3
click at [439, 209] on div "Overview: Analysis arrow_drop_down" at bounding box center [519, 205] width 627 height 12
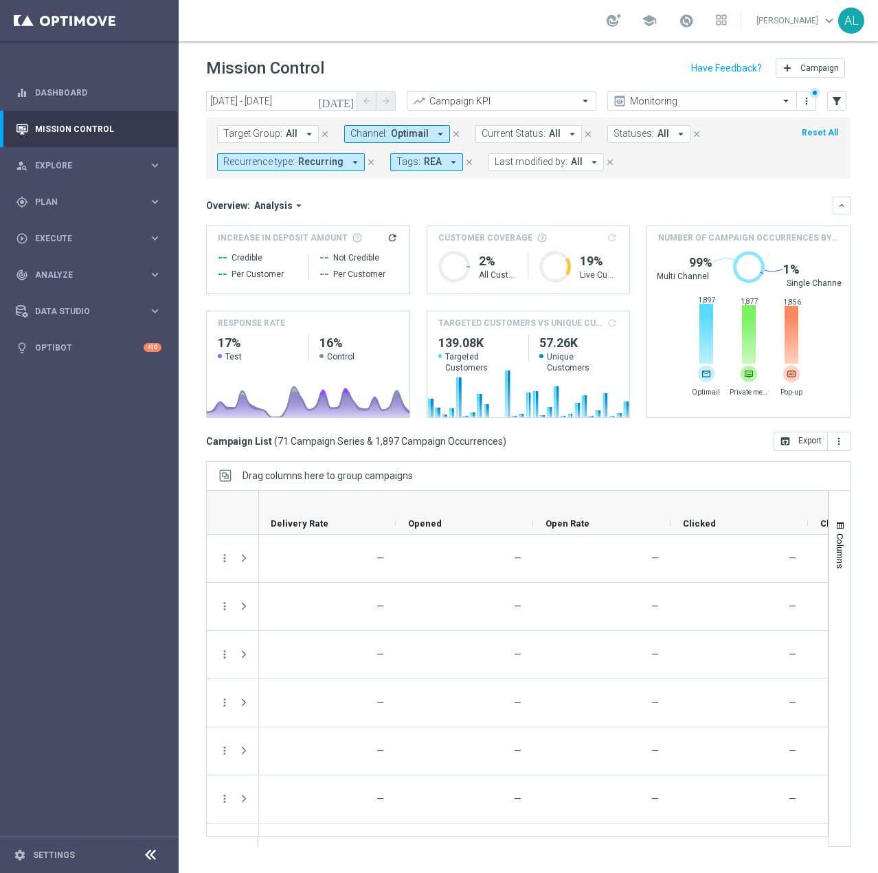
click at [328, 164] on span "Recurring" at bounding box center [320, 162] width 45 height 12
click at [260, 232] on div "Non-Recurring" at bounding box center [273, 238] width 98 height 22
click at [263, 254] on div "Recurring" at bounding box center [273, 260] width 98 height 22
click at [529, 198] on div "Overview: Analysis arrow_drop_down keyboard_arrow_down" at bounding box center [528, 206] width 645 height 18
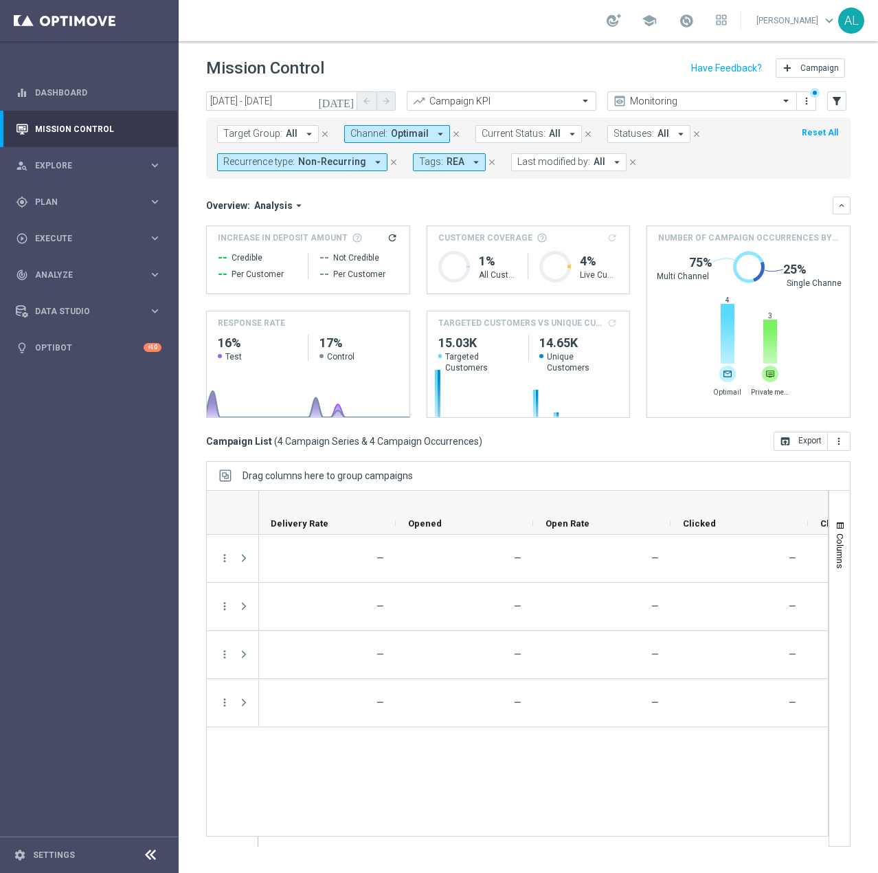
click at [344, 158] on span "Non-Recurring" at bounding box center [332, 162] width 68 height 12
click at [255, 260] on label "Recurring" at bounding box center [255, 260] width 35 height 8
click at [269, 236] on label "Non-Recurring" at bounding box center [264, 238] width 52 height 8
click at [441, 198] on div "Overview: Analysis arrow_drop_down keyboard_arrow_down" at bounding box center [528, 206] width 645 height 18
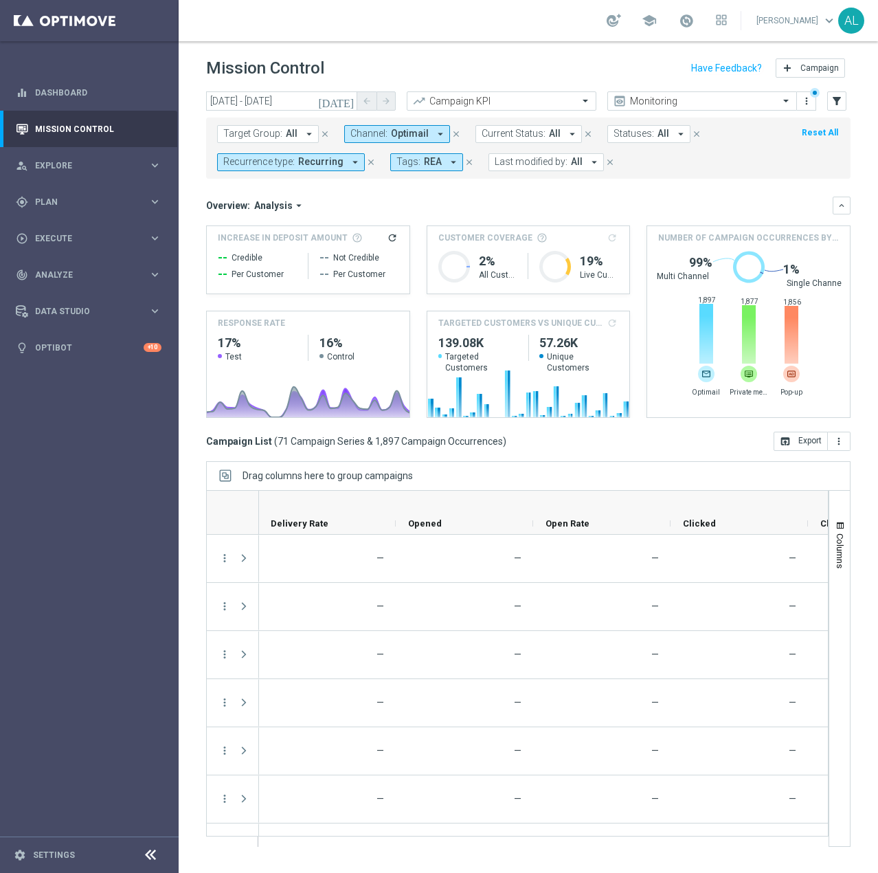
click at [367, 137] on span "Channel:" at bounding box center [369, 134] width 37 height 12
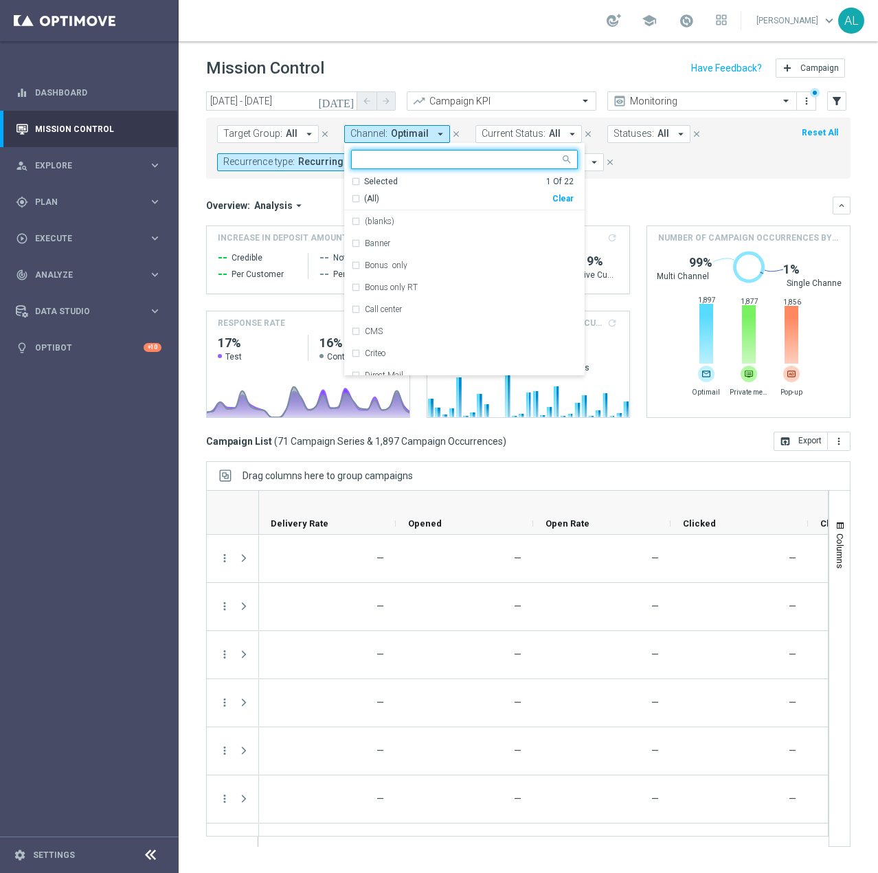
click at [0, 0] on div "Clear" at bounding box center [0, 0] width 0 height 0
click at [467, 164] on input "text" at bounding box center [459, 160] width 201 height 12
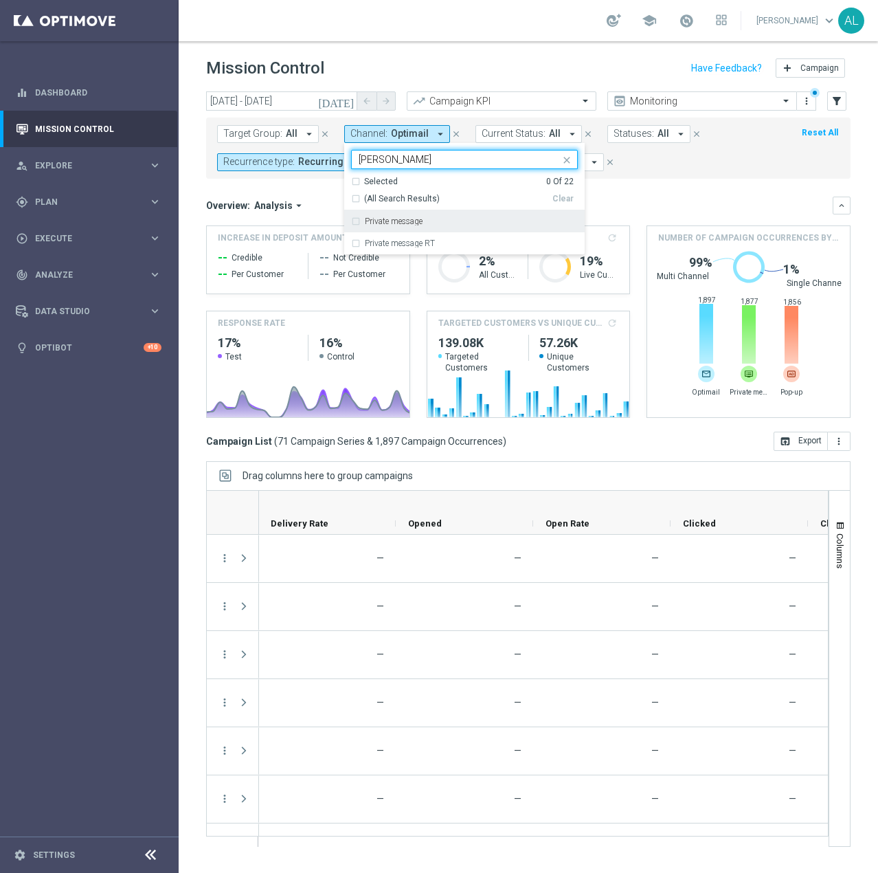
click at [430, 212] on div "Private message" at bounding box center [464, 221] width 227 height 22
type input "priva"
click at [708, 193] on mini-dashboard "Overview: Analysis arrow_drop_down keyboard_arrow_down Increase In Deposit Amou…" at bounding box center [528, 305] width 645 height 253
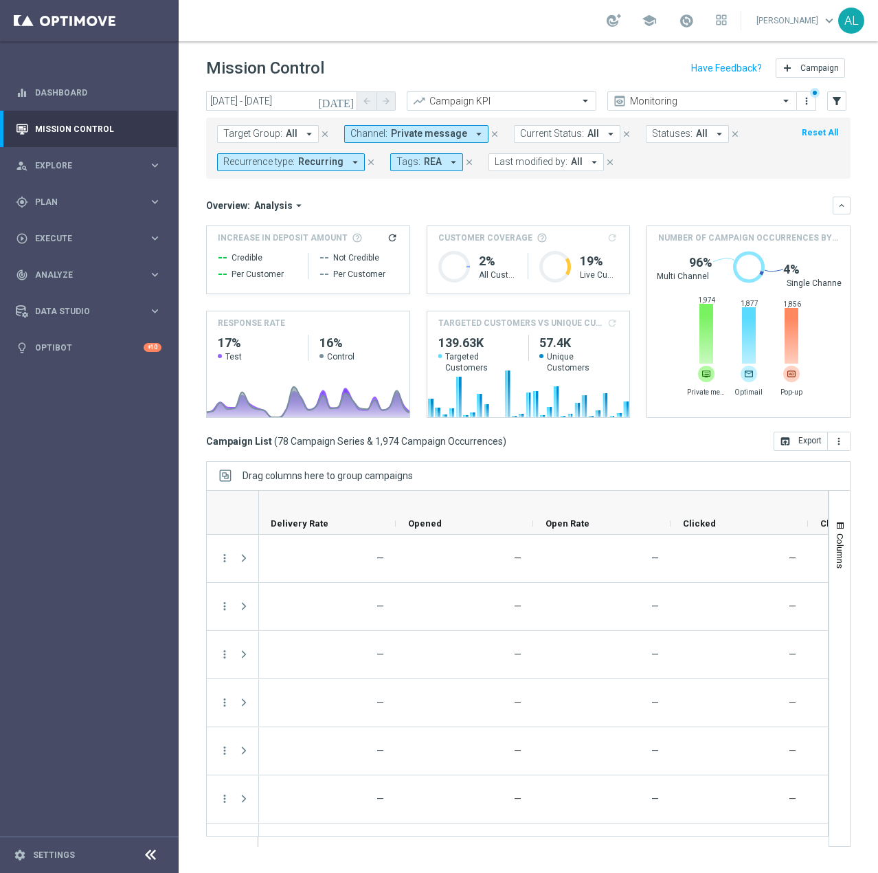
click at [293, 162] on span "Recurrence type:" at bounding box center [258, 162] width 71 height 12
click at [274, 243] on div "Non-Recurring" at bounding box center [273, 238] width 98 height 22
click at [271, 260] on label "Recurring" at bounding box center [255, 260] width 35 height 8
click at [456, 199] on div "Overview: Analysis arrow_drop_down" at bounding box center [519, 205] width 627 height 12
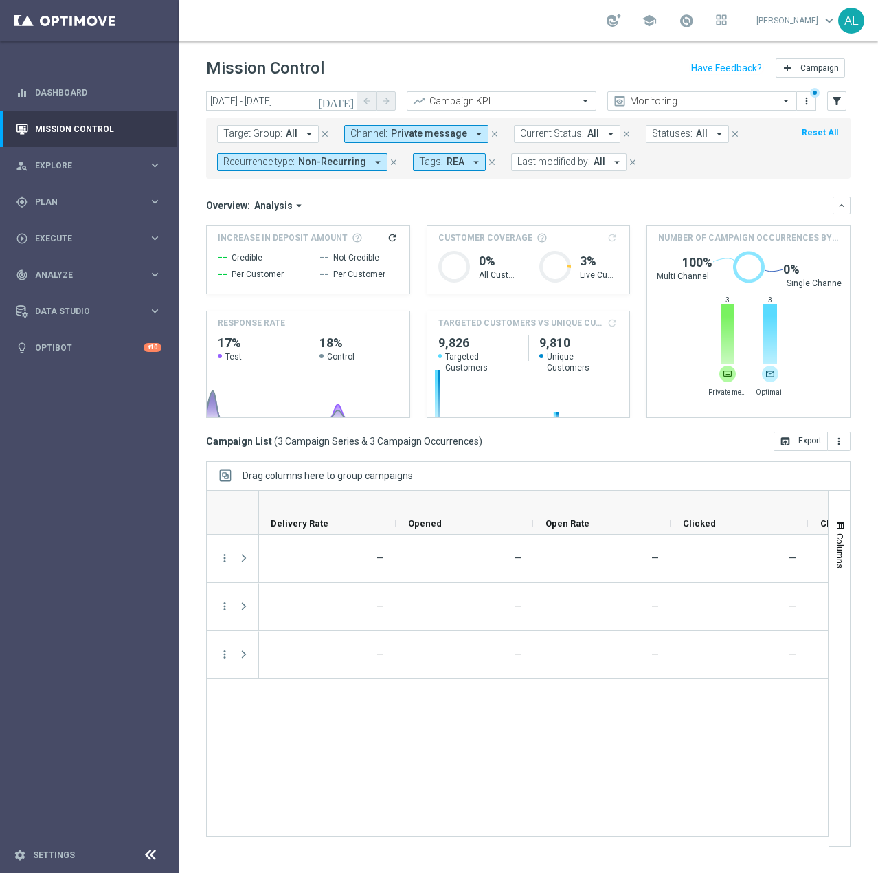
click at [425, 133] on span "Private message" at bounding box center [429, 134] width 76 height 12
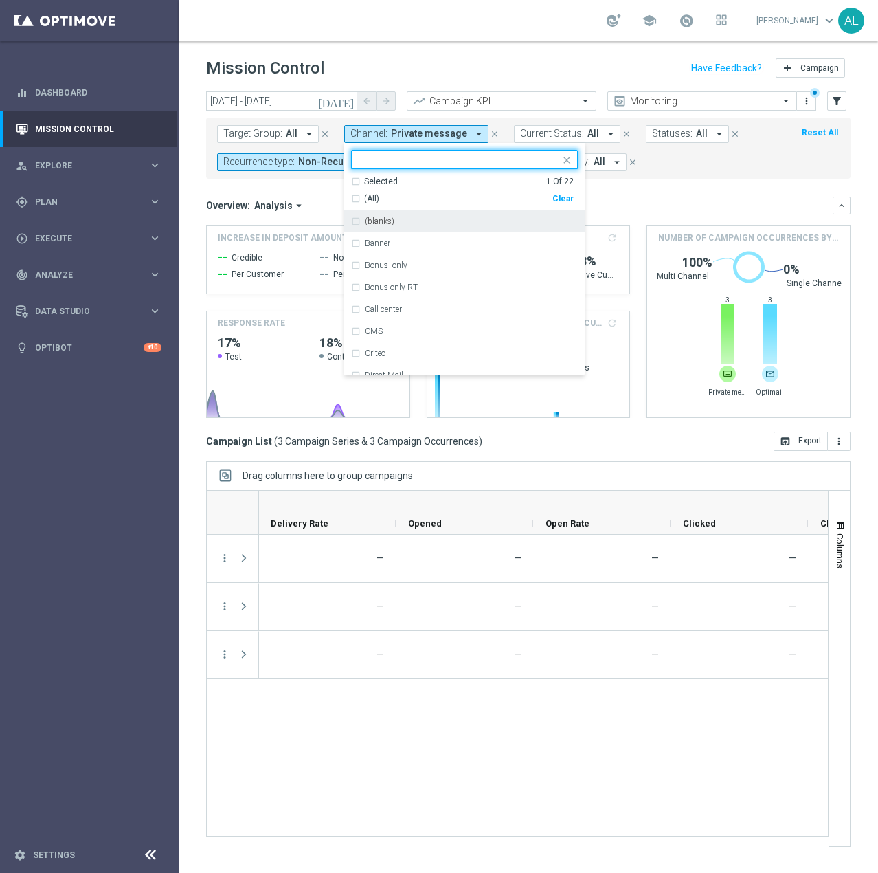
click at [562, 191] on div "(All) Clear" at bounding box center [462, 196] width 223 height 17
click at [0, 0] on div "Clear" at bounding box center [0, 0] width 0 height 0
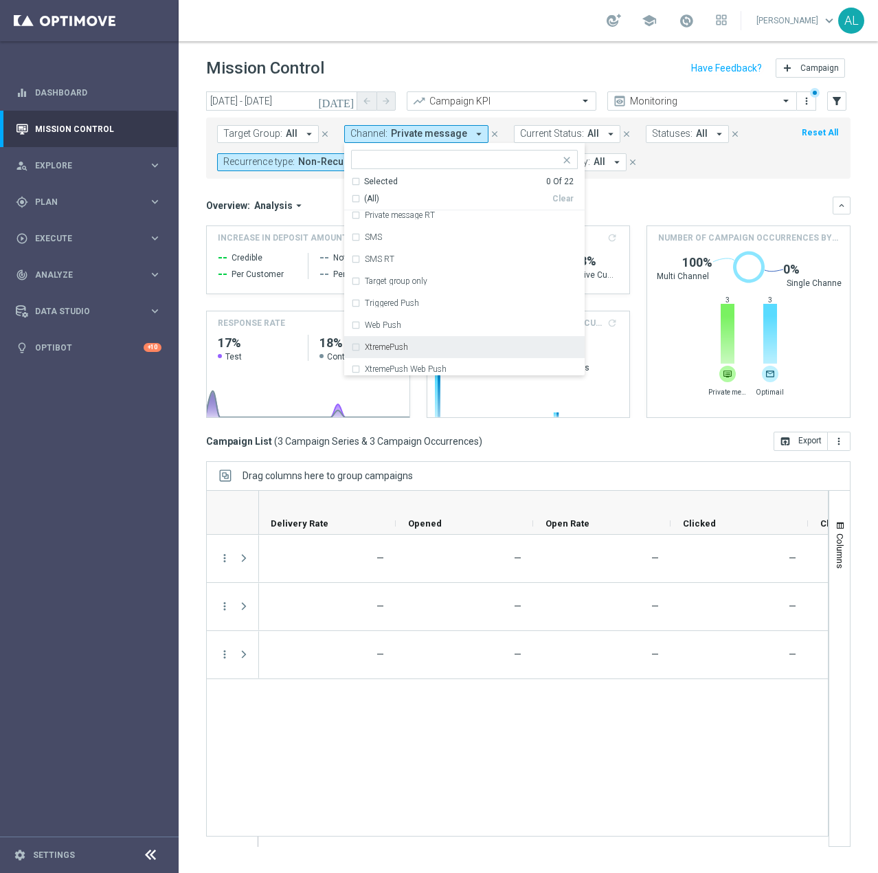
scroll to position [319, 0]
click at [436, 338] on div "XtremePush" at bounding box center [471, 342] width 213 height 8
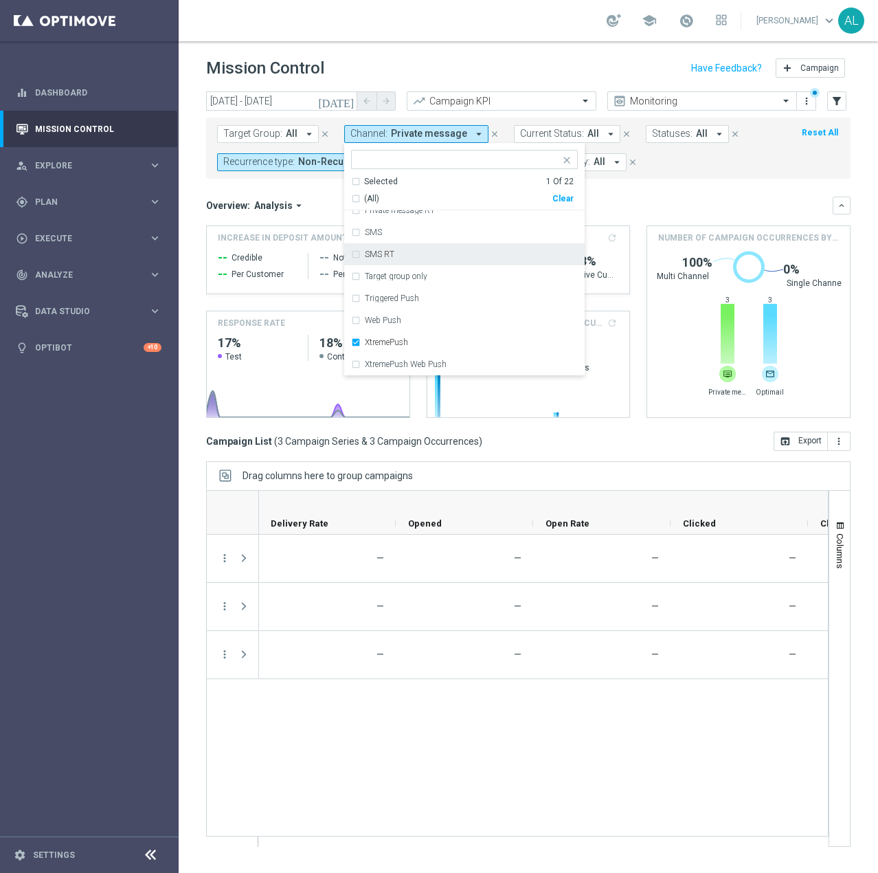
click at [655, 195] on mini-dashboard "Overview: Analysis arrow_drop_down keyboard_arrow_down Increase In Deposit Amou…" at bounding box center [528, 305] width 645 height 253
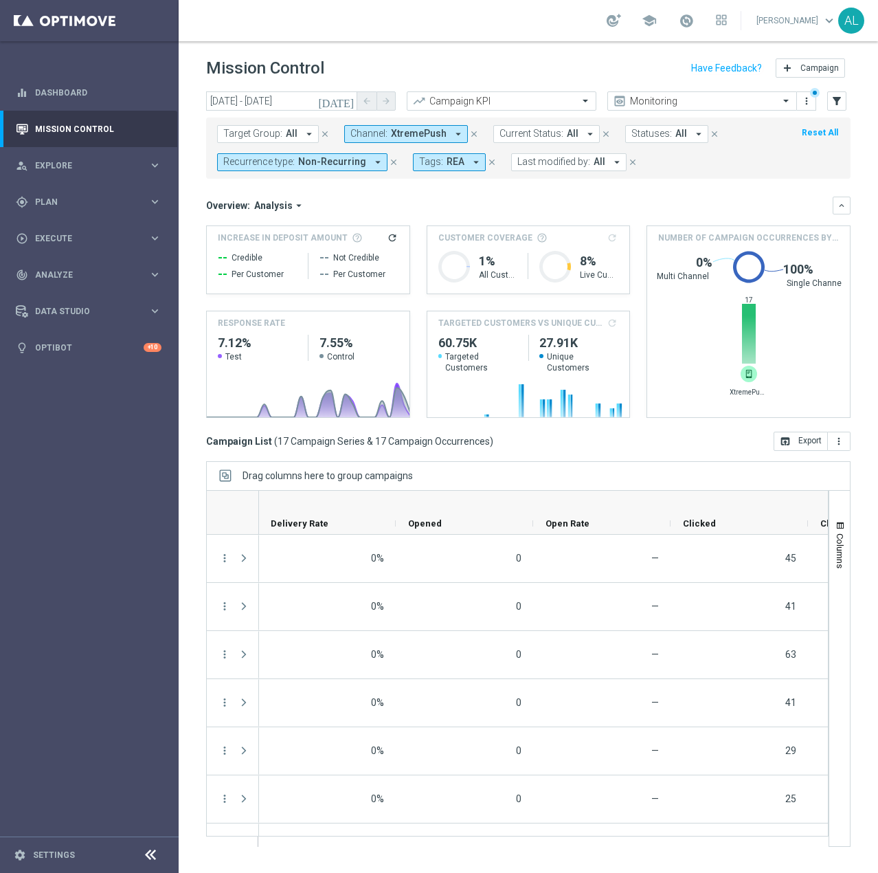
click at [346, 164] on span "Non-Recurring" at bounding box center [332, 162] width 68 height 12
click at [263, 255] on div "Recurring" at bounding box center [273, 260] width 98 height 22
click at [269, 238] on label "Non-Recurring" at bounding box center [264, 238] width 52 height 8
click at [473, 206] on div "Overview: Analysis arrow_drop_down" at bounding box center [519, 205] width 627 height 12
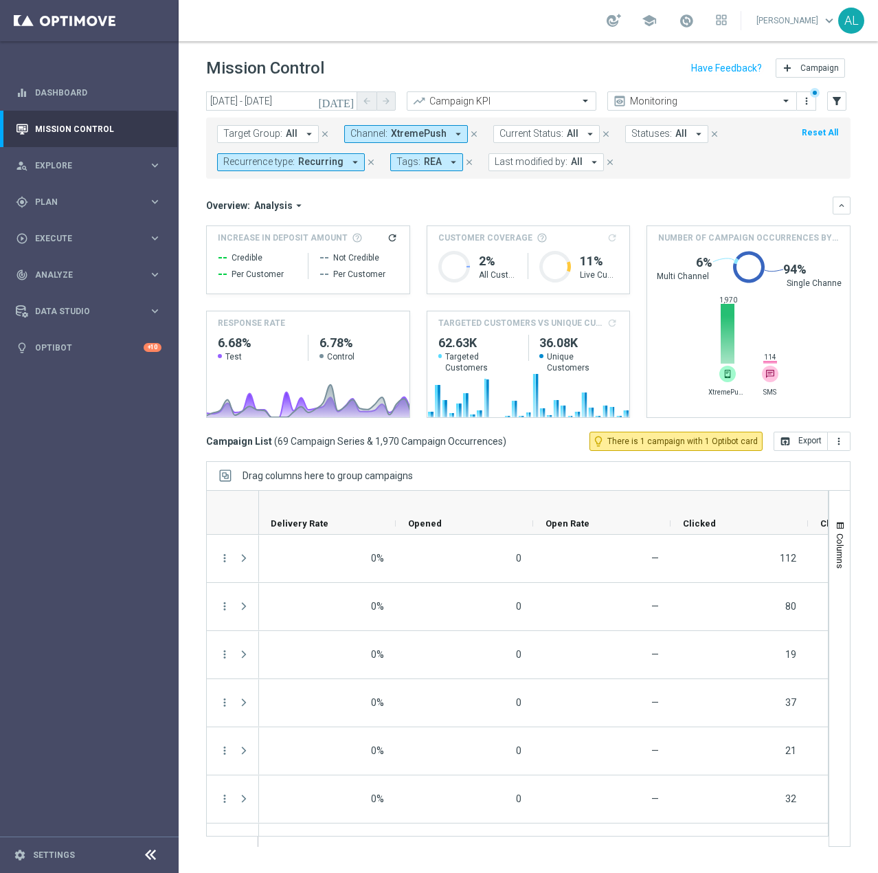
click at [402, 135] on span "XtremePush" at bounding box center [419, 134] width 56 height 12
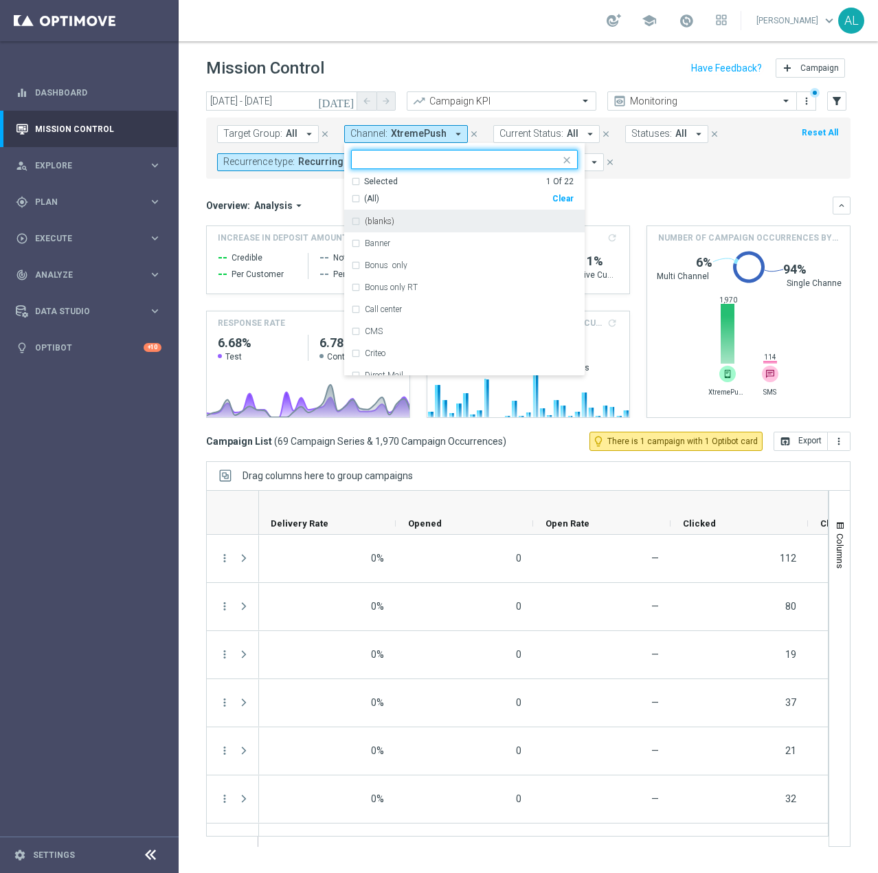
click at [0, 0] on div "Clear" at bounding box center [0, 0] width 0 height 0
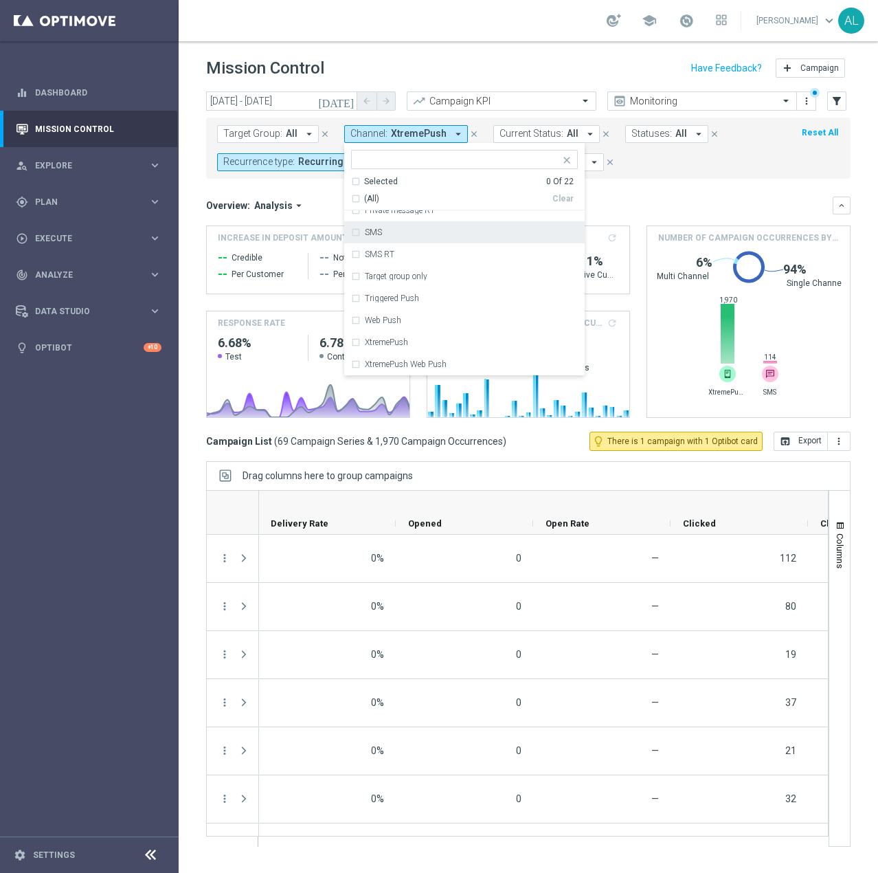
click at [432, 236] on div "SMS" at bounding box center [471, 232] width 213 height 8
click at [700, 205] on div "Overview: Analysis arrow_drop_down" at bounding box center [519, 205] width 627 height 12
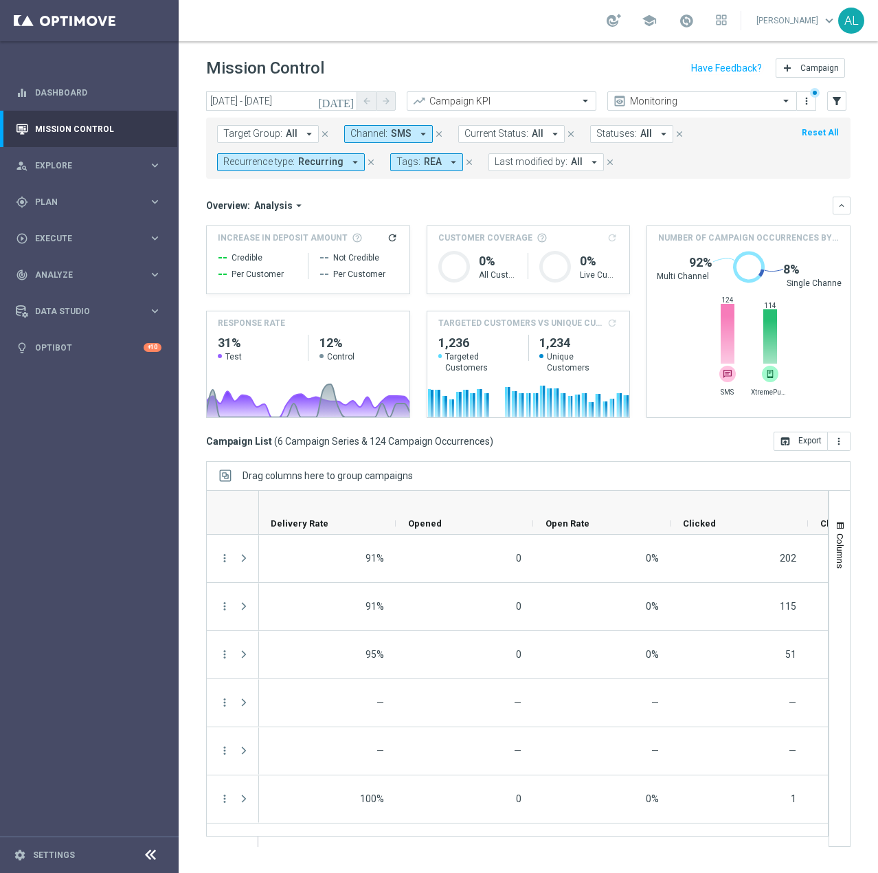
click at [350, 163] on icon "arrow_drop_down" at bounding box center [355, 162] width 12 height 12
click at [271, 249] on div "Recurring" at bounding box center [273, 260] width 98 height 22
click at [271, 240] on label "Non-Recurring" at bounding box center [264, 238] width 52 height 8
click at [491, 197] on div "Overview: Analysis arrow_drop_down keyboard_arrow_down" at bounding box center [528, 206] width 645 height 18
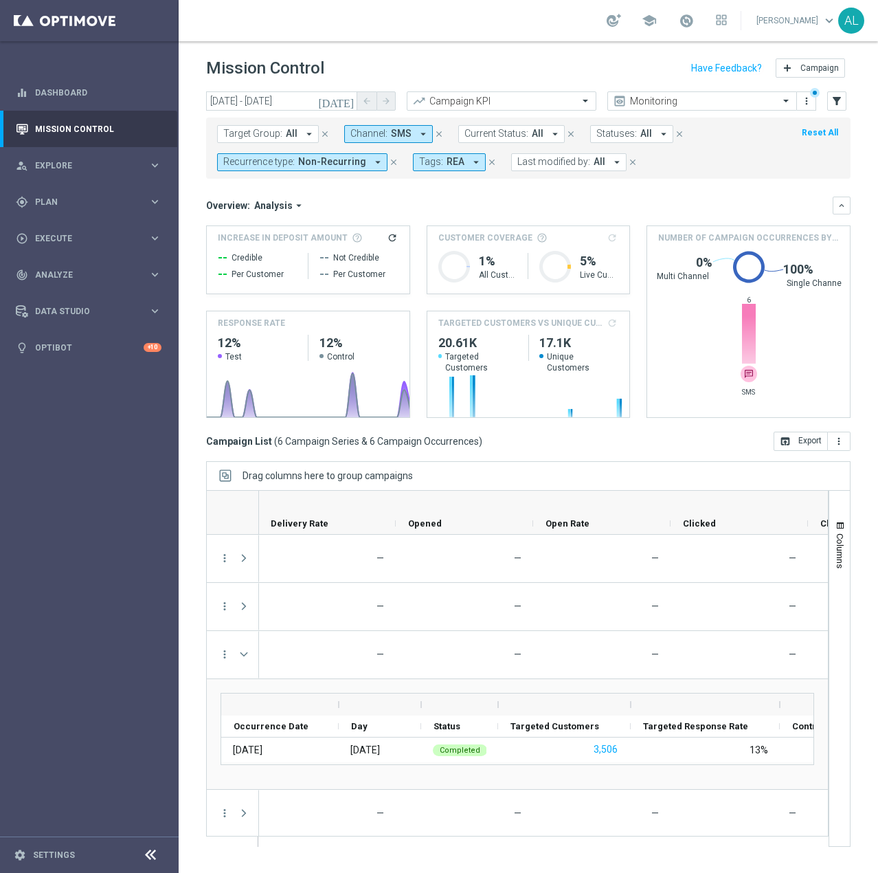
click at [417, 131] on icon "arrow_drop_down" at bounding box center [423, 134] width 12 height 12
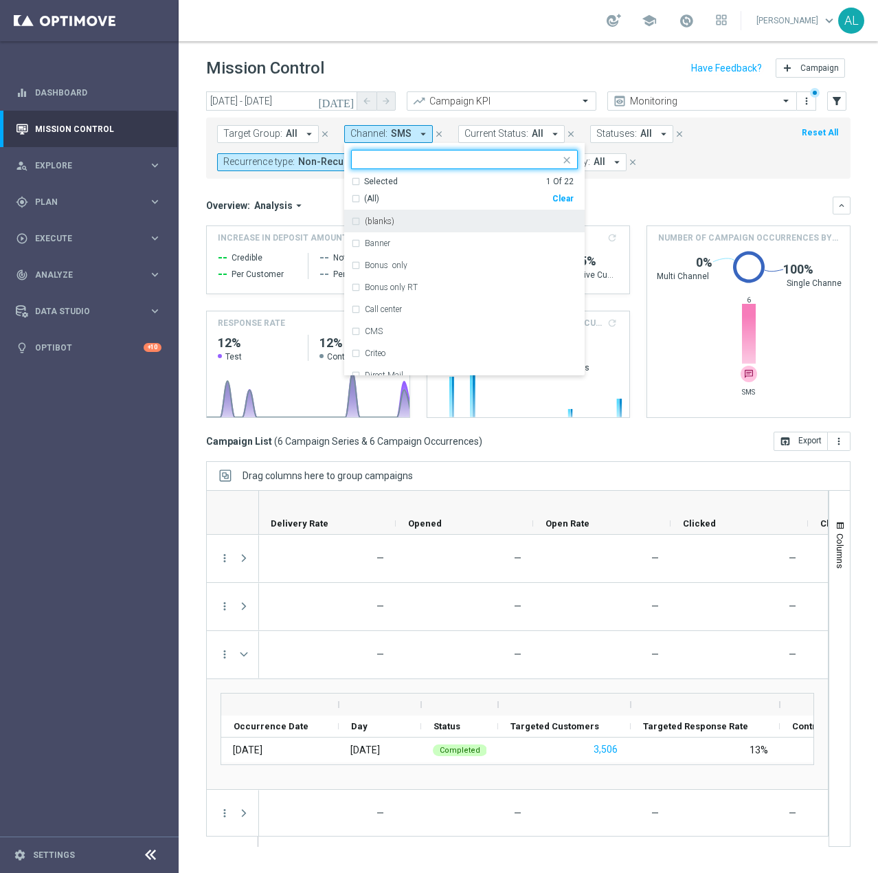
click at [0, 0] on div "Clear" at bounding box center [0, 0] width 0 height 0
click at [484, 164] on input "text" at bounding box center [459, 160] width 201 height 12
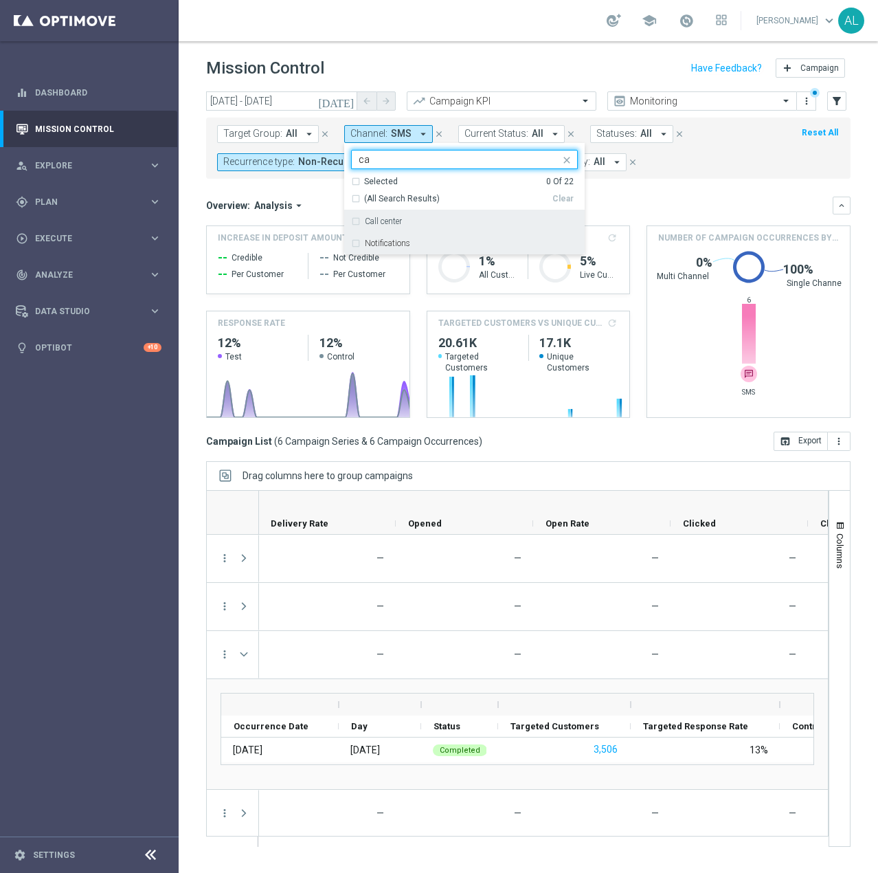
click at [406, 221] on div "Call center" at bounding box center [471, 221] width 213 height 8
type input "ca"
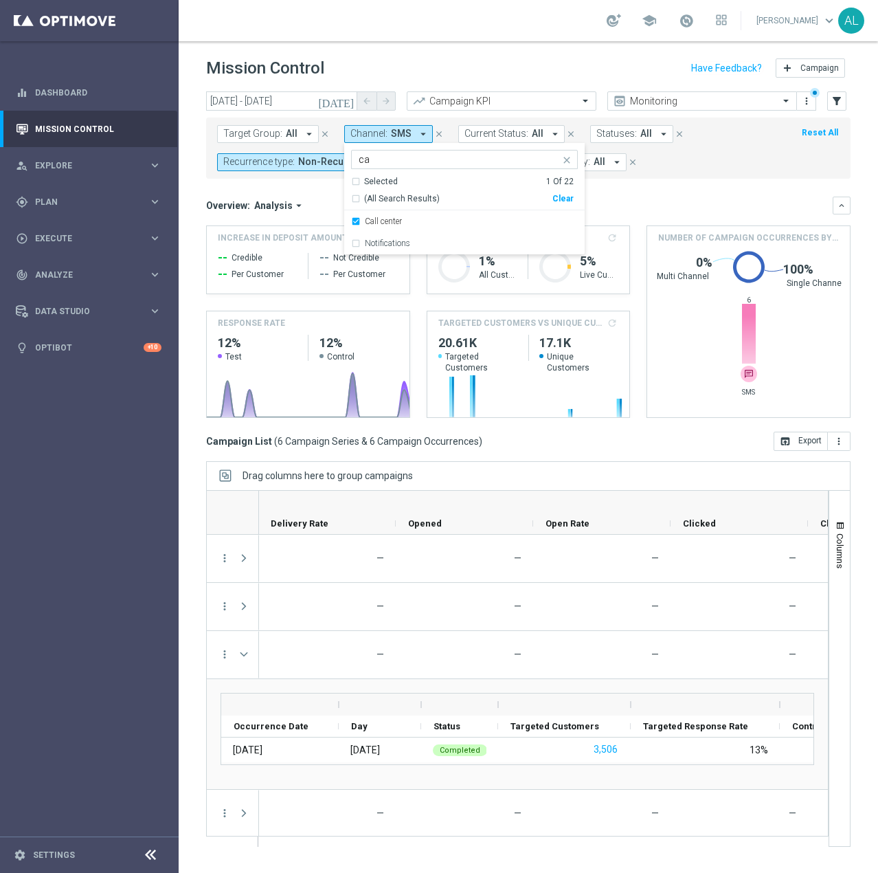
click at [716, 197] on div "Overview: Analysis arrow_drop_down keyboard_arrow_down" at bounding box center [528, 206] width 645 height 18
